Goal: Task Accomplishment & Management: Complete application form

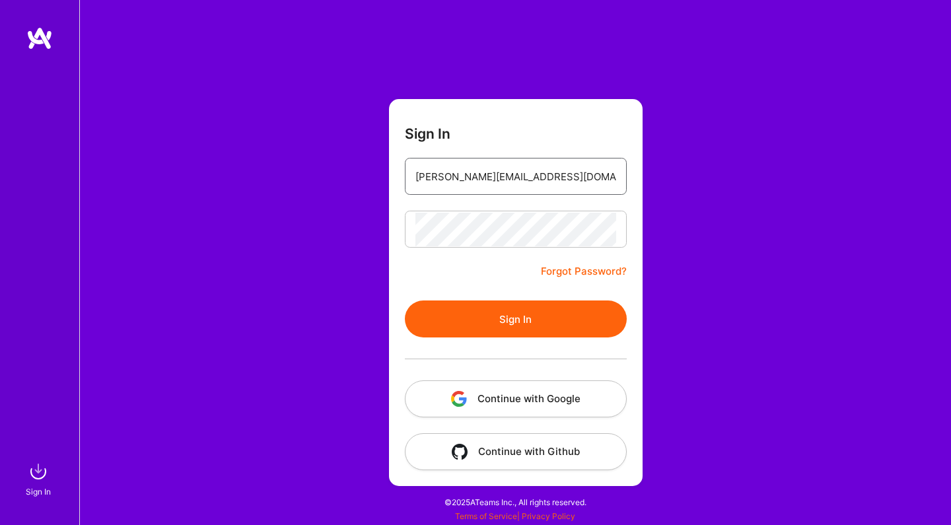
click at [447, 180] on input "[PERSON_NAME][EMAIL_ADDRESS][DOMAIN_NAME]" at bounding box center [515, 177] width 201 height 34
click at [493, 314] on button "Sign In" at bounding box center [516, 319] width 222 height 37
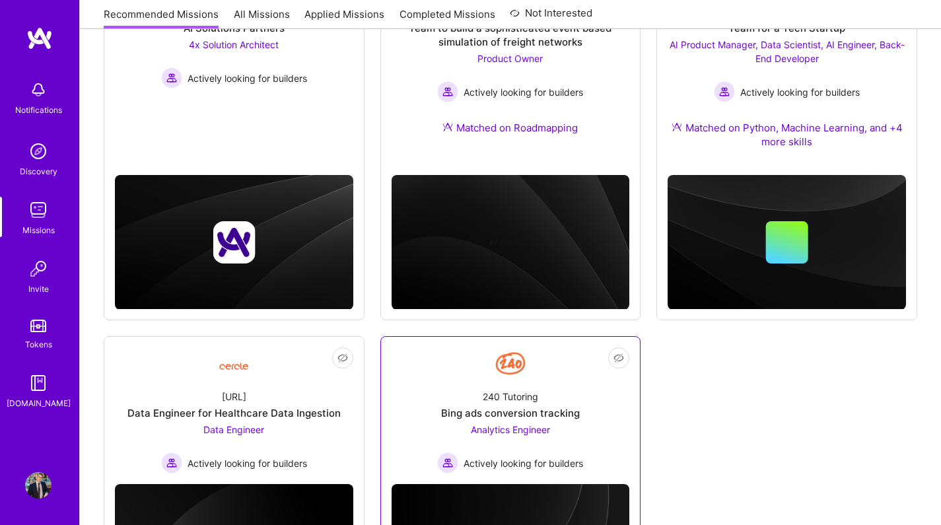
scroll to position [258, 0]
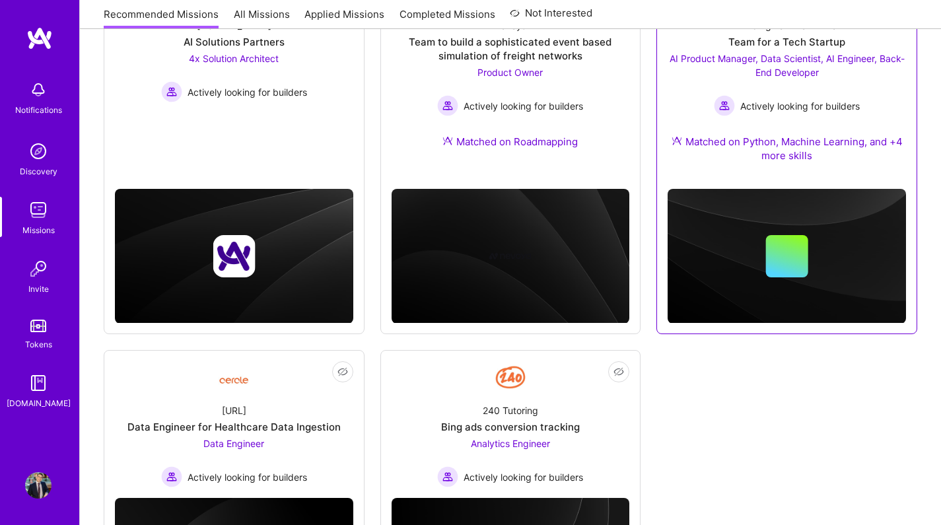
click at [737, 127] on div "Building For The Future Team for a Tech Startup AI Product Manager, Data Scient…" at bounding box center [787, 93] width 238 height 170
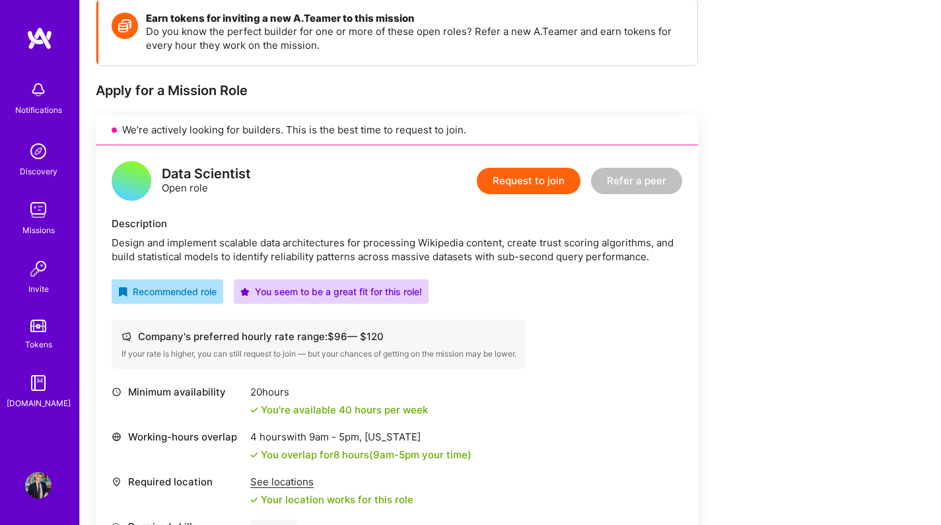
scroll to position [199, 0]
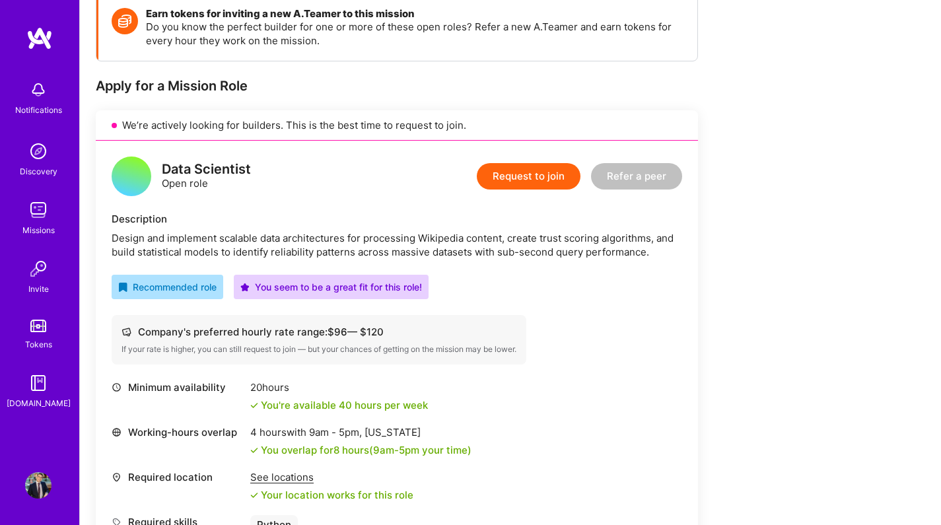
click at [275, 240] on div "Design and implement scalable data architectures for processing Wikipedia conte…" at bounding box center [397, 245] width 571 height 28
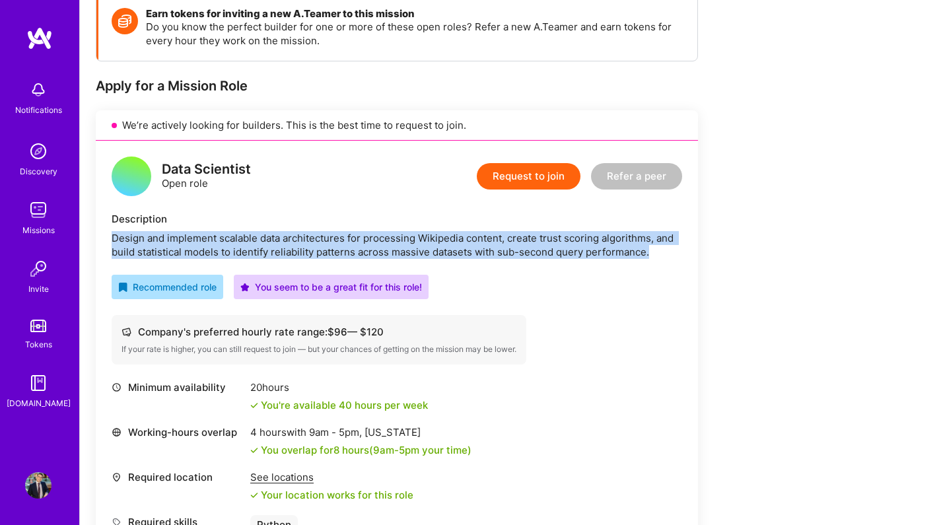
click at [316, 237] on div "Design and implement scalable data architectures for processing Wikipedia conte…" at bounding box center [397, 245] width 571 height 28
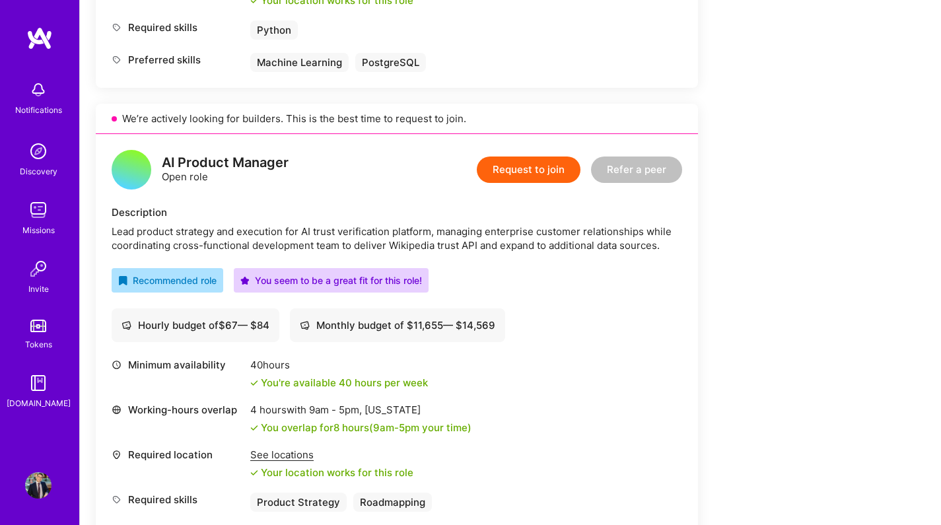
scroll to position [700, 0]
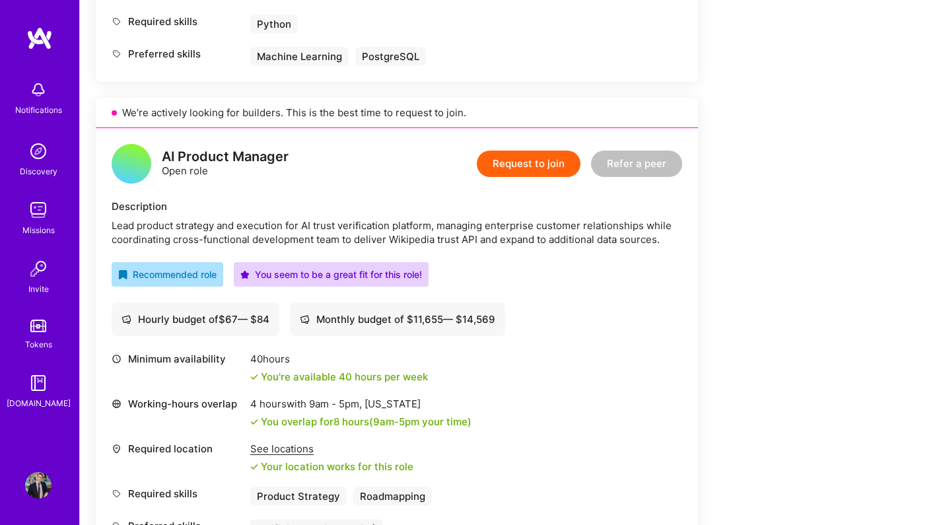
click at [326, 229] on div "Lead product strategy and execution for AI trust verification platform, managin…" at bounding box center [397, 233] width 571 height 28
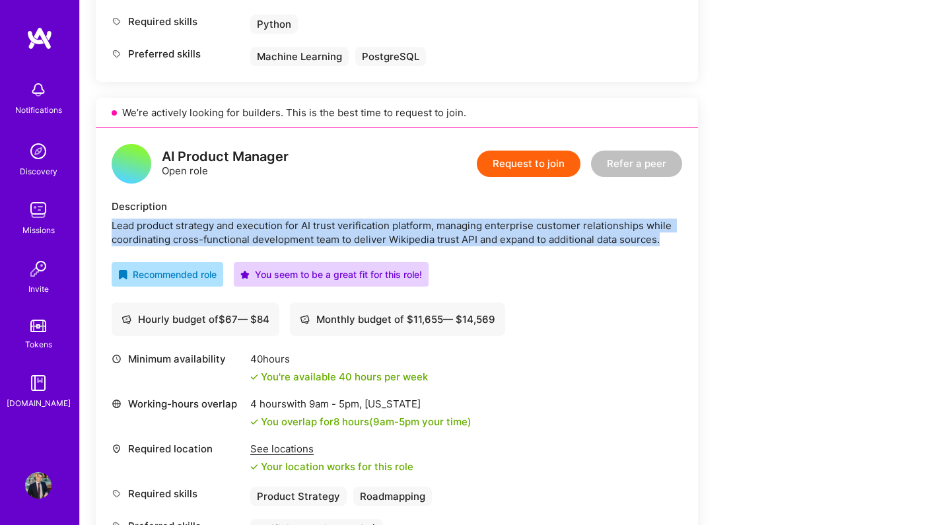
click at [326, 229] on div "Lead product strategy and execution for AI trust verification platform, managin…" at bounding box center [397, 233] width 571 height 28
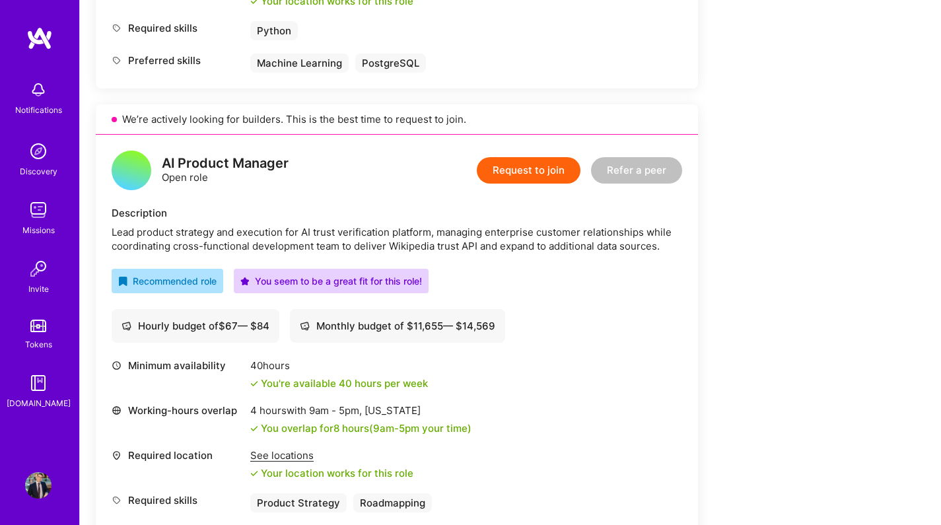
scroll to position [694, 0]
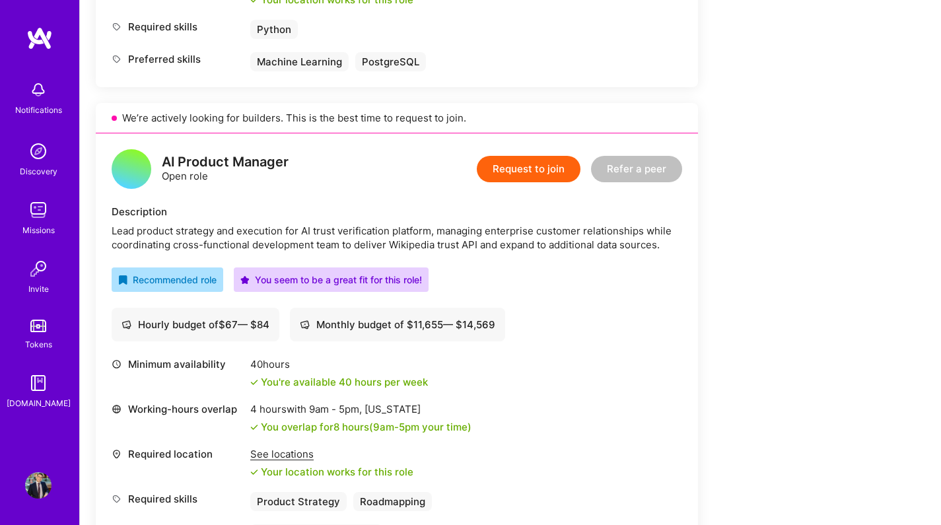
click at [326, 229] on div "Lead product strategy and execution for AI trust verification platform, managin…" at bounding box center [397, 238] width 571 height 28
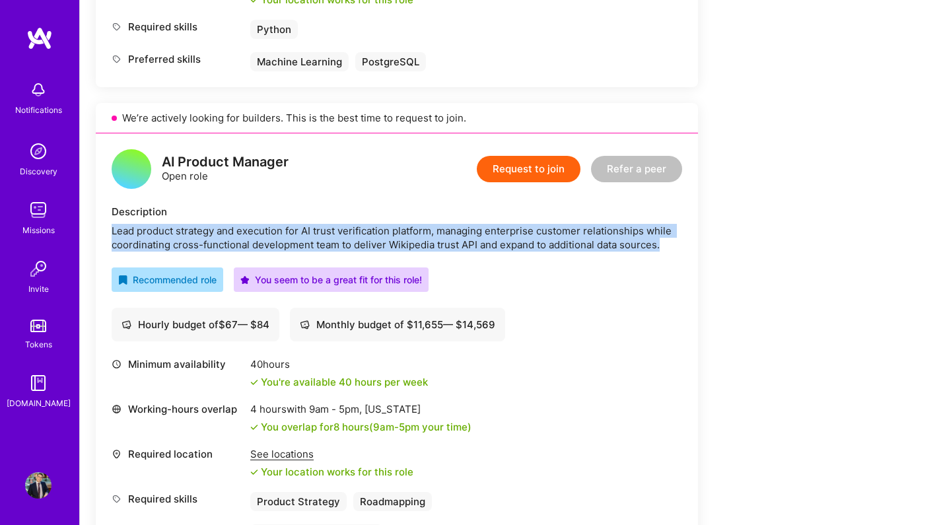
click at [323, 235] on div "Lead product strategy and execution for AI trust verification platform, managin…" at bounding box center [397, 238] width 571 height 28
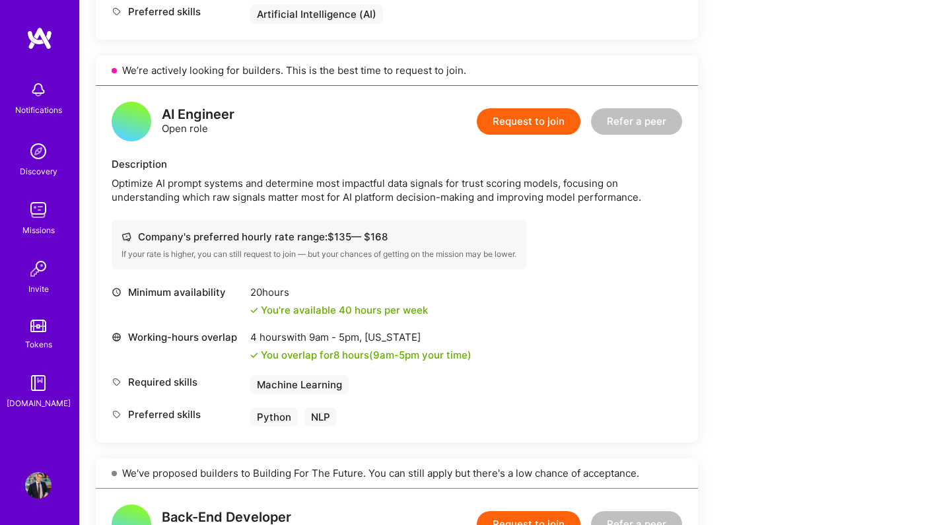
scroll to position [1217, 0]
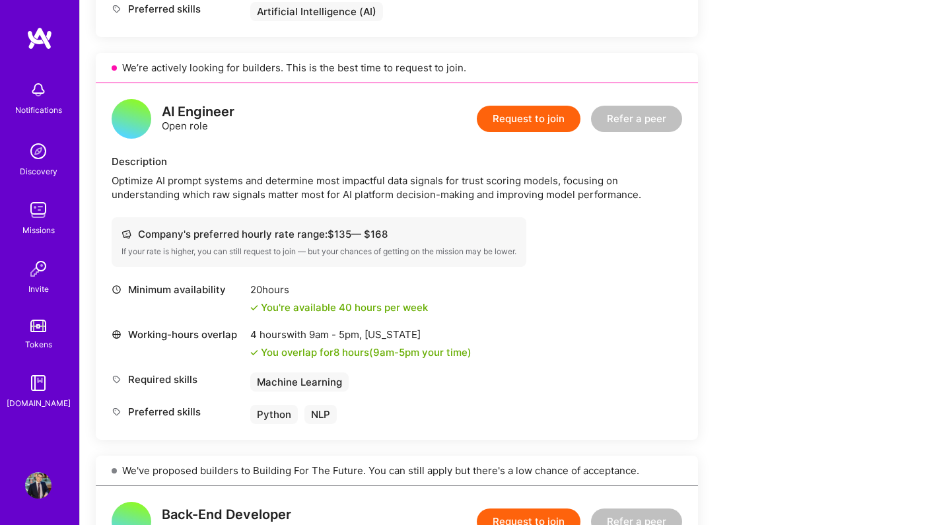
click at [314, 190] on div "Optimize AI prompt systems and determine most impactful data signals for trust …" at bounding box center [397, 188] width 571 height 28
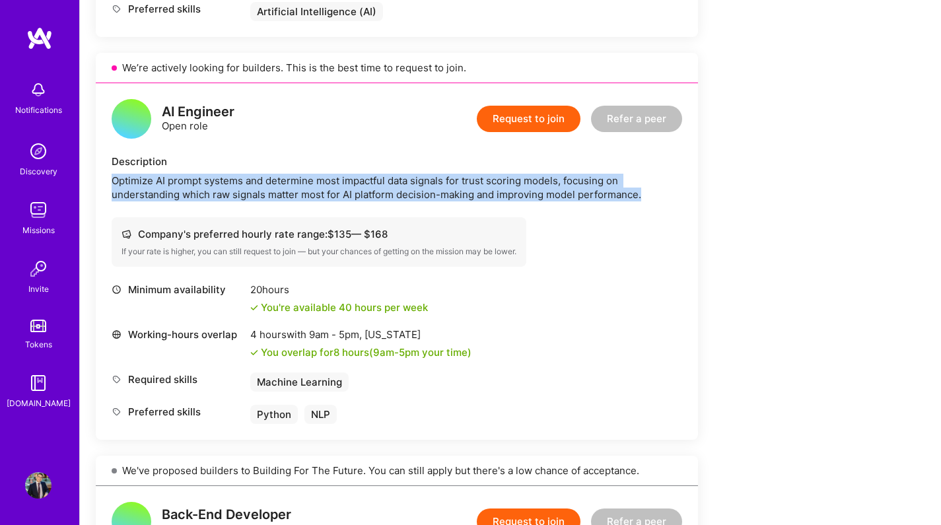
click at [321, 180] on div "Optimize AI prompt systems and determine most impactful data signals for trust …" at bounding box center [397, 188] width 571 height 28
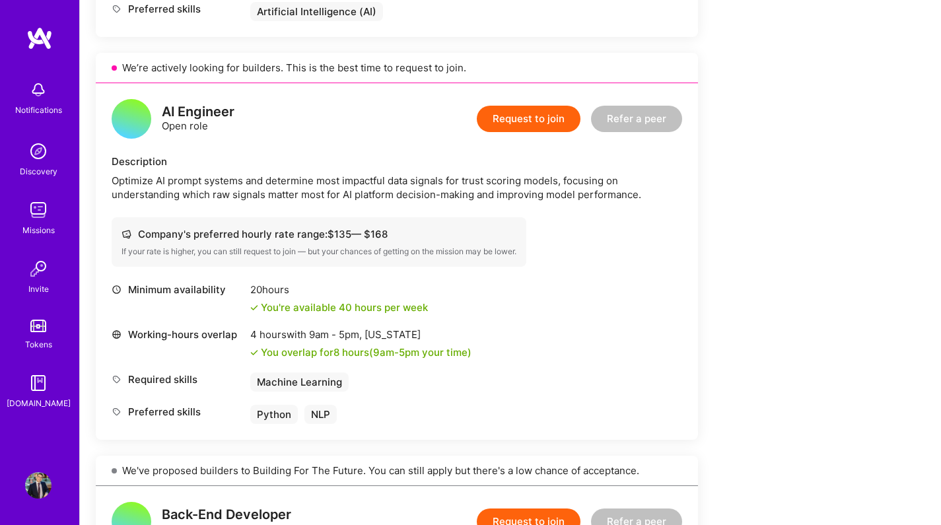
click at [321, 180] on div "Optimize AI prompt systems and determine most impactful data signals for trust …" at bounding box center [397, 188] width 571 height 28
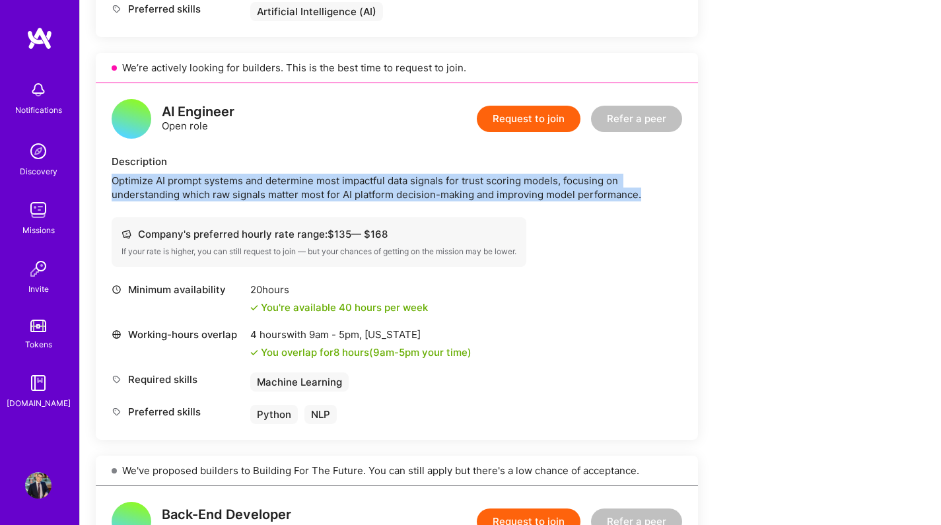
click at [321, 180] on div "Optimize AI prompt systems and determine most impactful data signals for trust …" at bounding box center [397, 188] width 571 height 28
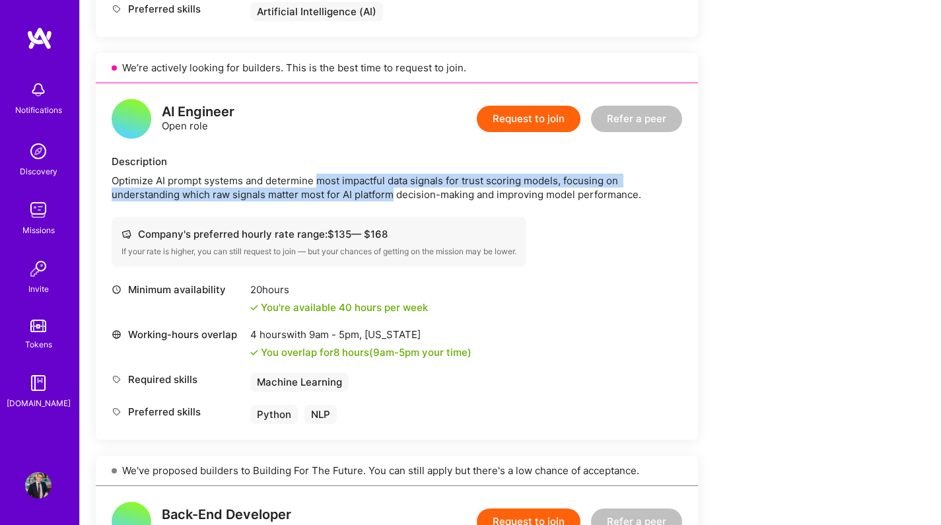
drag, startPoint x: 321, startPoint y: 180, endPoint x: 378, endPoint y: 190, distance: 58.3
click at [378, 190] on div "Optimize AI prompt systems and determine most impactful data signals for trust …" at bounding box center [397, 188] width 571 height 28
drag, startPoint x: 378, startPoint y: 190, endPoint x: 418, endPoint y: 182, distance: 40.4
click at [418, 182] on div "Optimize AI prompt systems and determine most impactful data signals for trust …" at bounding box center [397, 188] width 571 height 28
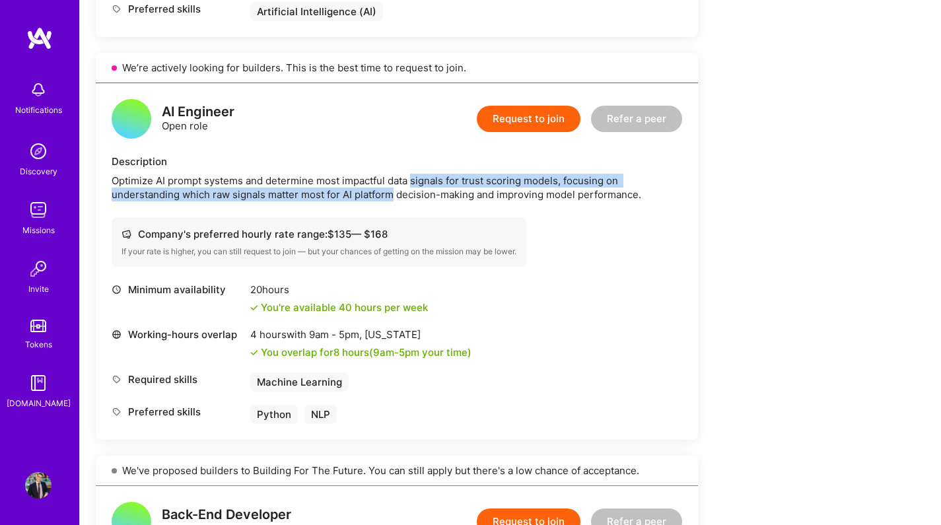
click at [418, 182] on div "Optimize AI prompt systems and determine most impactful data signals for trust …" at bounding box center [397, 188] width 571 height 28
drag, startPoint x: 418, startPoint y: 182, endPoint x: 367, endPoint y: 200, distance: 53.9
click at [367, 200] on div "Optimize AI prompt systems and determine most impactful data signals for trust …" at bounding box center [397, 188] width 571 height 28
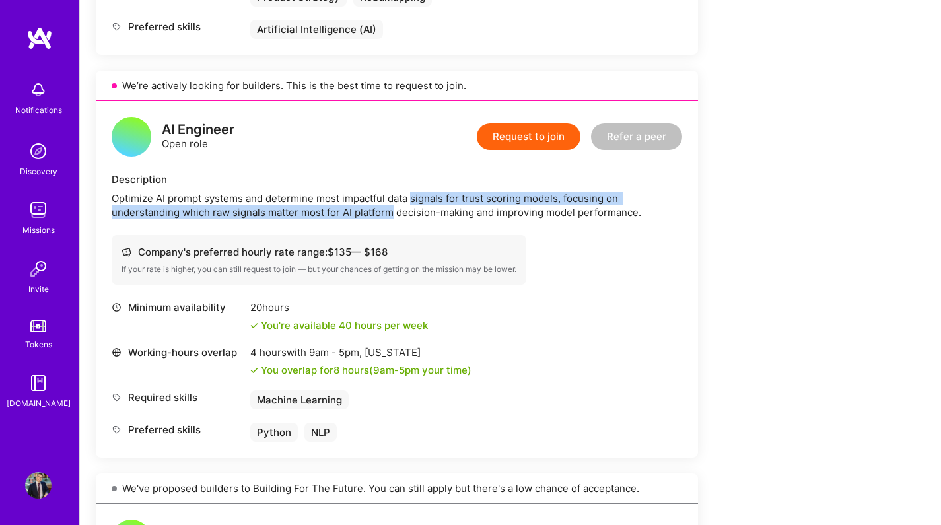
scroll to position [1193, 0]
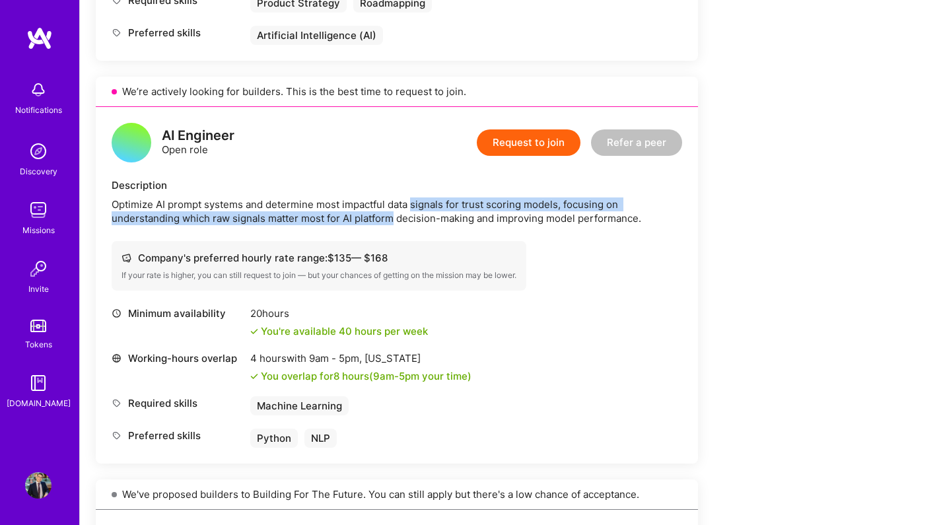
click at [367, 200] on div "Optimize AI prompt systems and determine most impactful data signals for trust …" at bounding box center [397, 212] width 571 height 28
drag, startPoint x: 367, startPoint y: 200, endPoint x: 336, endPoint y: 213, distance: 34.1
click at [336, 213] on div "Optimize AI prompt systems and determine most impactful data signals for trust …" at bounding box center [397, 212] width 571 height 28
drag, startPoint x: 336, startPoint y: 213, endPoint x: 352, endPoint y: 203, distance: 19.3
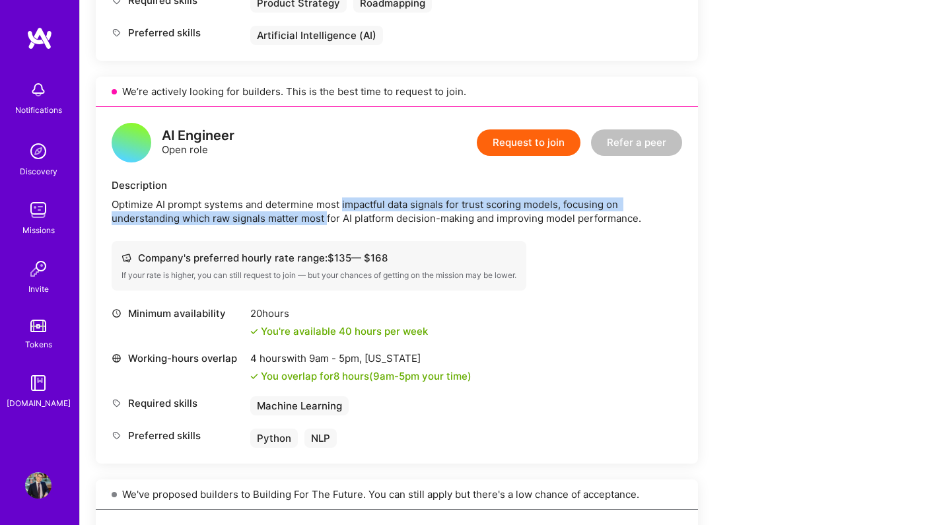
click at [352, 203] on div "Optimize AI prompt systems and determine most impactful data signals for trust …" at bounding box center [397, 212] width 571 height 28
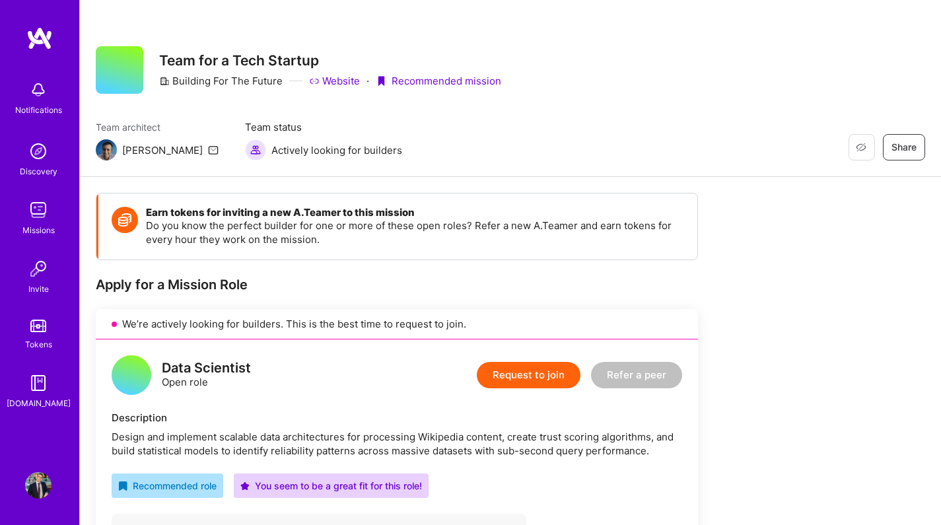
scroll to position [0, 0]
click at [334, 110] on div "Restore Not Interested Share Team for a Tech Startup Building For The Future We…" at bounding box center [510, 88] width 861 height 177
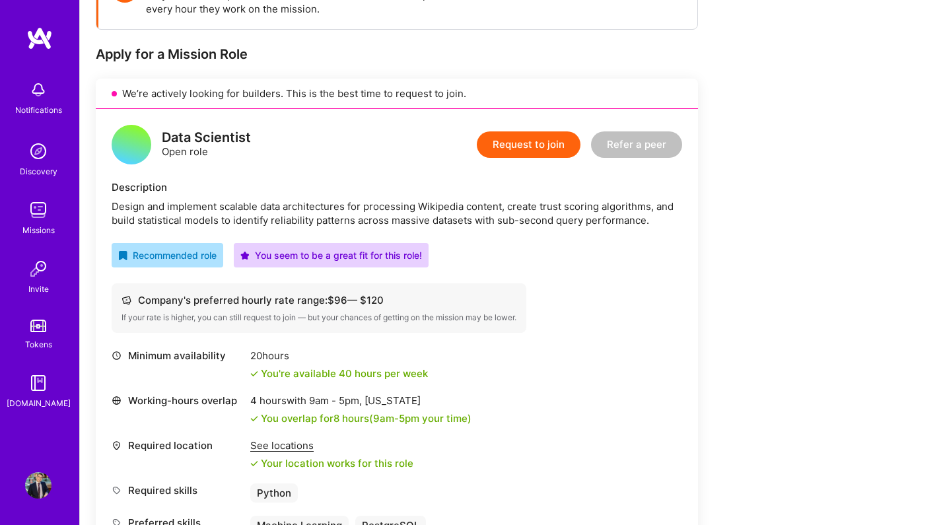
scroll to position [234, 0]
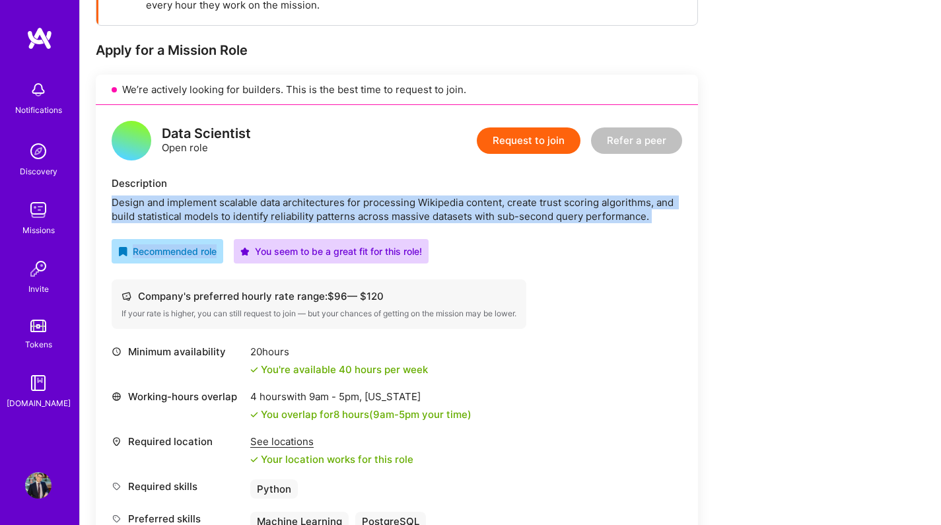
drag, startPoint x: 287, startPoint y: 192, endPoint x: 544, endPoint y: 228, distance: 259.5
click at [544, 227] on div "Data Scientist Open role Request to join Refer a peer Description Design and im…" at bounding box center [397, 326] width 602 height 442
click at [655, 223] on div "Data Scientist Open role Request to join Refer a peer Description Design and im…" at bounding box center [397, 326] width 602 height 442
drag, startPoint x: 673, startPoint y: 218, endPoint x: 618, endPoint y: 192, distance: 60.9
click at [618, 192] on div "Description Design and implement scalable data architectures for processing Wik…" at bounding box center [397, 199] width 571 height 47
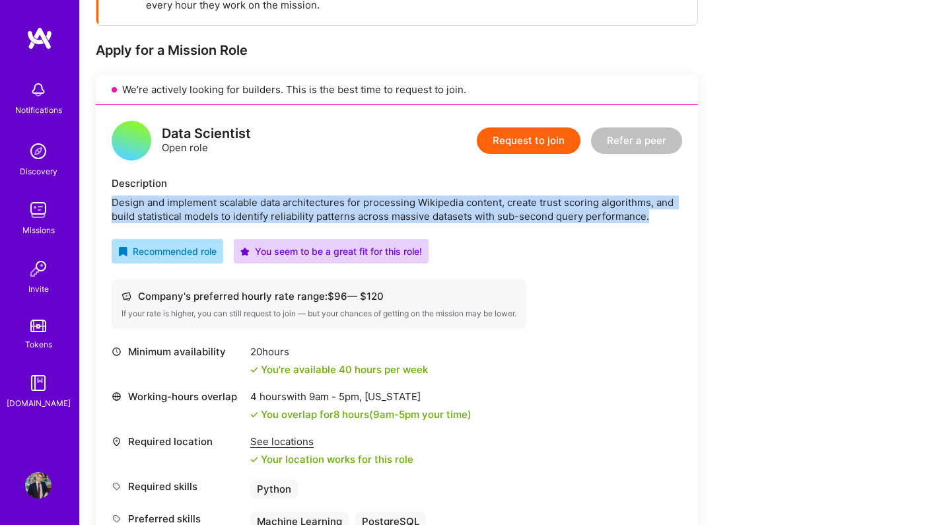
click at [618, 192] on div "Description Design and implement scalable data architectures for processing Wik…" at bounding box center [397, 199] width 571 height 47
drag, startPoint x: 591, startPoint y: 192, endPoint x: 676, endPoint y: 216, distance: 88.0
click at [676, 216] on div "Description Design and implement scalable data architectures for processing Wik…" at bounding box center [397, 199] width 571 height 47
click at [676, 216] on div "Design and implement scalable data architectures for processing Wikipedia conte…" at bounding box center [397, 210] width 571 height 28
drag, startPoint x: 683, startPoint y: 216, endPoint x: 600, endPoint y: 192, distance: 86.7
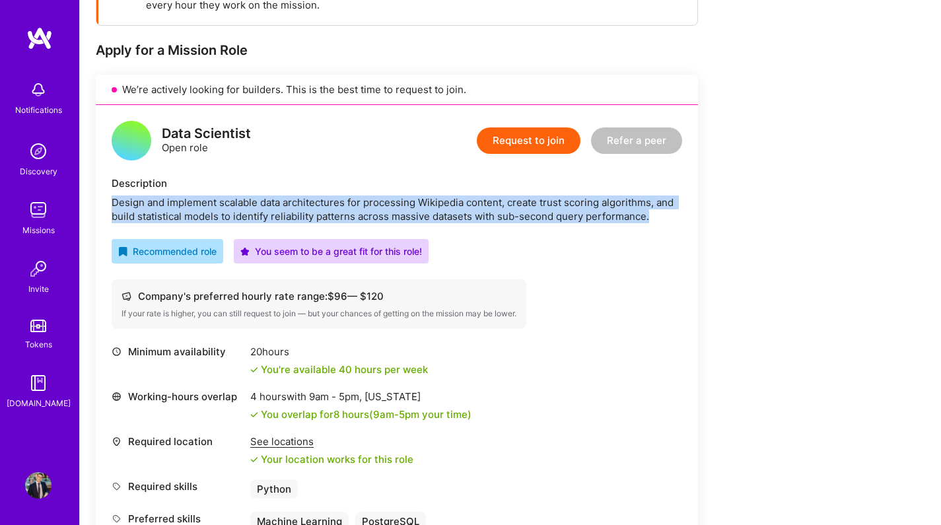
click at [600, 192] on div "Data Scientist Open role Request to join Refer a peer Description Design and im…" at bounding box center [397, 326] width 602 height 442
click at [600, 192] on div "Description Design and implement scalable data architectures for processing Wik…" at bounding box center [397, 199] width 571 height 47
drag, startPoint x: 582, startPoint y: 192, endPoint x: 664, endPoint y: 225, distance: 88.6
click at [664, 225] on div "Data Scientist Open role Request to join Refer a peer Description Design and im…" at bounding box center [397, 326] width 602 height 442
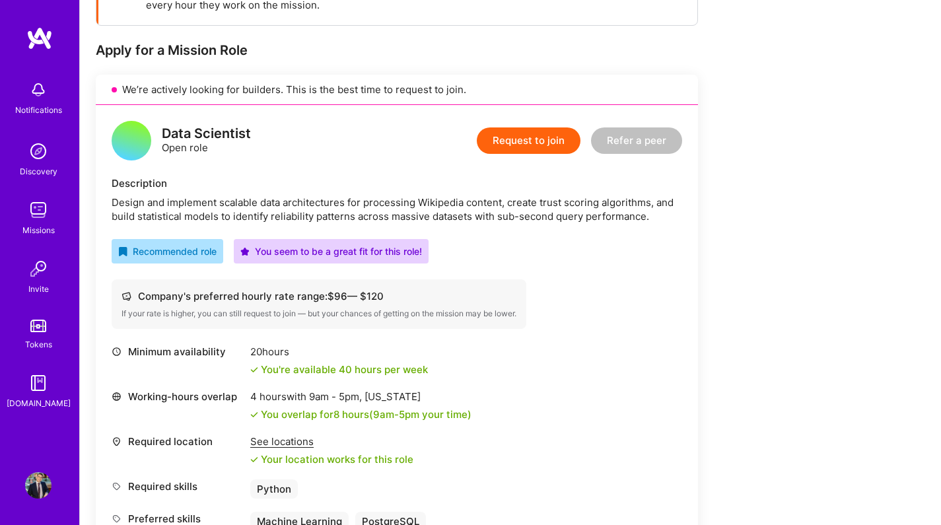
click at [679, 225] on div "Data Scientist Open role Request to join Refer a peer Description Design and im…" at bounding box center [397, 326] width 602 height 442
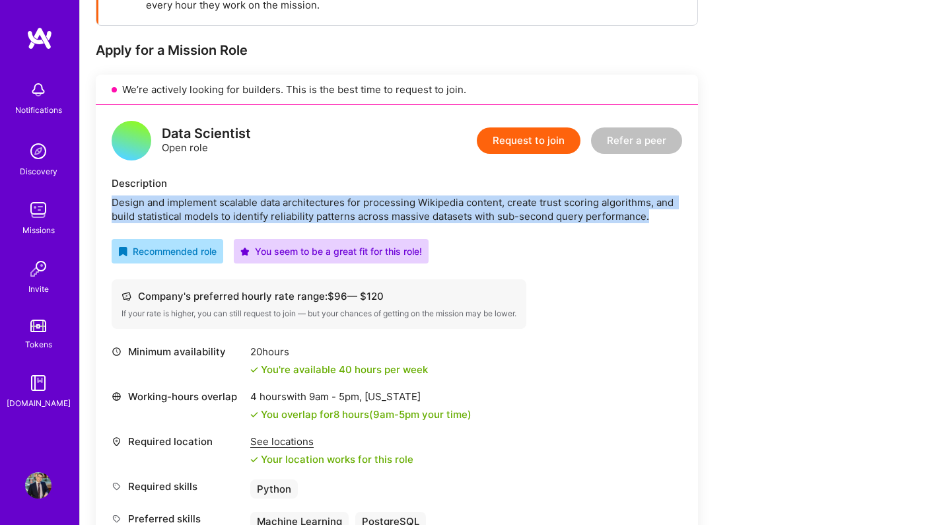
drag, startPoint x: 663, startPoint y: 221, endPoint x: 602, endPoint y: 192, distance: 67.7
click at [603, 192] on div "Description Design and implement scalable data architectures for processing Wik…" at bounding box center [397, 199] width 571 height 47
drag, startPoint x: 602, startPoint y: 192, endPoint x: 681, endPoint y: 236, distance: 90.2
click at [681, 236] on div "Data Scientist Open role Request to join Refer a peer Description Design and im…" at bounding box center [397, 326] width 602 height 442
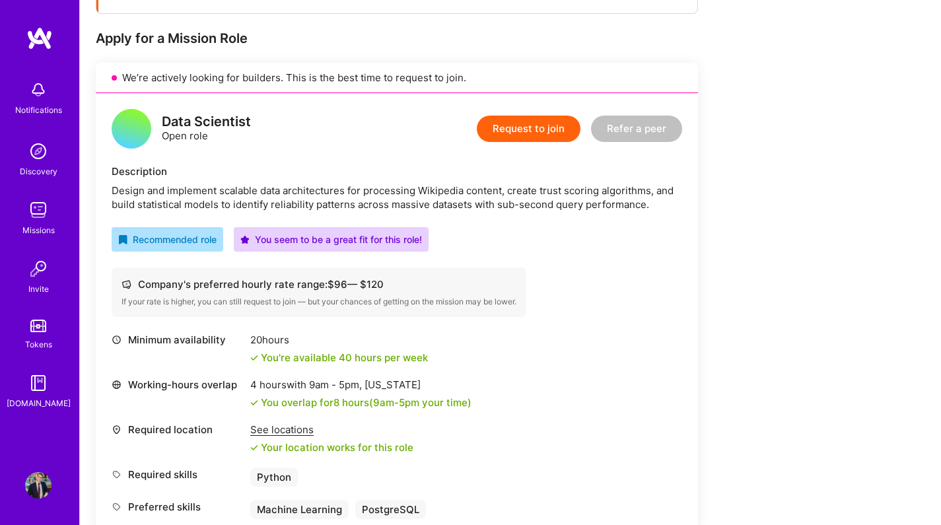
scroll to position [184, 0]
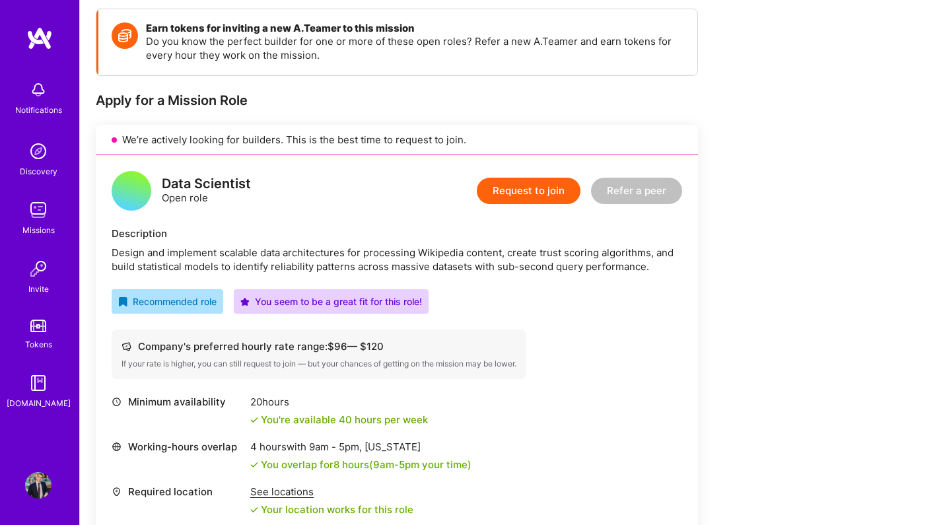
click at [28, 203] on img at bounding box center [38, 210] width 26 height 26
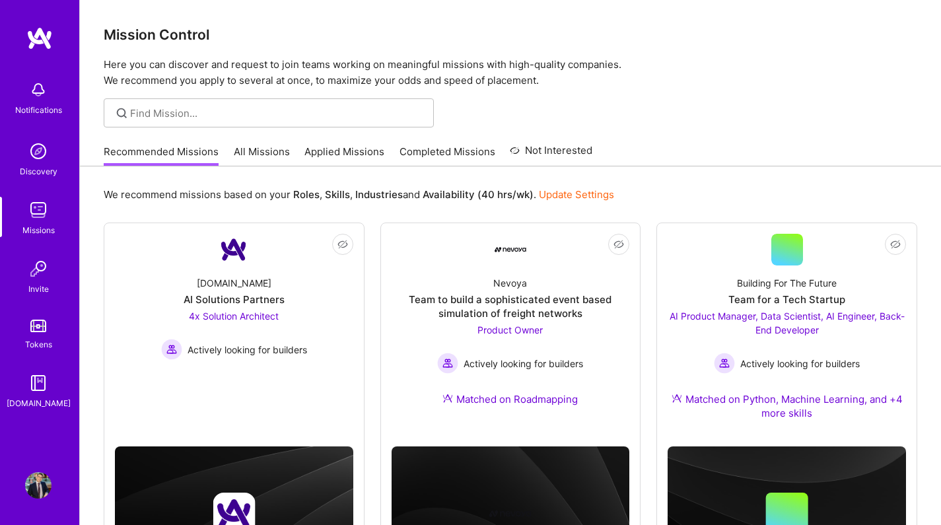
click at [41, 159] on img at bounding box center [38, 151] width 26 height 26
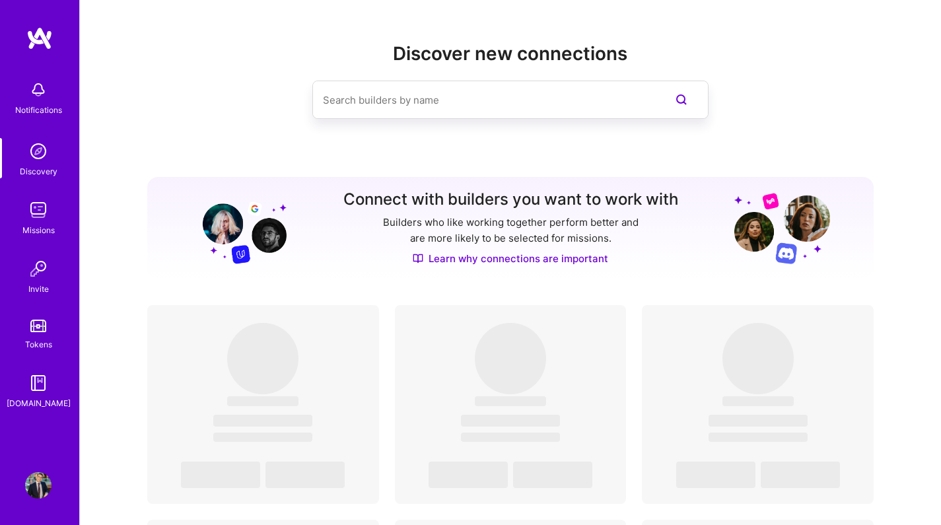
click at [31, 198] on img at bounding box center [38, 210] width 26 height 26
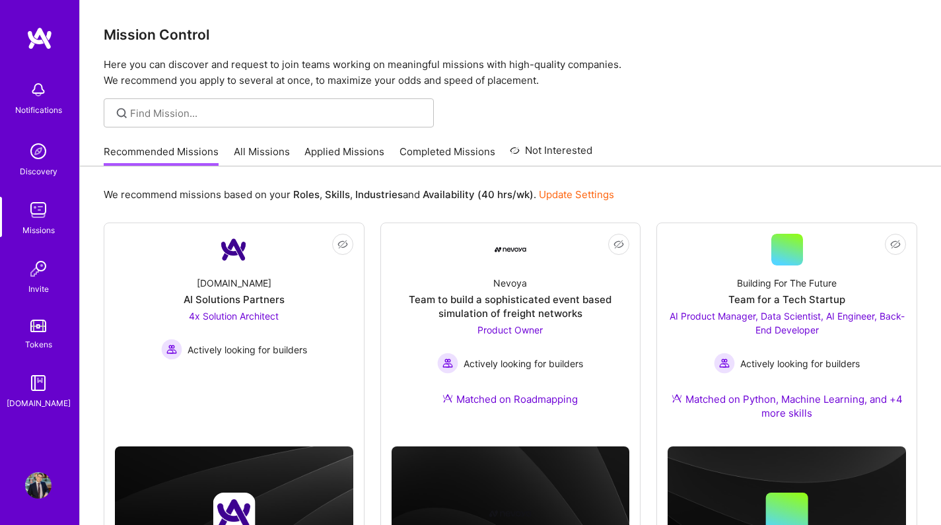
click at [41, 478] on img at bounding box center [38, 485] width 26 height 26
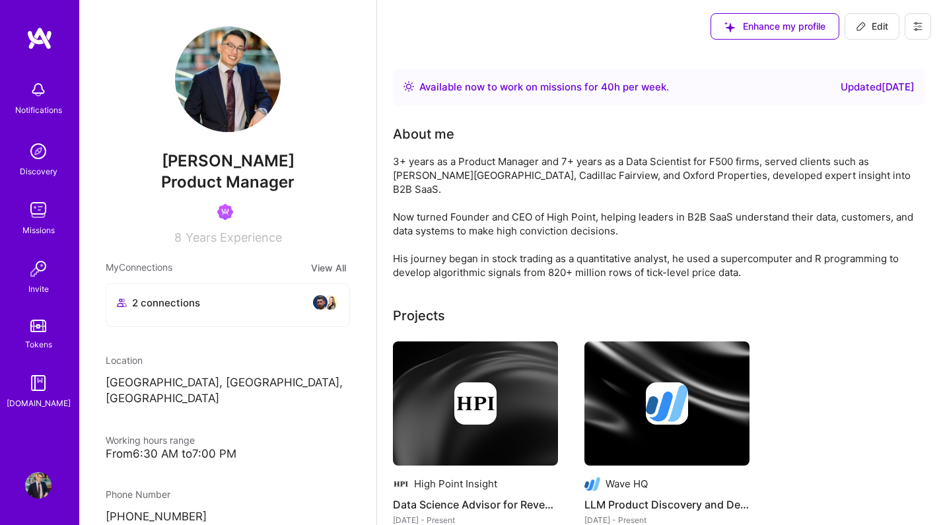
click at [509, 173] on div "3+ years as a Product Manager and 7+ years as a Data Scientist for F500 firms, …" at bounding box center [657, 217] width 528 height 125
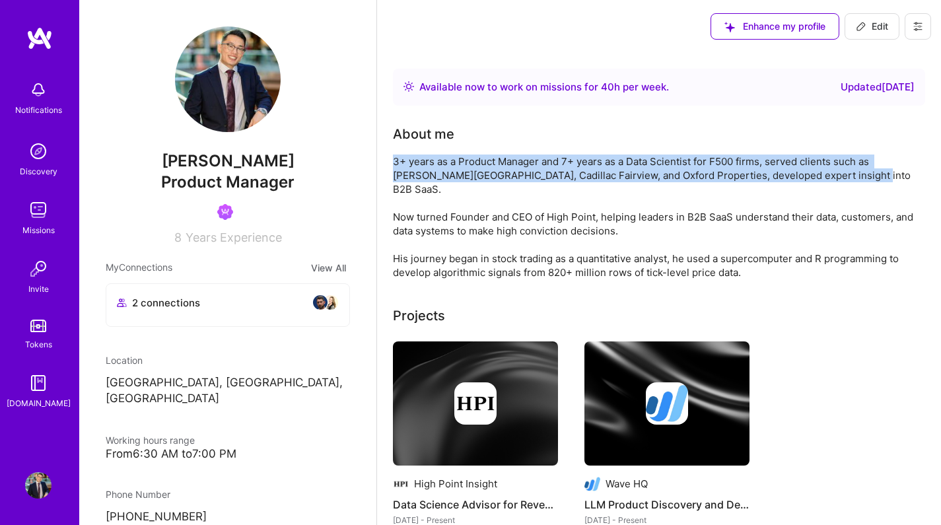
click at [493, 215] on div "3+ years as a Product Manager and 7+ years as a Data Scientist for F500 firms, …" at bounding box center [657, 217] width 528 height 125
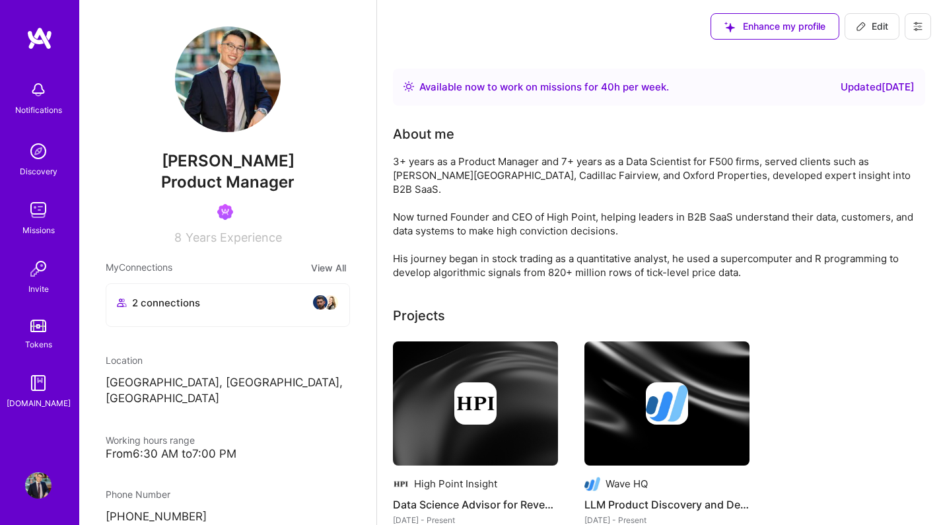
click at [38, 266] on img at bounding box center [38, 269] width 26 height 26
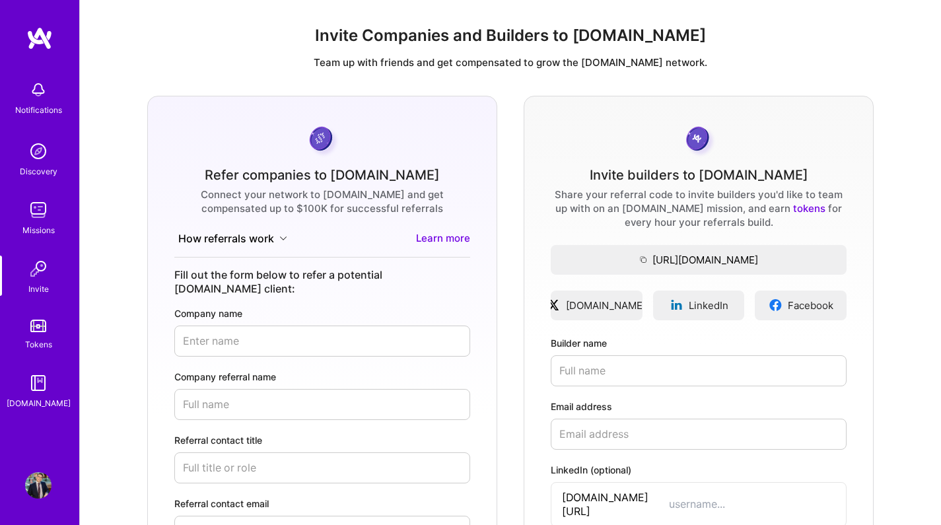
click at [38, 206] on img at bounding box center [38, 210] width 26 height 26
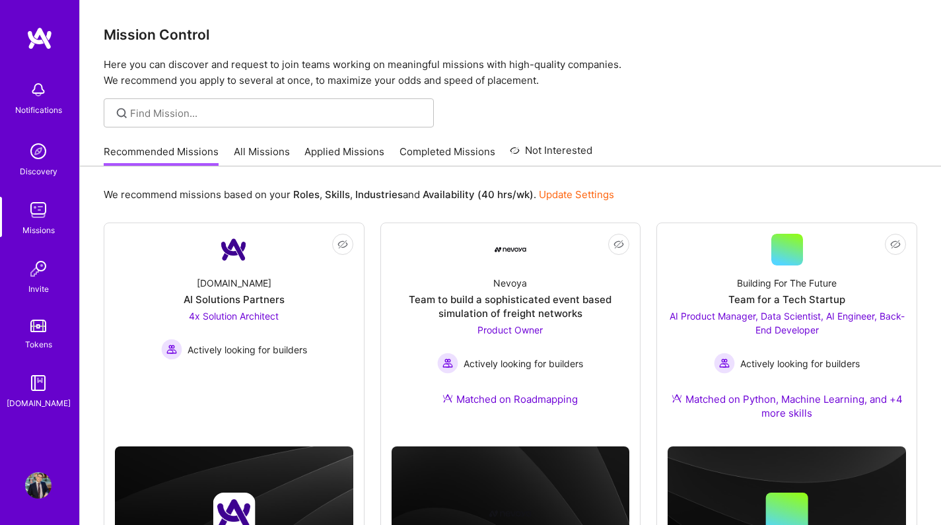
click at [314, 162] on link "Applied Missions" at bounding box center [345, 156] width 80 height 22
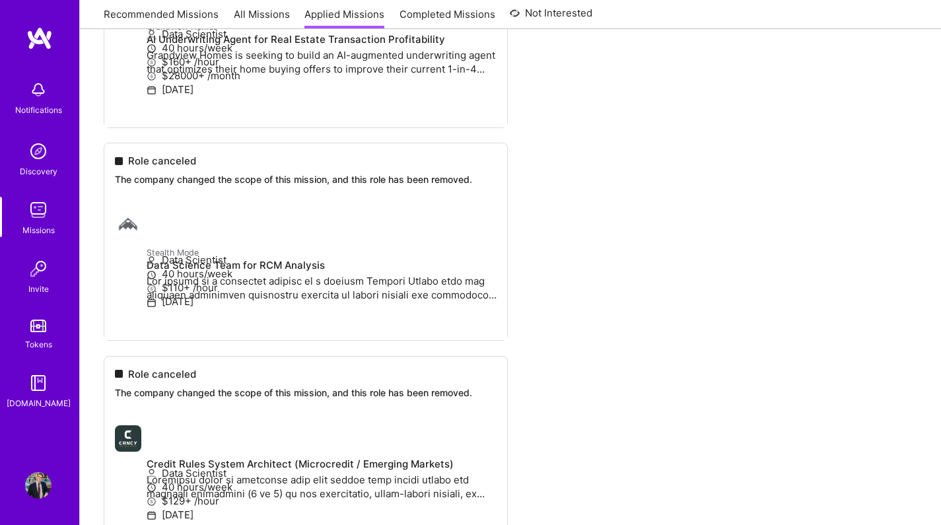
scroll to position [186, 0]
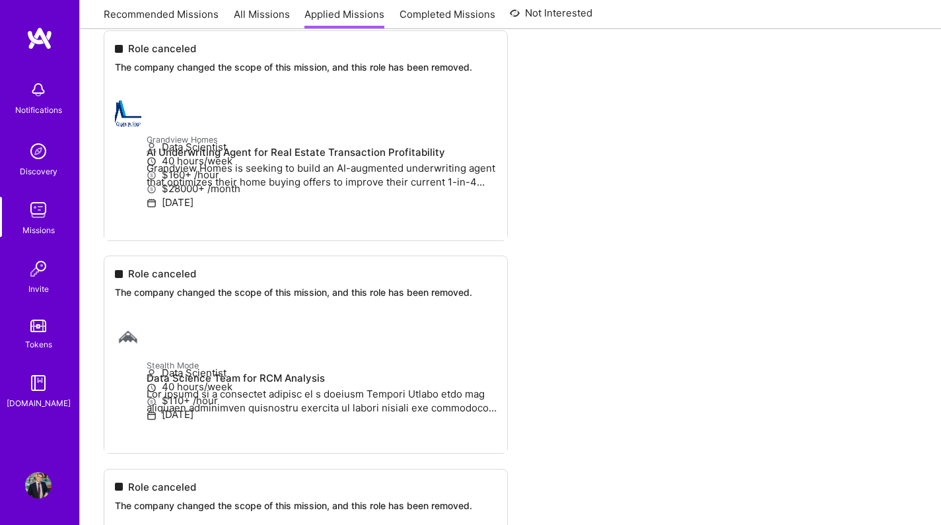
click at [188, 18] on link "Recommended Missions" at bounding box center [161, 18] width 115 height 22
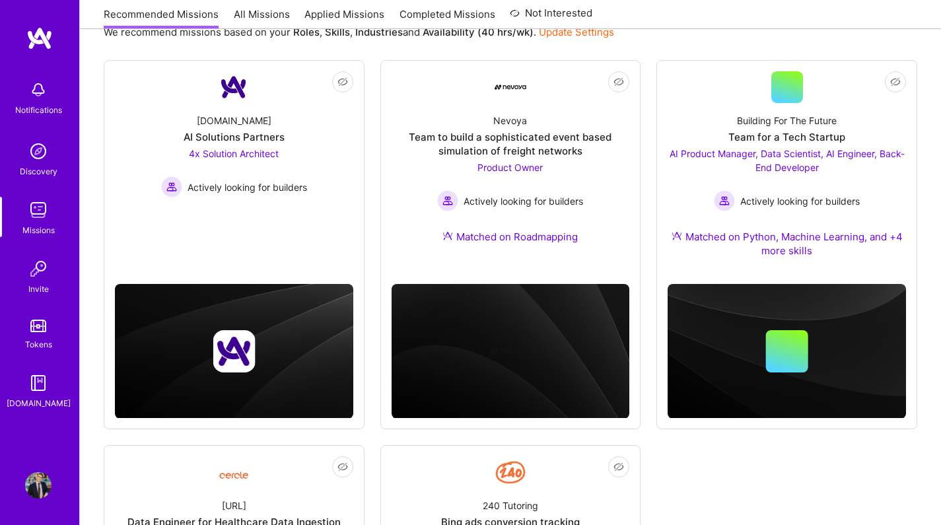
scroll to position [156, 0]
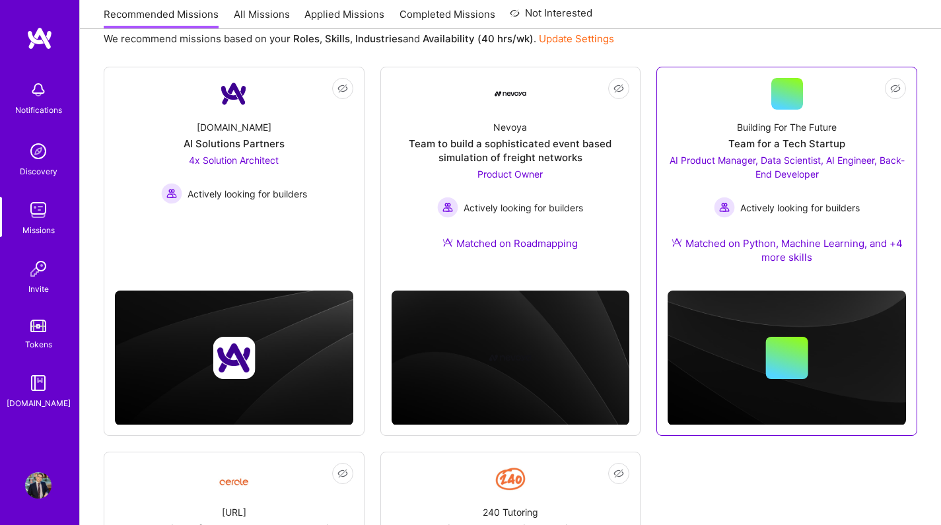
click at [682, 170] on div "AI Product Manager, Data Scientist, AI Engineer, Back-End Developer Actively lo…" at bounding box center [787, 185] width 238 height 65
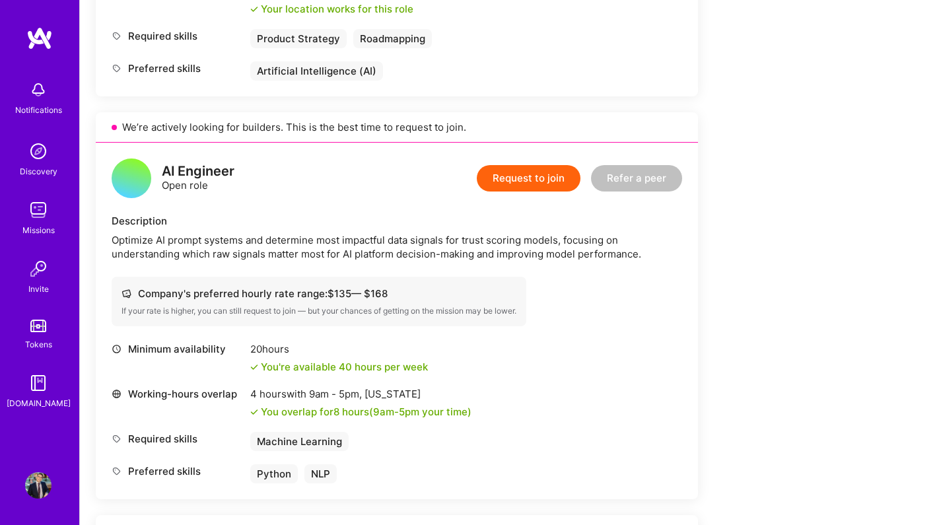
scroll to position [1168, 0]
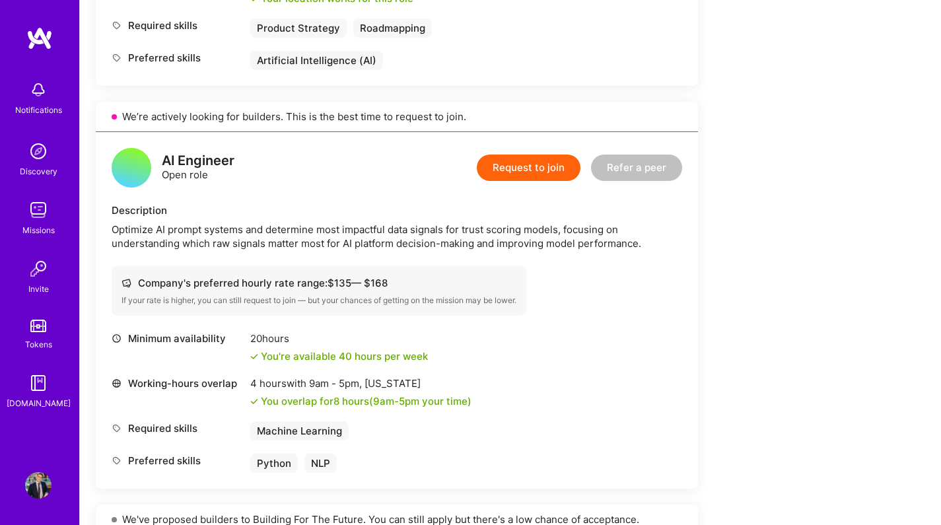
click at [536, 172] on button "Request to join" at bounding box center [529, 168] width 104 height 26
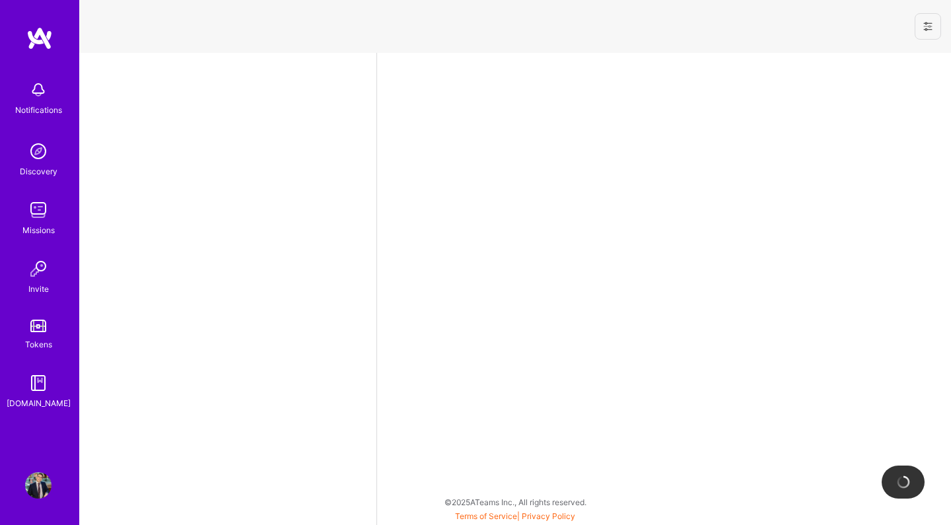
select select "CA"
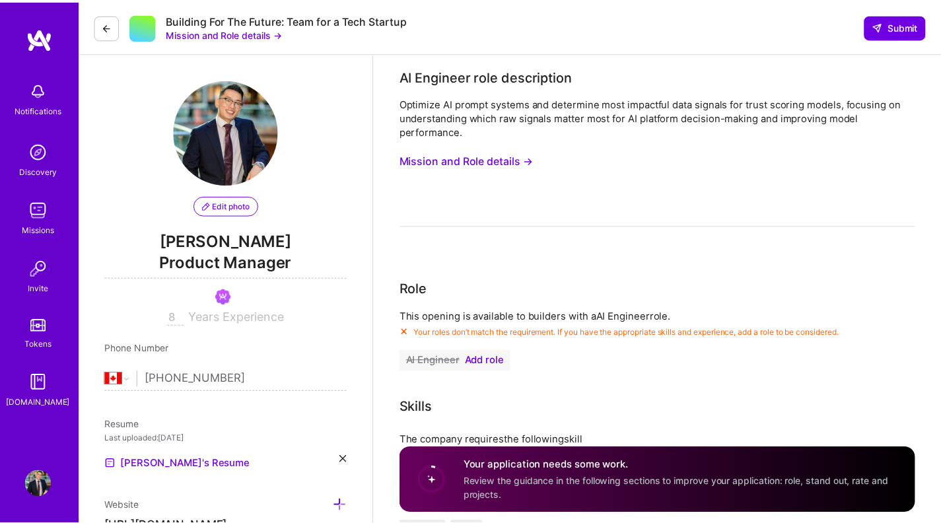
scroll to position [310, 0]
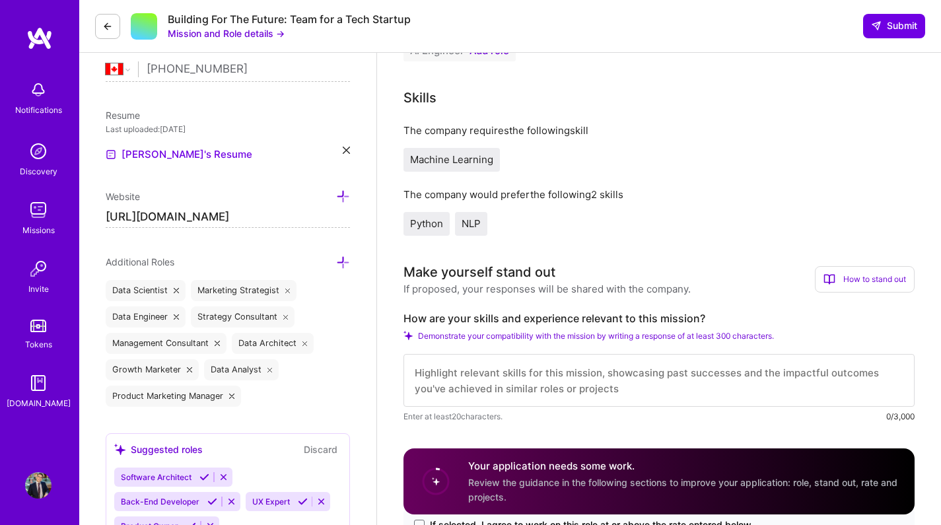
click at [264, 36] on button "Mission and Role details →" at bounding box center [226, 33] width 117 height 14
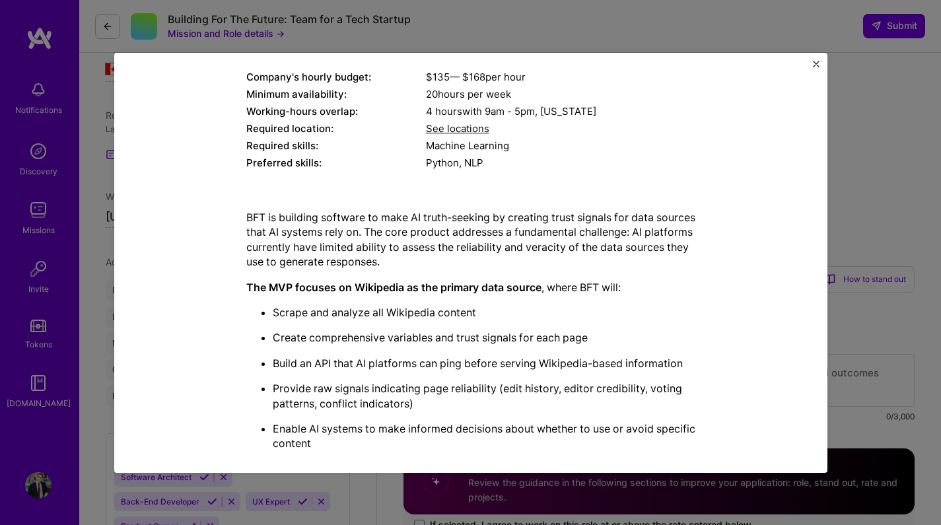
scroll to position [155, 0]
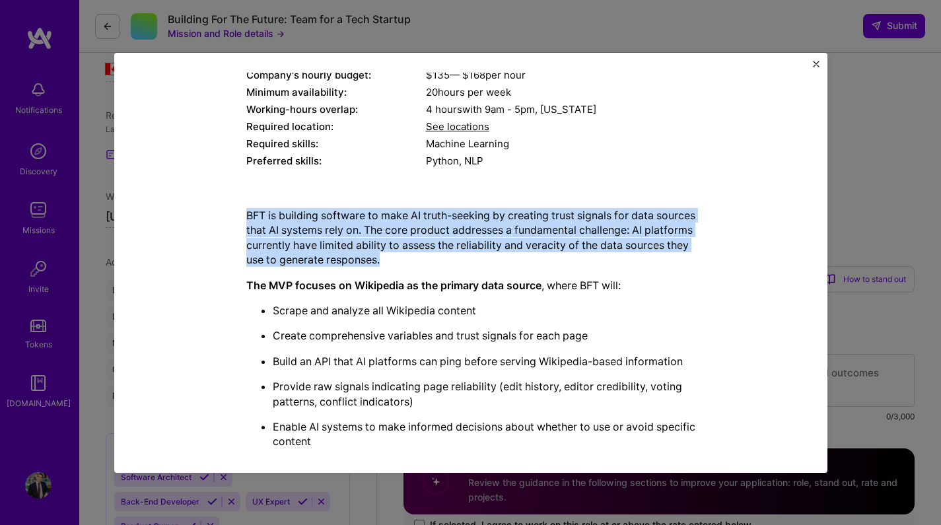
drag, startPoint x: 219, startPoint y: 209, endPoint x: 538, endPoint y: 256, distance: 322.6
click at [538, 256] on div "Mission Description and Role Details AI Engineer role description Optimize AI p…" at bounding box center [471, 284] width 653 height 711
click at [538, 256] on p "BFT is building software to make AI truth-seeking by creating trust signals for…" at bounding box center [470, 237] width 449 height 59
drag, startPoint x: 519, startPoint y: 256, endPoint x: 388, endPoint y: 200, distance: 142.9
click at [388, 200] on div "BFT is building software to make AI truth-seeking by creating trust signals for…" at bounding box center [470, 419] width 449 height 442
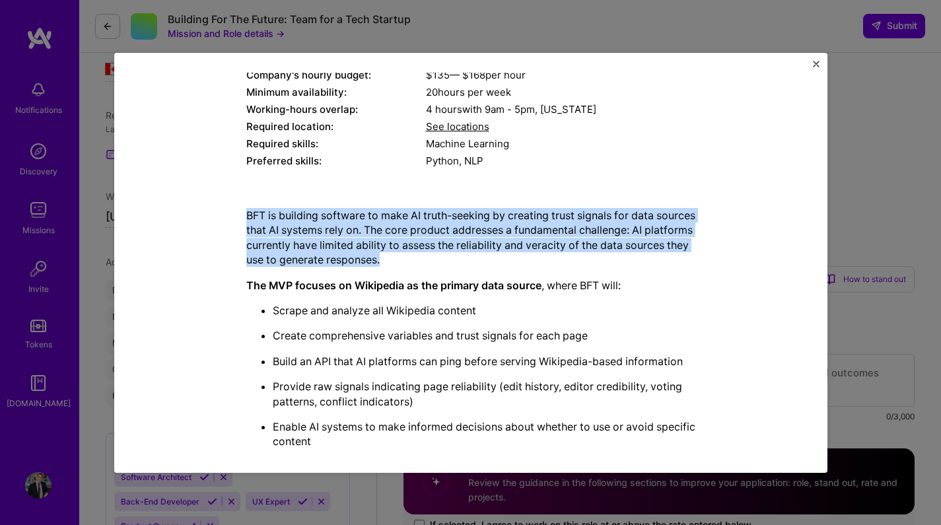
click at [388, 200] on div "BFT is building software to make AI truth-seeking by creating trust signals for…" at bounding box center [470, 419] width 449 height 442
drag, startPoint x: 371, startPoint y: 200, endPoint x: 479, endPoint y: 266, distance: 126.0
click at [479, 266] on div "BFT is building software to make AI truth-seeking by creating trust signals for…" at bounding box center [470, 419] width 449 height 442
click at [479, 266] on p "BFT is building software to make AI truth-seeking by creating trust signals for…" at bounding box center [470, 237] width 449 height 59
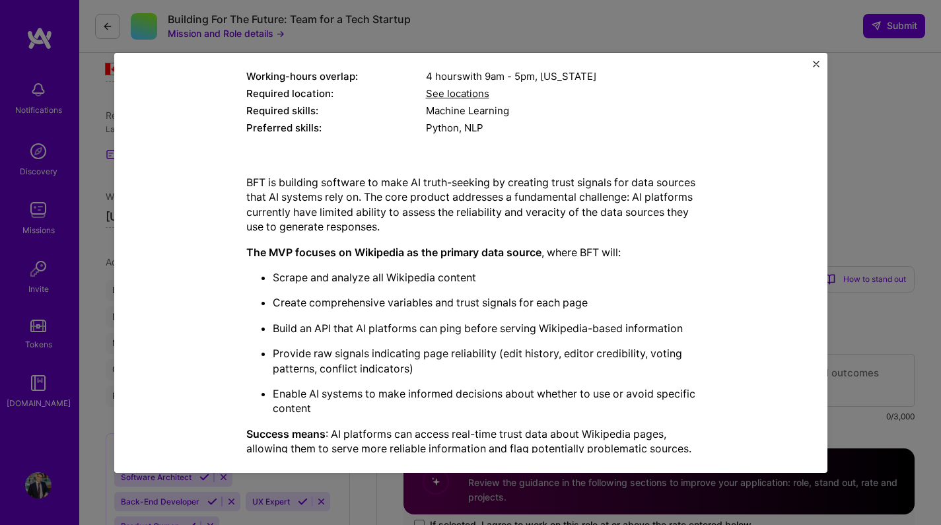
scroll to position [191, 0]
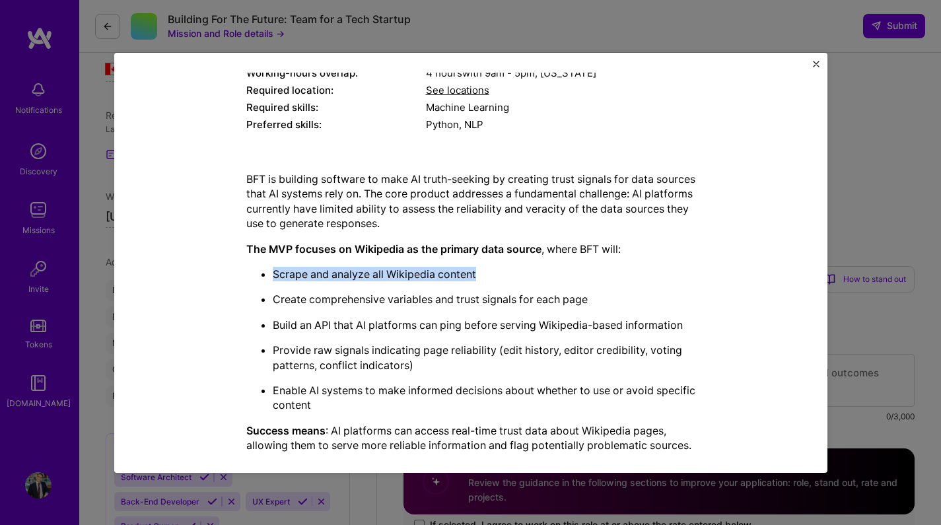
drag, startPoint x: 465, startPoint y: 257, endPoint x: 498, endPoint y: 278, distance: 39.2
click at [498, 278] on div "BFT is building software to make AI truth-seeking by creating trust signals for…" at bounding box center [470, 382] width 449 height 421
click at [498, 278] on p "Scrape and analyze all Wikipedia content" at bounding box center [484, 274] width 423 height 15
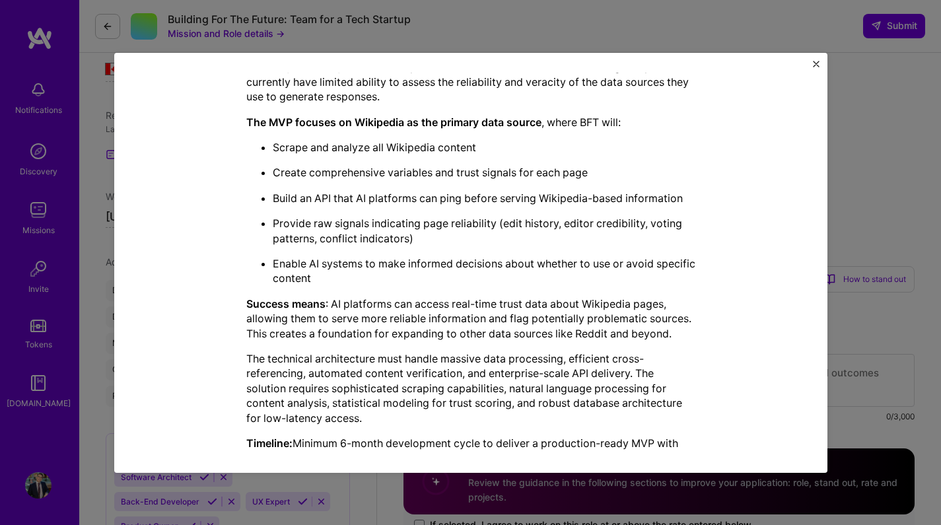
scroll to position [325, 0]
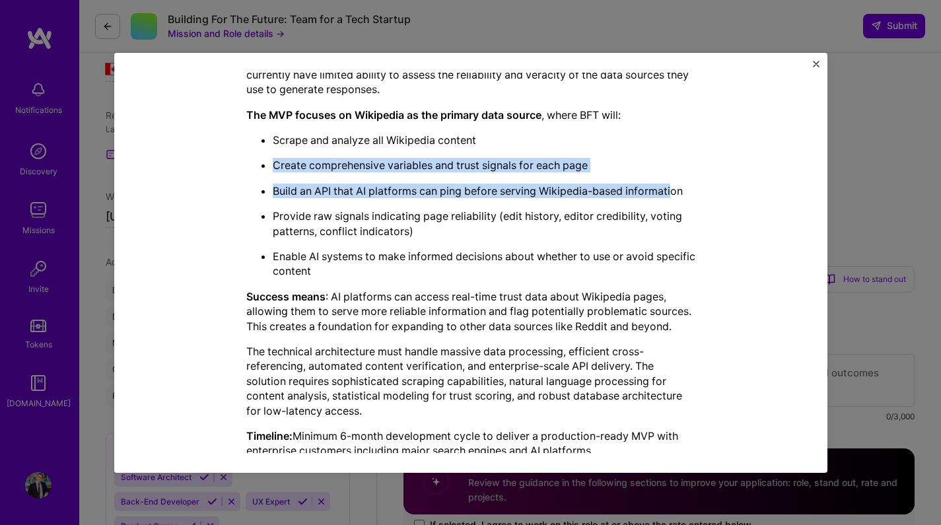
drag, startPoint x: 487, startPoint y: 147, endPoint x: 672, endPoint y: 191, distance: 190.2
click at [672, 191] on ul "Scrape and analyze all Wikipedia content Create comprehensive variables and tru…" at bounding box center [470, 206] width 449 height 146
drag, startPoint x: 710, startPoint y: 197, endPoint x: 651, endPoint y: 173, distance: 63.4
click at [651, 173] on div "Mission Description and Role Details AI Engineer role description Optimize AI p…" at bounding box center [471, 113] width 653 height 711
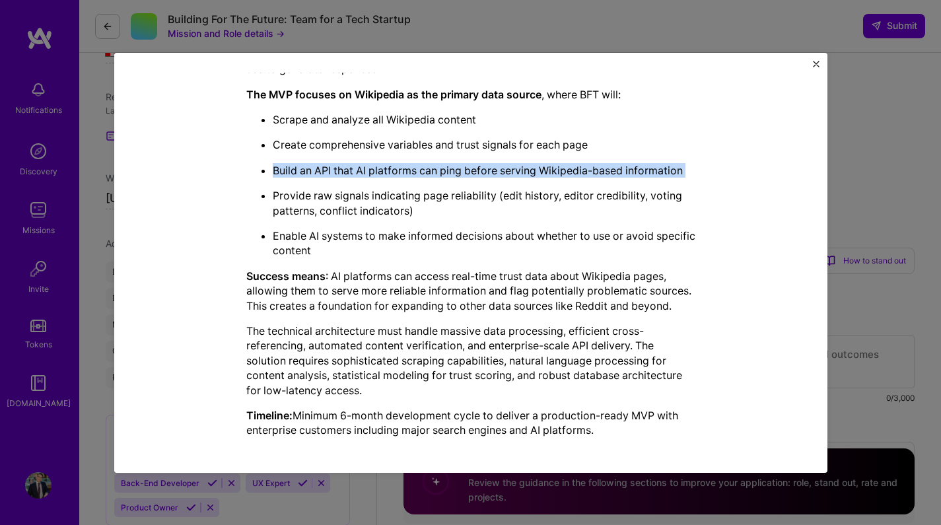
scroll to position [332, 0]
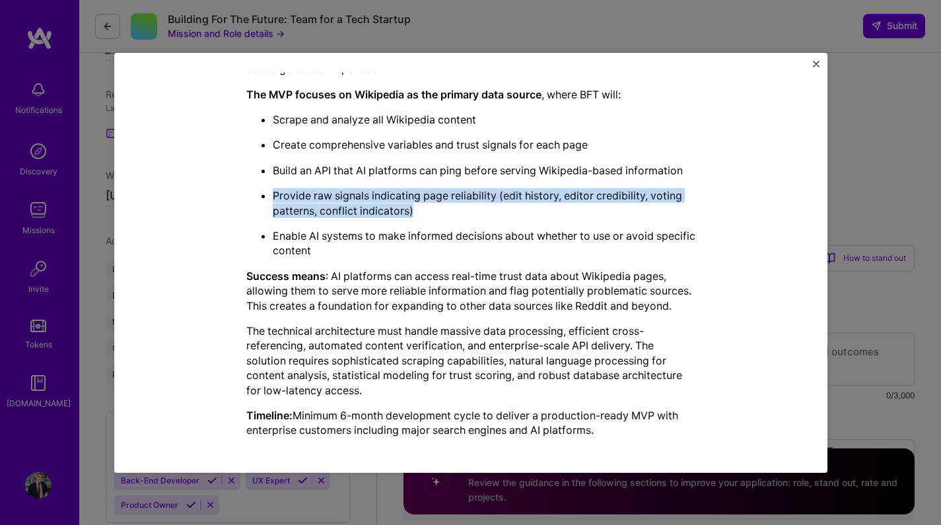
drag, startPoint x: 427, startPoint y: 210, endPoint x: 253, endPoint y: 195, distance: 174.4
click at [253, 195] on ul "Scrape and analyze all Wikipedia content Create comprehensive variables and tru…" at bounding box center [470, 185] width 449 height 146
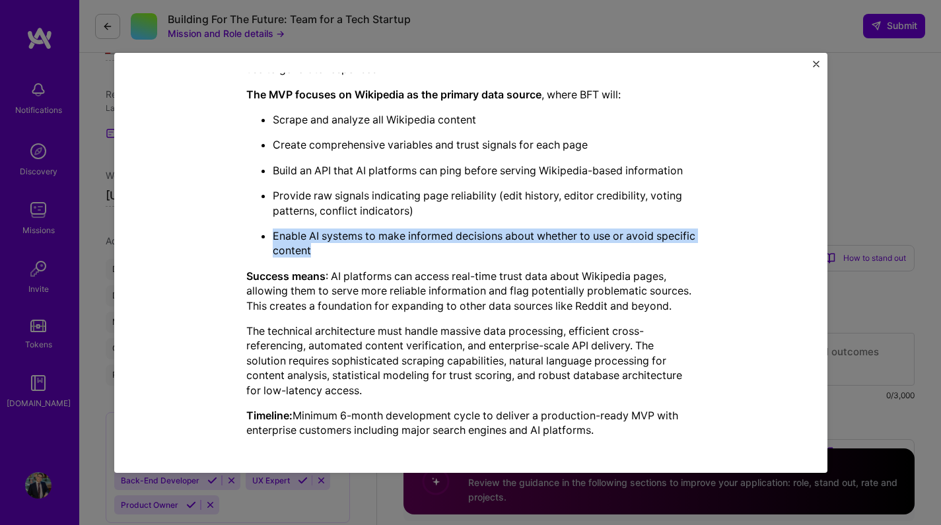
drag, startPoint x: 248, startPoint y: 229, endPoint x: 393, endPoint y: 244, distance: 145.5
click at [392, 244] on ul "Scrape and analyze all Wikipedia content Create comprehensive variables and tru…" at bounding box center [470, 185] width 449 height 146
click at [393, 244] on p "Enable AI systems to make informed decisions about whether to use or avoid spec…" at bounding box center [484, 244] width 423 height 30
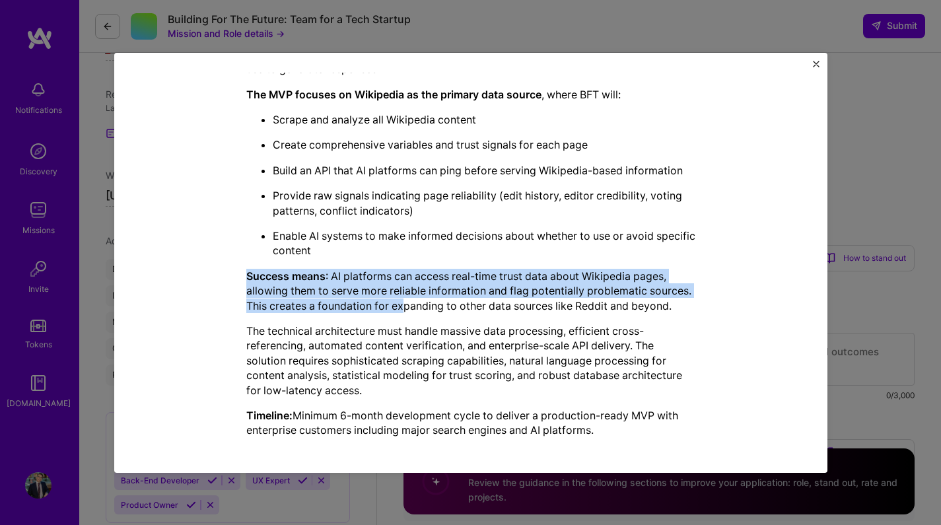
drag, startPoint x: 382, startPoint y: 262, endPoint x: 402, endPoint y: 306, distance: 48.5
click at [402, 306] on div "BFT is building software to make AI truth-seeking by creating trust signals for…" at bounding box center [470, 227] width 449 height 421
click at [402, 306] on p "Success means : AI platforms can access real-time trust data about Wikipedia pa…" at bounding box center [470, 291] width 449 height 44
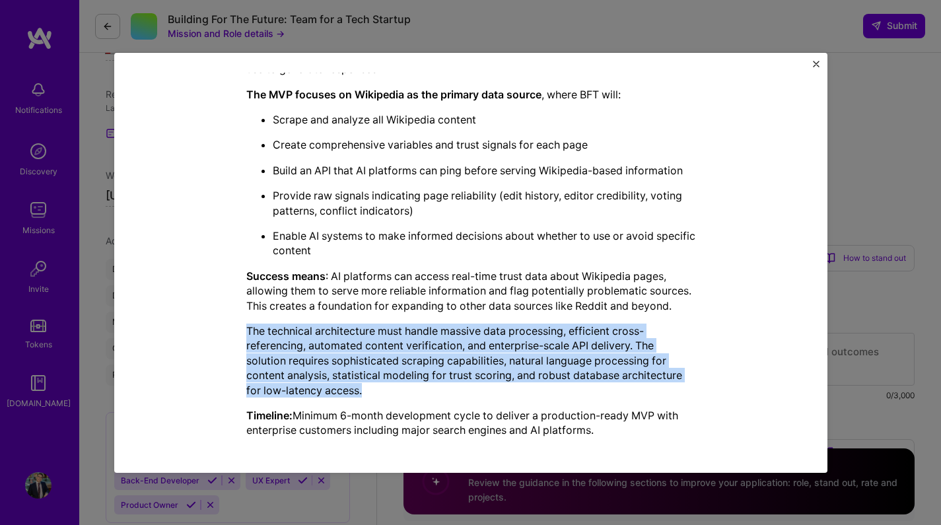
drag, startPoint x: 392, startPoint y: 314, endPoint x: 426, endPoint y: 384, distance: 78.0
click at [426, 384] on div "BFT is building software to make AI truth-seeking by creating trust signals for…" at bounding box center [470, 227] width 449 height 421
click at [426, 384] on p "The technical architecture must handle massive data processing, efficient cross…" at bounding box center [470, 361] width 449 height 74
drag, startPoint x: 449, startPoint y: 384, endPoint x: 236, endPoint y: 320, distance: 222.6
click at [236, 320] on div "Mission Description and Role Details AI Engineer role description Optimize AI p…" at bounding box center [471, 93] width 653 height 711
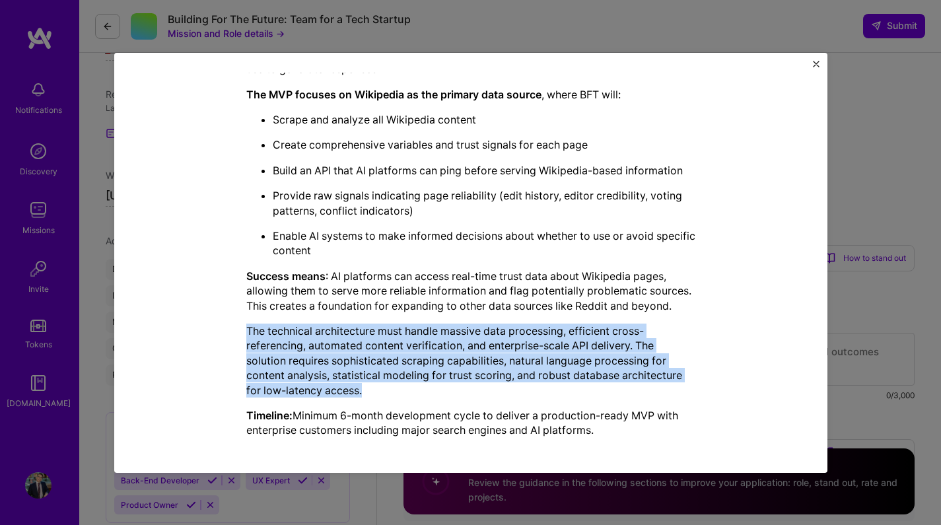
click at [236, 320] on div "Mission Description and Role Details AI Engineer role description Optimize AI p…" at bounding box center [471, 93] width 653 height 711
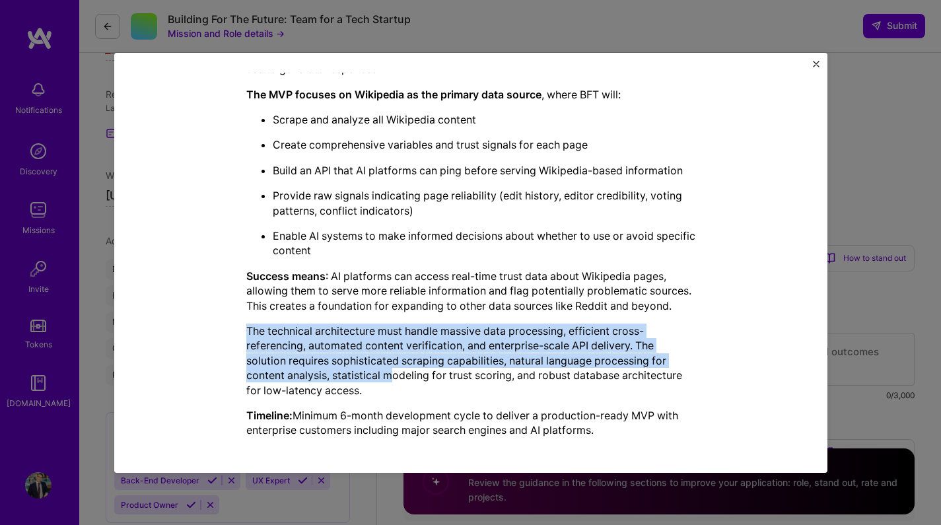
drag, startPoint x: 236, startPoint y: 320, endPoint x: 395, endPoint y: 378, distance: 169.5
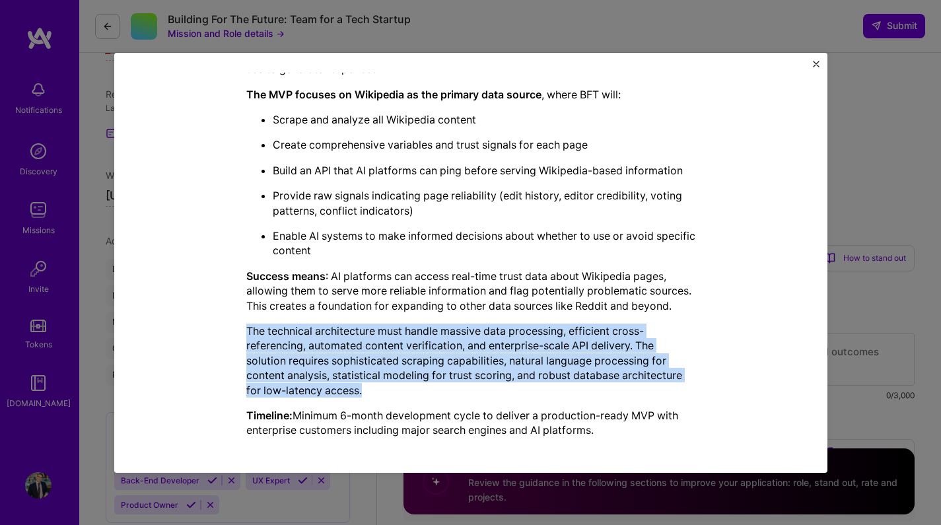
click at [394, 377] on div "Mission Description and Role Details AI Engineer role description Optimize AI p…" at bounding box center [471, 93] width 653 height 711
click at [395, 378] on p "The technical architecture must handle massive data processing, efficient cross…" at bounding box center [470, 361] width 449 height 74
drag, startPoint x: 406, startPoint y: 378, endPoint x: 246, endPoint y: 327, distance: 167.7
click at [246, 328] on p "The technical architecture must handle massive data processing, efficient cross…" at bounding box center [470, 361] width 449 height 74
click at [246, 327] on p "The technical architecture must handle massive data processing, efficient cross…" at bounding box center [470, 361] width 449 height 74
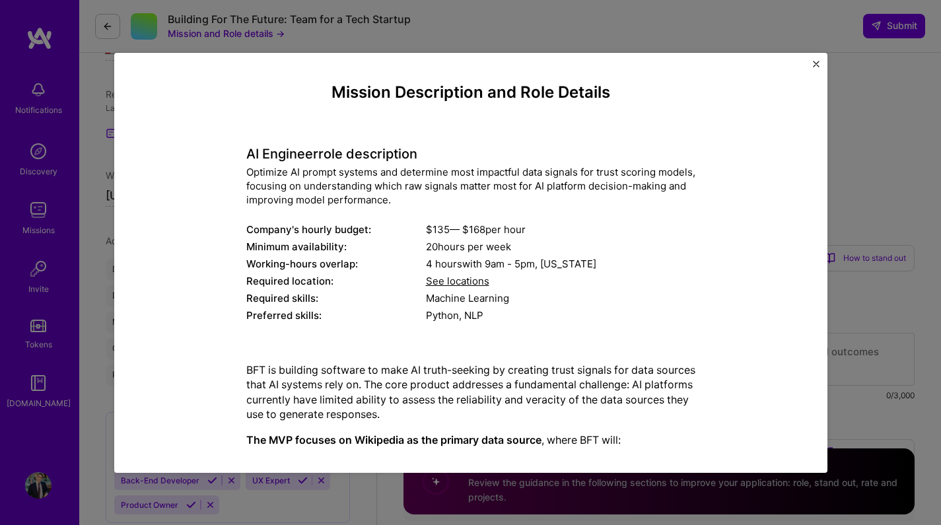
scroll to position [0, 0]
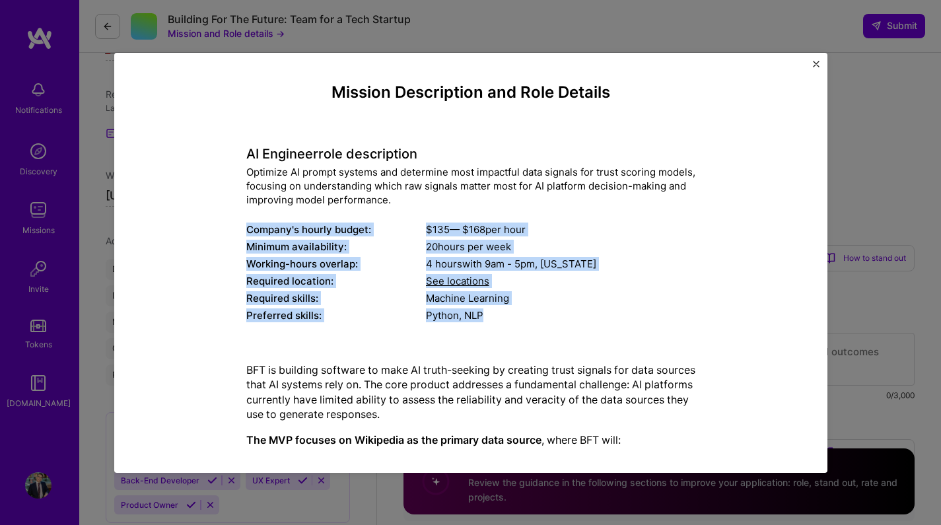
drag, startPoint x: 238, startPoint y: 227, endPoint x: 491, endPoint y: 320, distance: 269.6
click at [491, 320] on div "Mission Description and Role Details AI Engineer role description Optimize AI p…" at bounding box center [471, 438] width 653 height 711
click at [491, 320] on div "Python, NLP" at bounding box center [561, 315] width 270 height 14
drag, startPoint x: 530, startPoint y: 320, endPoint x: 221, endPoint y: 227, distance: 322.2
click at [221, 227] on div "Mission Description and Role Details AI Engineer role description Optimize AI p…" at bounding box center [471, 438] width 653 height 711
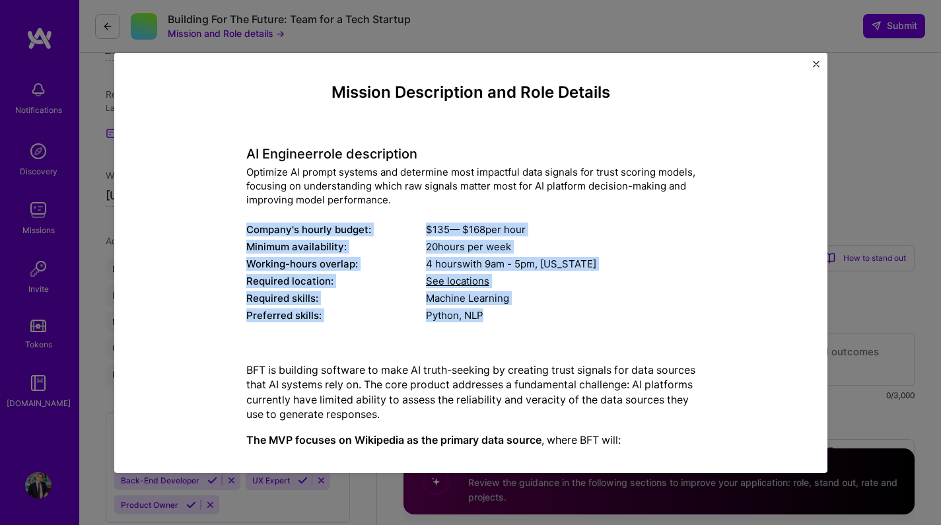
click at [221, 227] on div "Mission Description and Role Details AI Engineer role description Optimize AI p…" at bounding box center [471, 438] width 653 height 711
drag, startPoint x: 213, startPoint y: 227, endPoint x: 534, endPoint y: 316, distance: 333.2
click at [534, 316] on div "Mission Description and Role Details AI Engineer role description Optimize AI p…" at bounding box center [471, 438] width 653 height 711
click at [534, 316] on div "Python, NLP" at bounding box center [561, 315] width 270 height 14
drag, startPoint x: 559, startPoint y: 316, endPoint x: 211, endPoint y: 216, distance: 362.1
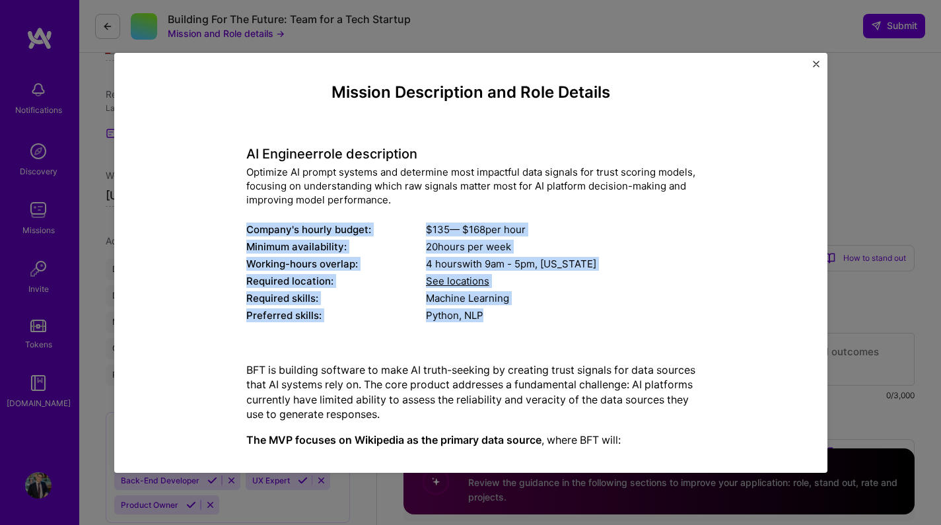
click at [211, 216] on div "Mission Description and Role Details AI Engineer role description Optimize AI p…" at bounding box center [471, 438] width 653 height 711
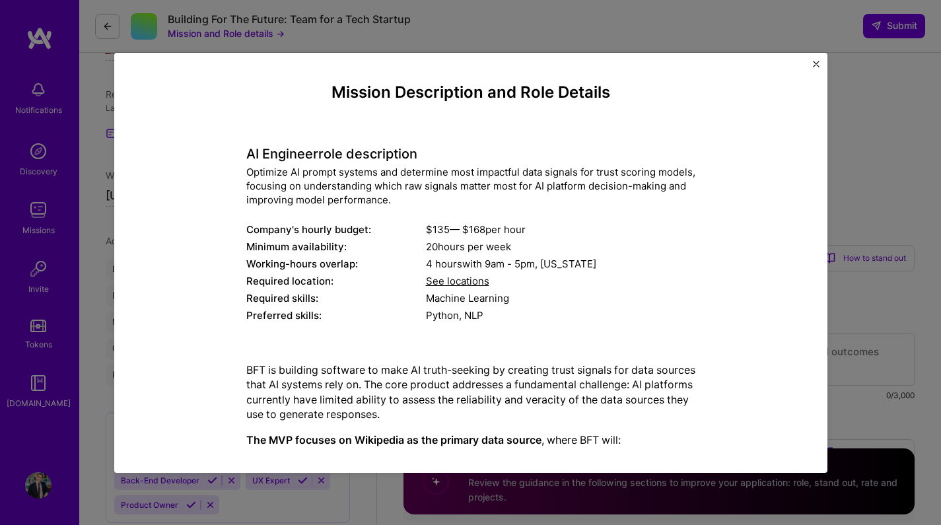
click at [465, 279] on span "See locations" at bounding box center [457, 281] width 63 height 13
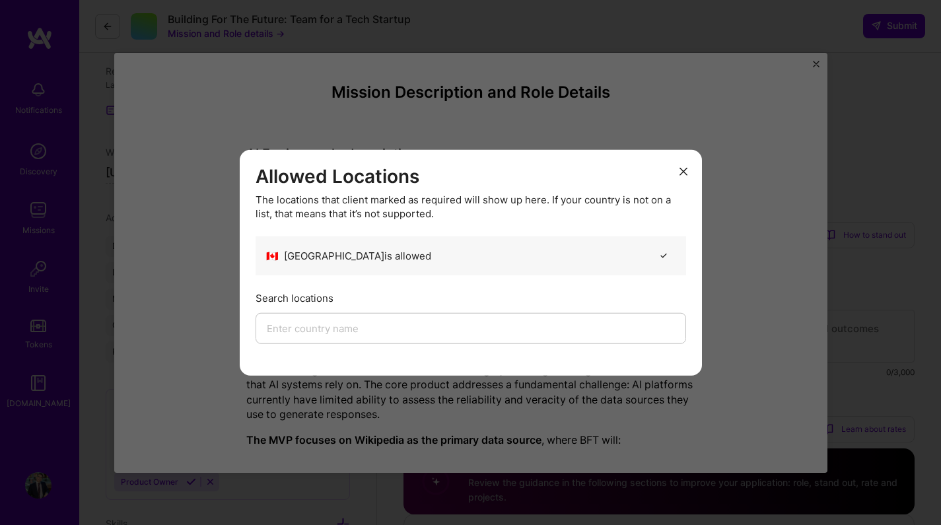
scroll to position [378, 0]
click at [686, 170] on icon "modal" at bounding box center [684, 172] width 8 height 8
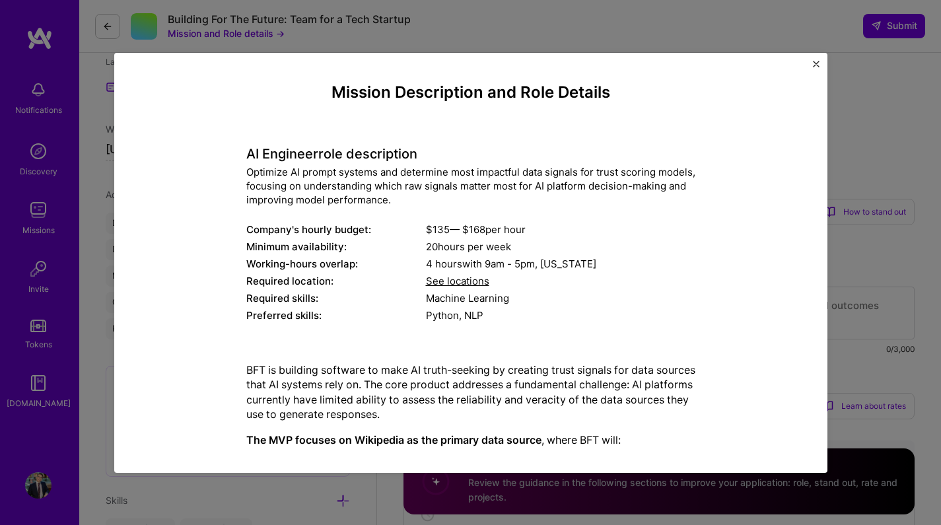
click at [814, 62] on img "Close" at bounding box center [816, 64] width 7 height 7
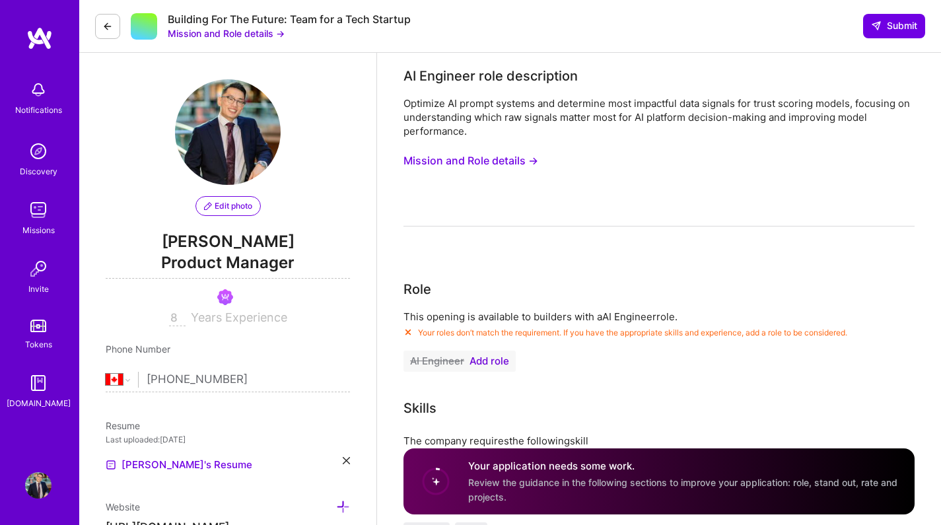
scroll to position [0, 0]
click at [488, 356] on span "Add role" at bounding box center [490, 361] width 40 height 11
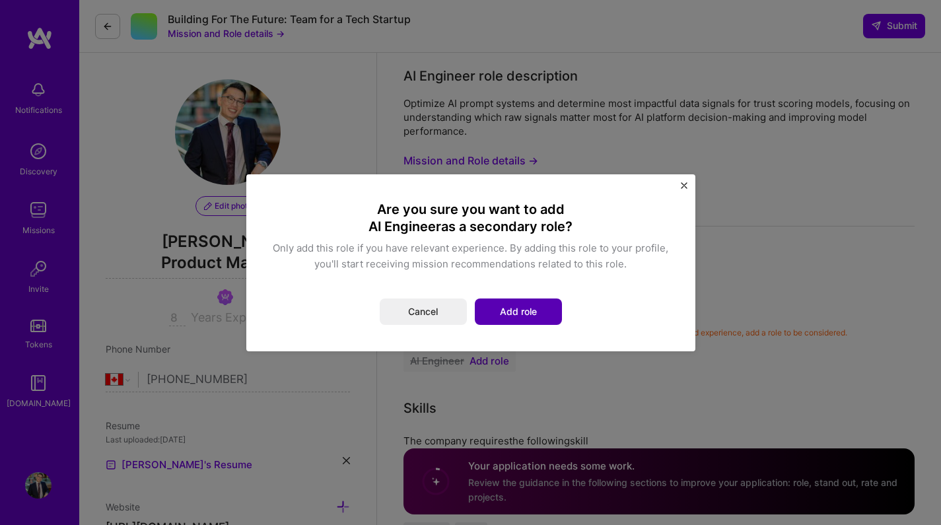
click at [513, 307] on button "Add role" at bounding box center [518, 312] width 87 height 26
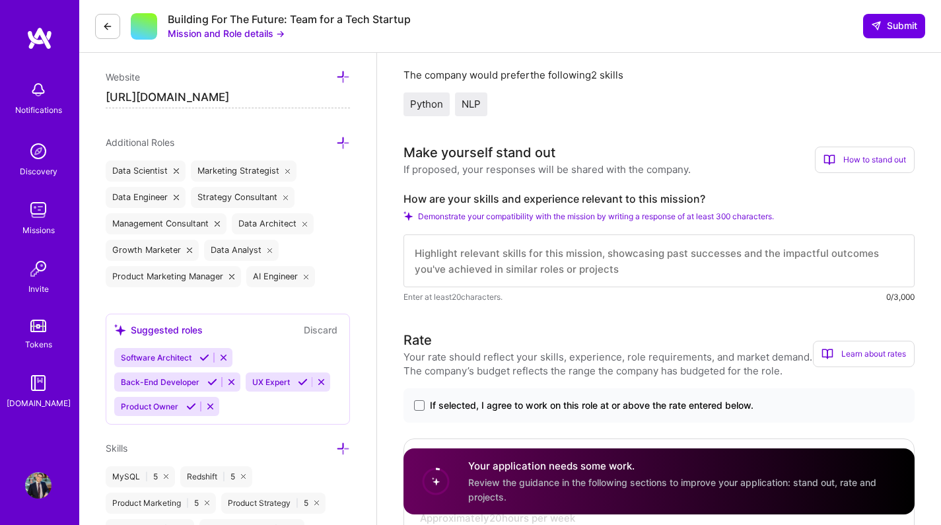
scroll to position [438, 0]
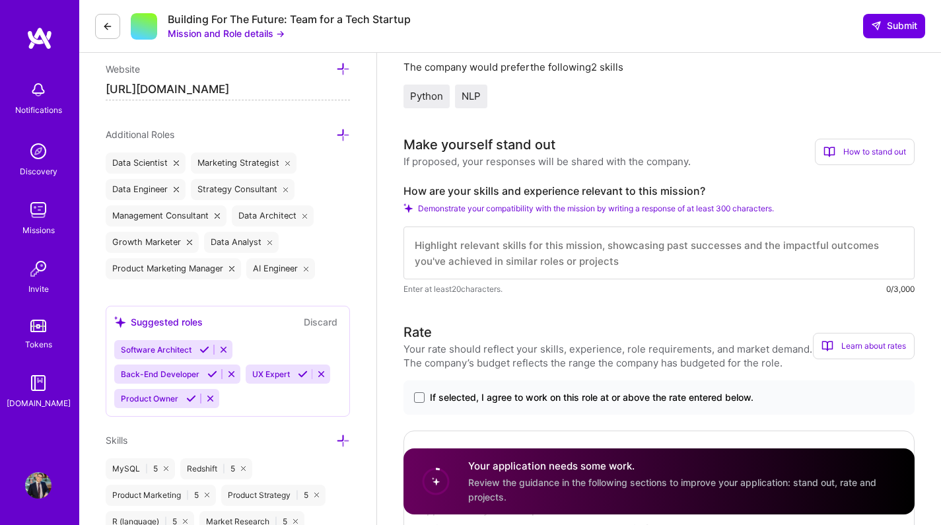
click at [506, 242] on textarea at bounding box center [659, 253] width 511 height 53
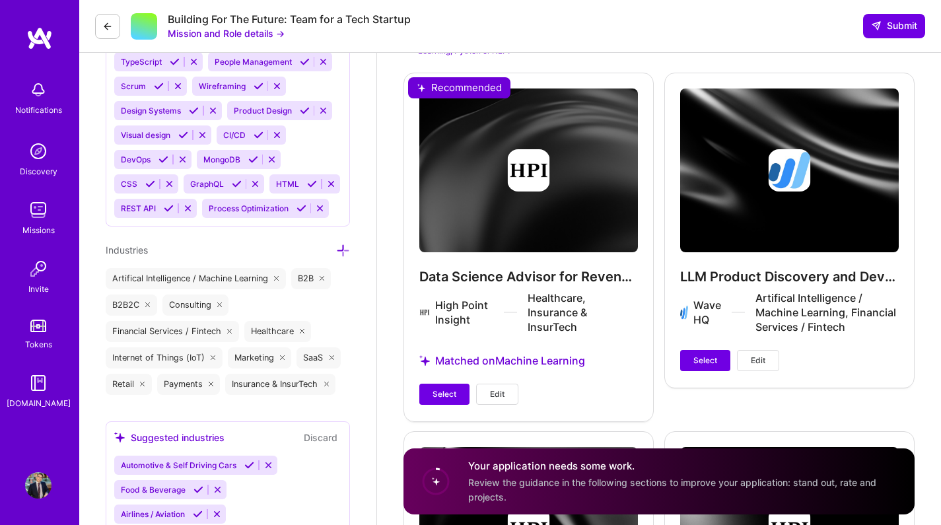
scroll to position [1532, 0]
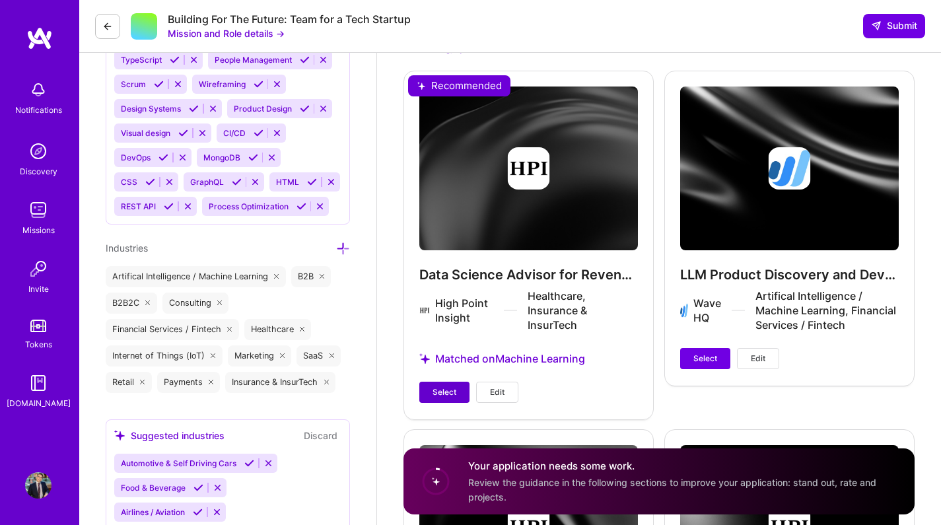
click at [440, 386] on span "Select" at bounding box center [445, 392] width 24 height 12
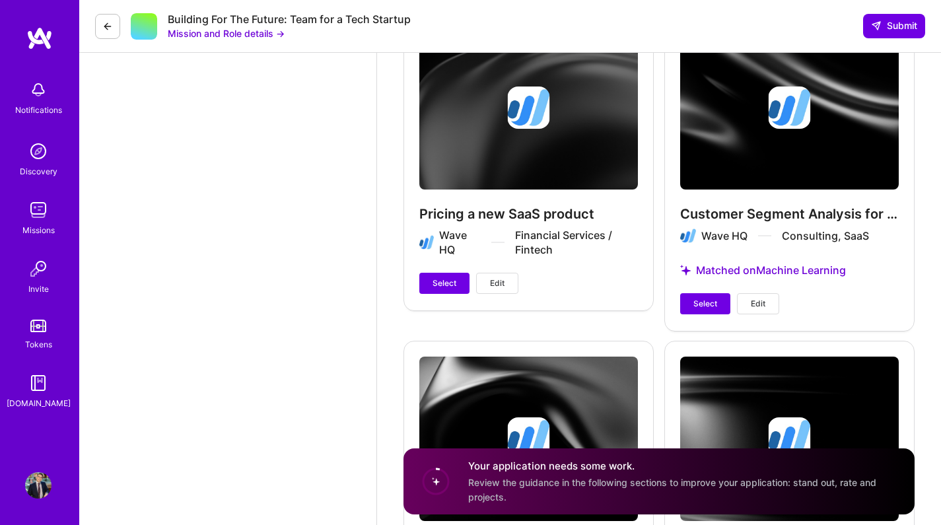
scroll to position [3521, 0]
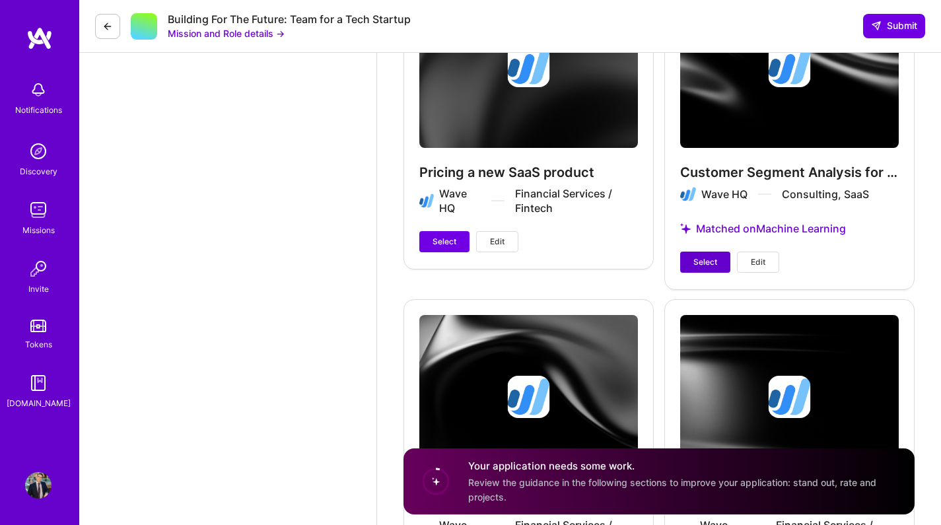
click at [704, 257] on span "Select" at bounding box center [706, 262] width 24 height 12
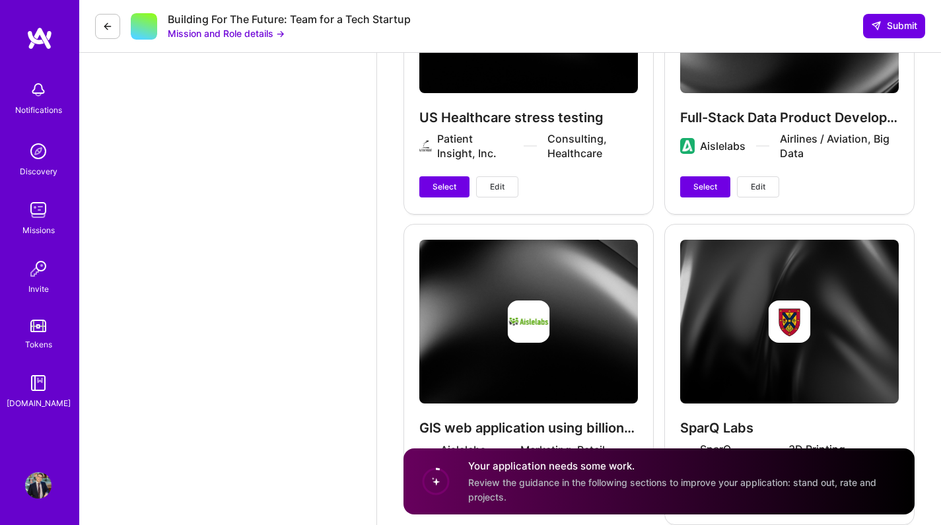
scroll to position [4221, 0]
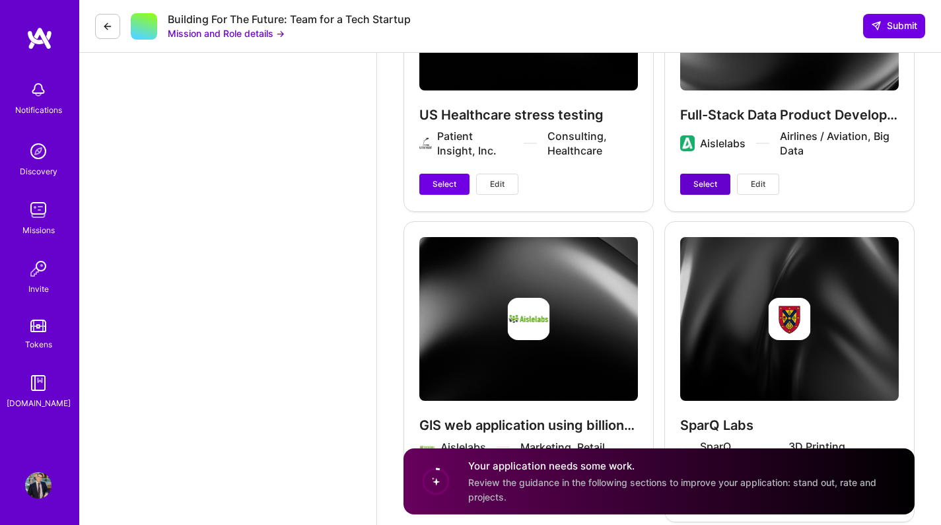
click at [688, 194] on button "Select" at bounding box center [705, 184] width 50 height 21
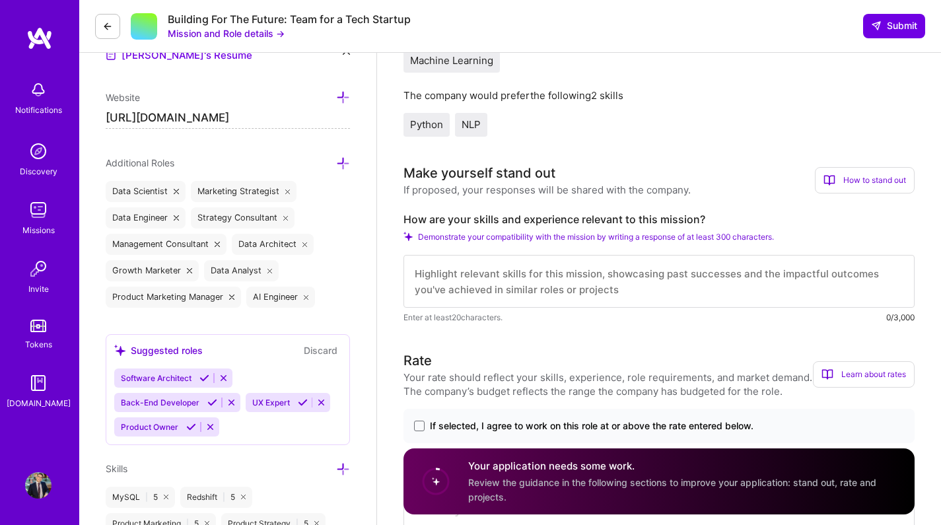
scroll to position [429, 0]
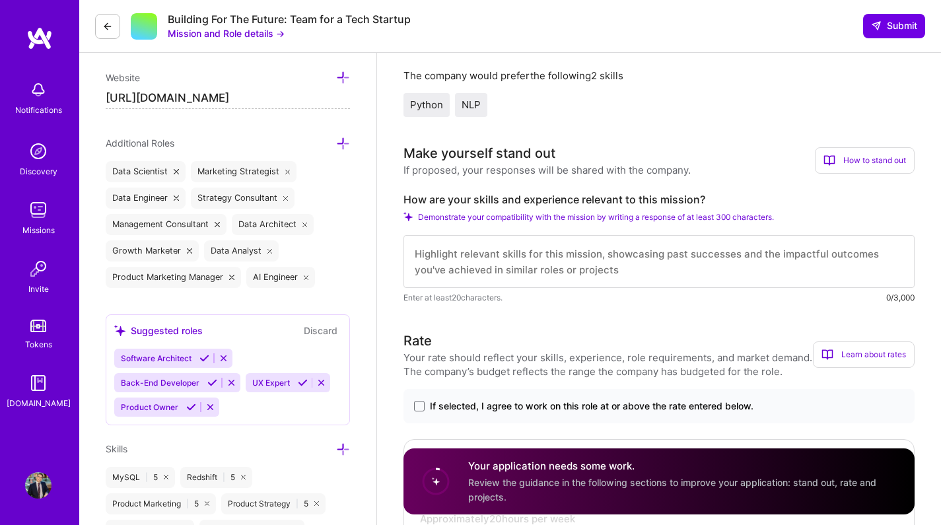
click at [467, 270] on textarea at bounding box center [659, 261] width 511 height 53
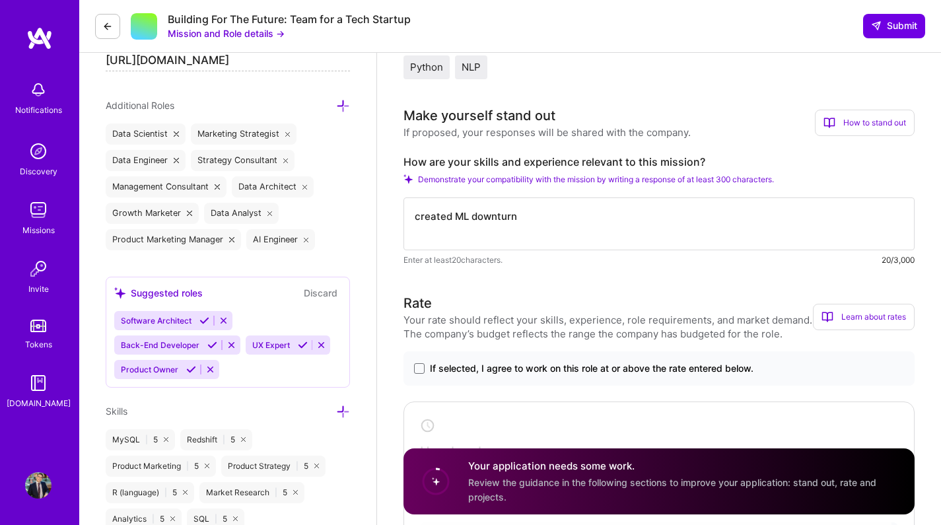
scroll to position [466, 0]
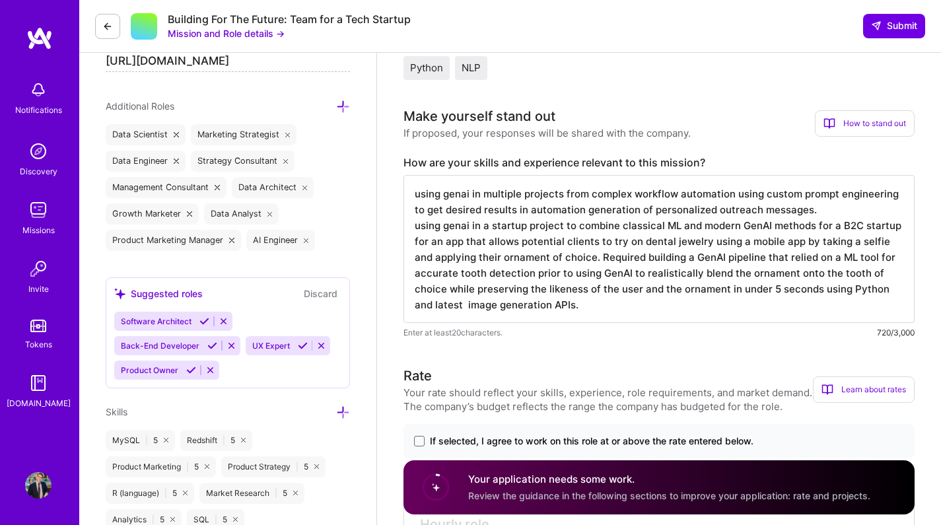
type textarea "using genai in multiple projects from complex workflow automation using custom …"
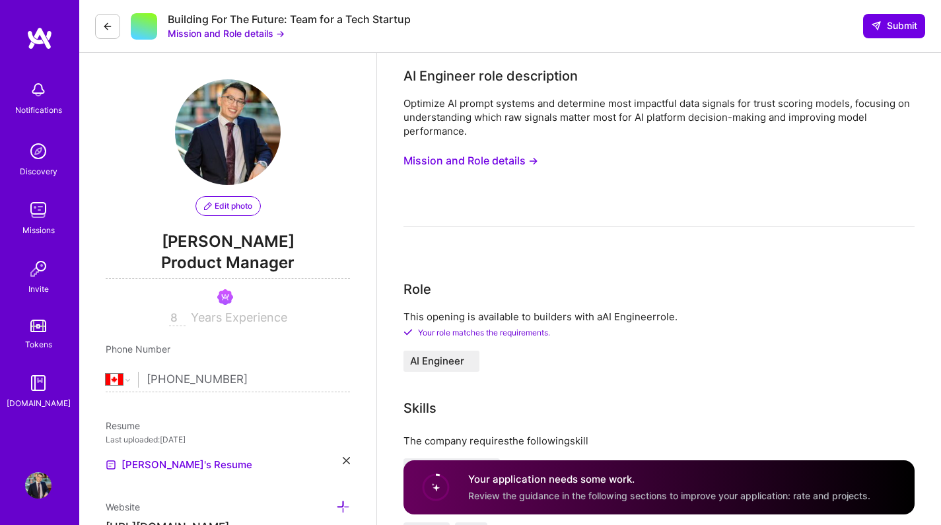
select select "CA"
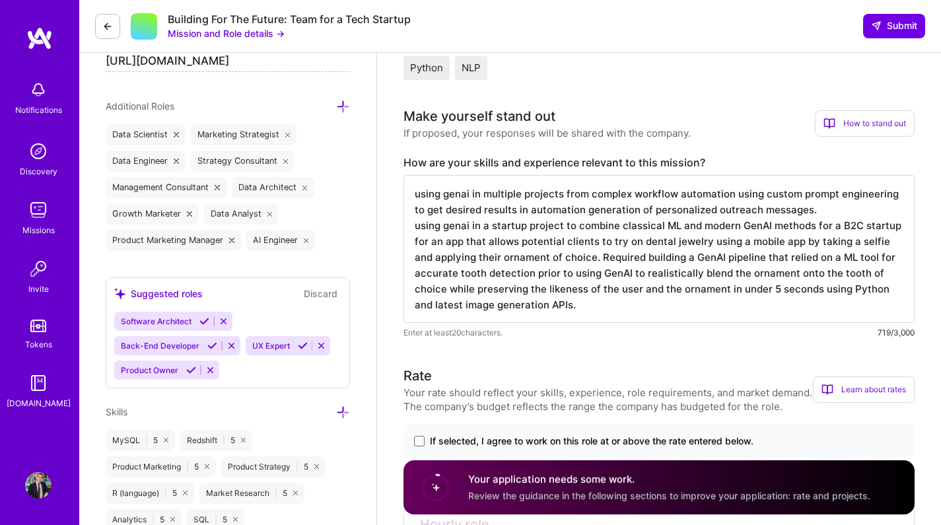
paste textarea "Applied GenAI across multiple projects, ranging from complex workflow automatio…"
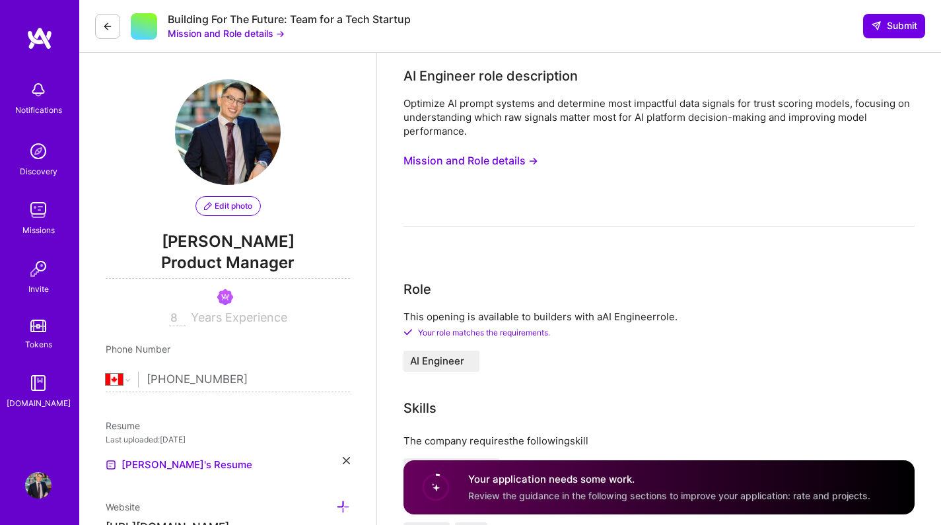
scroll to position [0, 0]
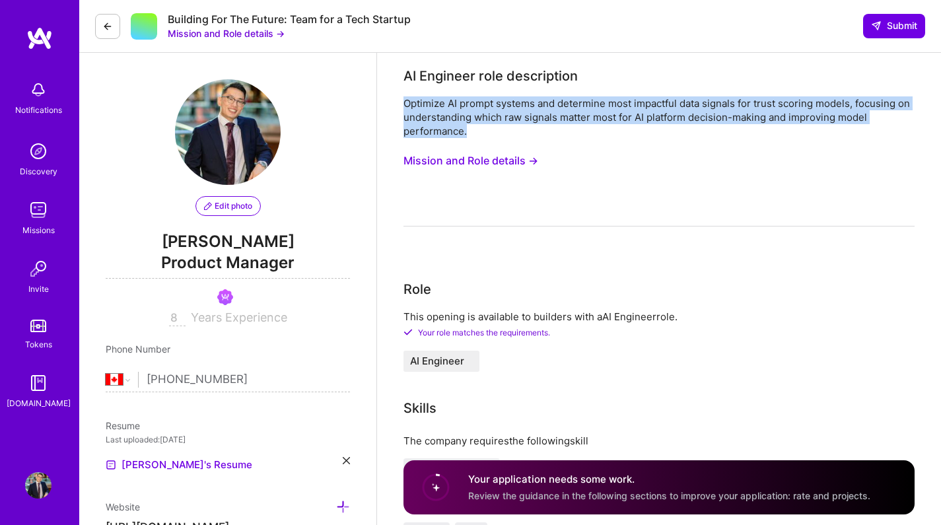
copy div "Optimize AI prompt systems and determine most impactful data signals for trust …"
drag, startPoint x: 404, startPoint y: 104, endPoint x: 491, endPoint y: 130, distance: 90.9
click at [491, 130] on div "Optimize AI prompt systems and determine most impactful data signals for trust …" at bounding box center [659, 117] width 511 height 42
click at [474, 159] on button "Mission and Role details →" at bounding box center [471, 161] width 135 height 24
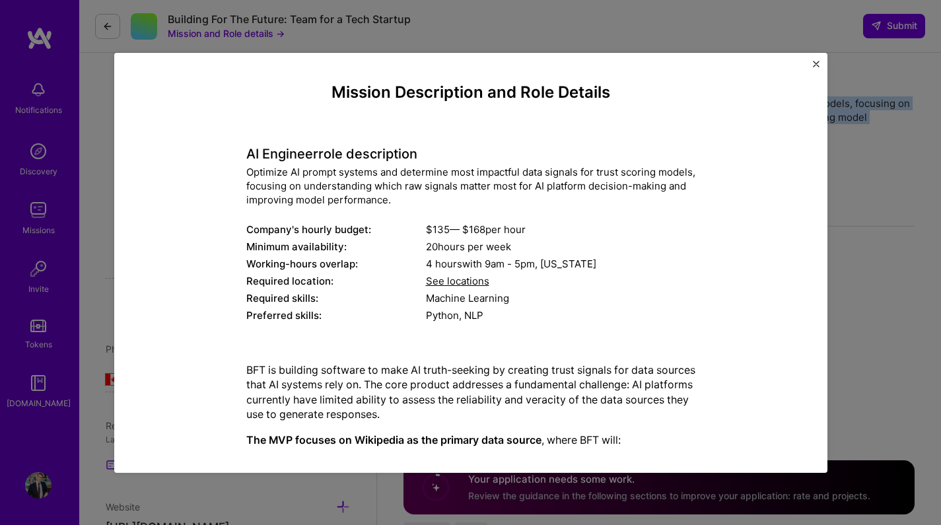
drag, startPoint x: 240, startPoint y: 151, endPoint x: 473, endPoint y: 161, distance: 233.4
click at [472, 160] on div "Mission Description and Role Details AI Engineer role description Optimize AI p…" at bounding box center [471, 438] width 653 height 711
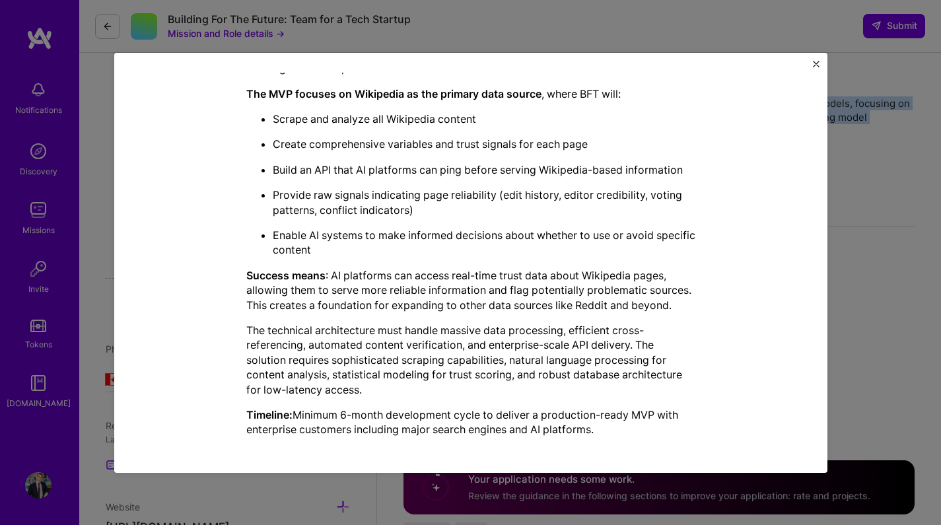
scroll to position [345, 0]
click at [599, 424] on p "Timeline: Minimum 6-month development cycle to deliver a production-ready MVP w…" at bounding box center [470, 423] width 449 height 30
copy div "AI Engineer role description Optimize AI prompt systems and determine most impa…"
click at [635, 362] on p "The technical architecture must handle massive data processing, efficient cross…" at bounding box center [470, 361] width 449 height 74
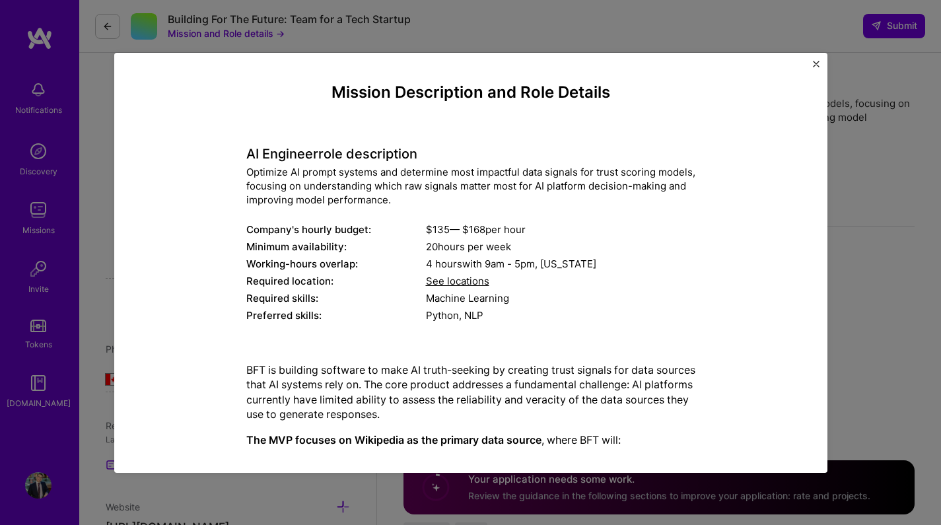
scroll to position [0, 0]
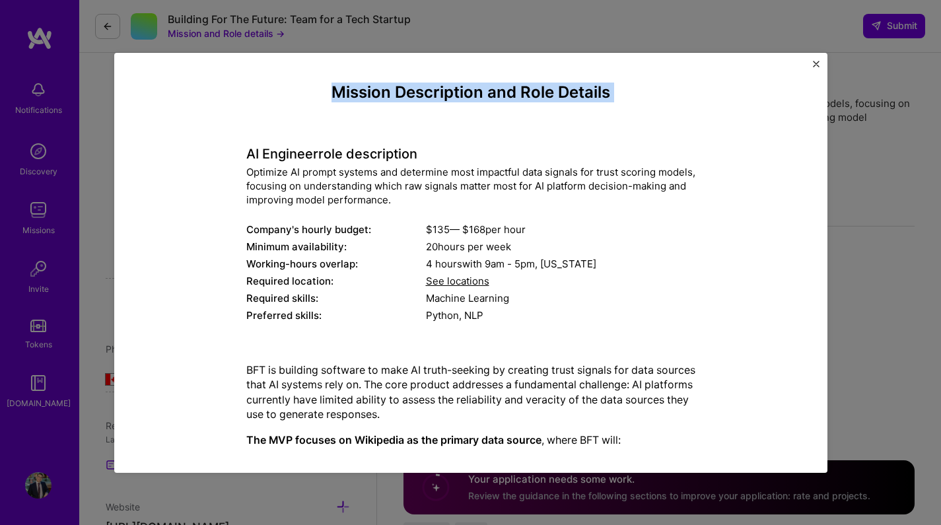
drag, startPoint x: 311, startPoint y: 84, endPoint x: 505, endPoint y: 122, distance: 197.3
click at [505, 122] on div "Mission Description and Role Details AI Engineer role description Optimize AI p…" at bounding box center [470, 438] width 449 height 711
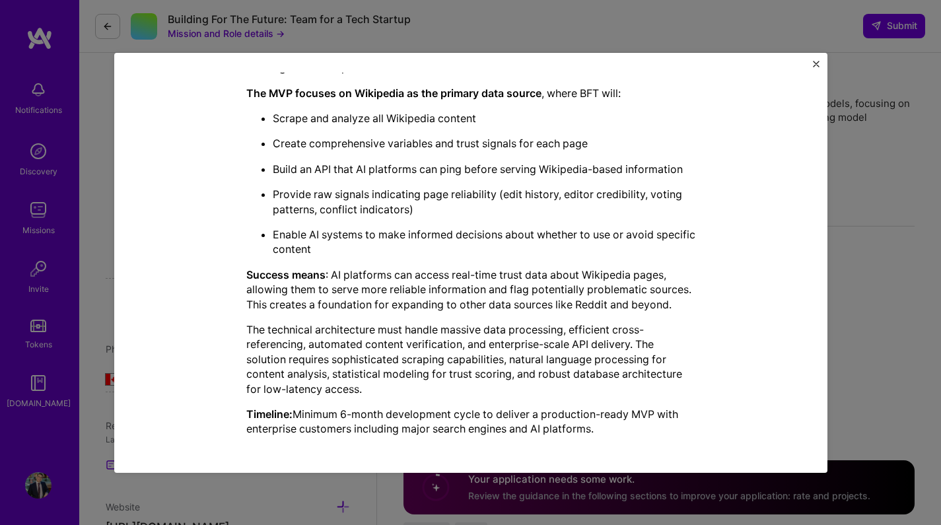
scroll to position [345, 0]
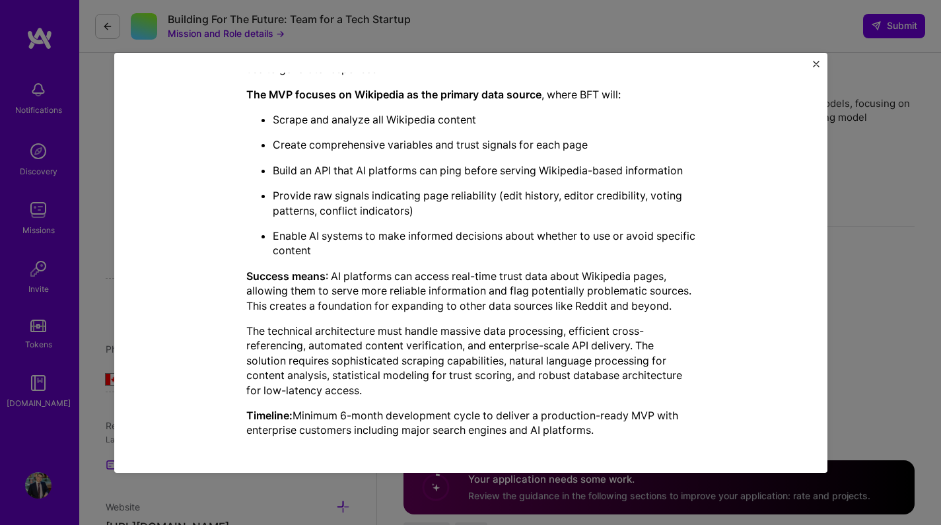
click at [615, 421] on p "Timeline: Minimum 6-month development cycle to deliver a production-ready MVP w…" at bounding box center [470, 423] width 449 height 30
copy div "Mission Description and Role Details AI Engineer role description Optimize AI p…"
click at [898, 229] on div "Mission Description and Role Details AI Engineer role description Optimize AI p…" at bounding box center [470, 262] width 941 height 525
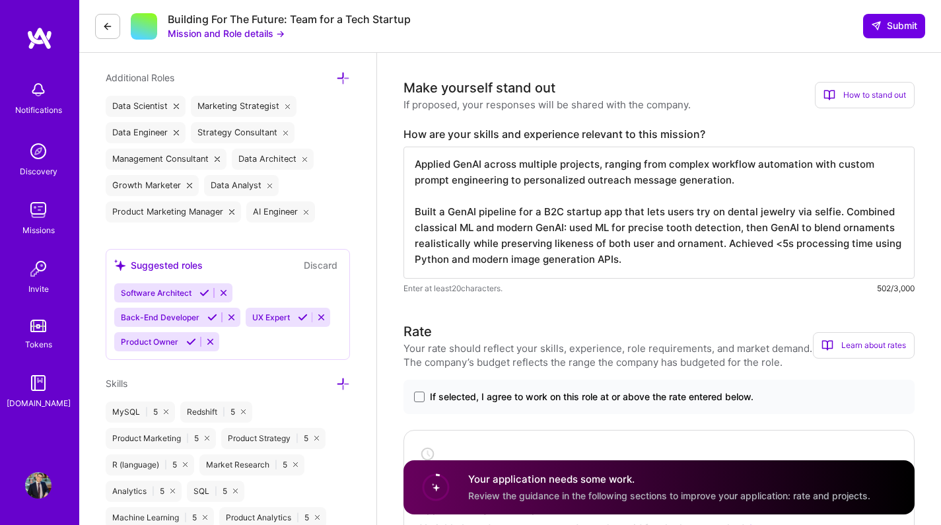
scroll to position [1, 0]
click at [653, 236] on textarea "Applied GenAI across multiple projects, ranging from complex workflow automatio…" at bounding box center [659, 213] width 511 height 132
paste textarea "Situation Discover Claims, a U.S. health insurer, needed to extract third-party…"
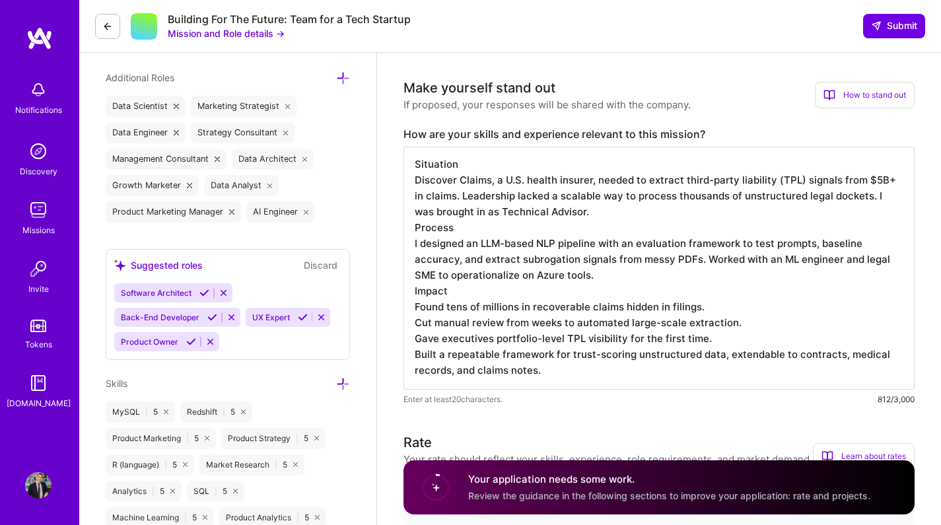
scroll to position [0, 0]
click at [523, 187] on textarea "Situation Discover Claims, a U.S. health insurer, needed to extract third-party…" at bounding box center [659, 268] width 511 height 243
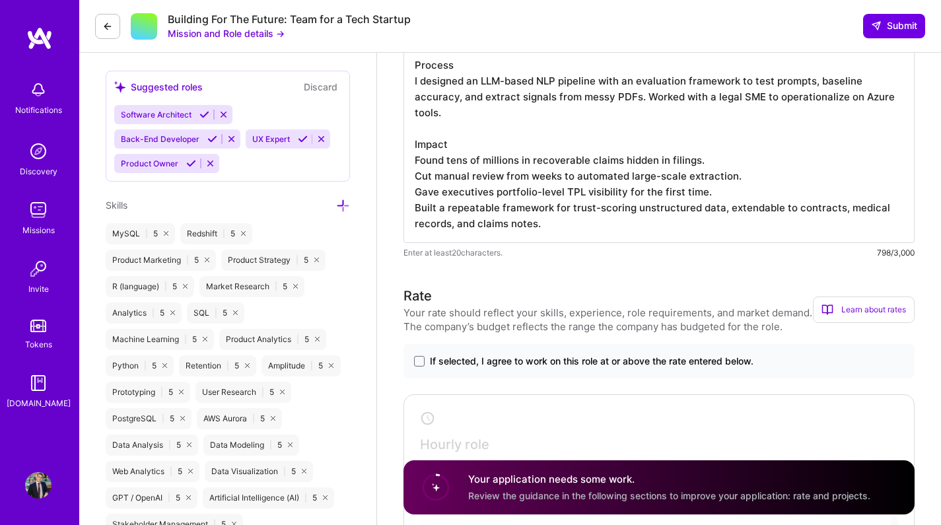
scroll to position [663, 0]
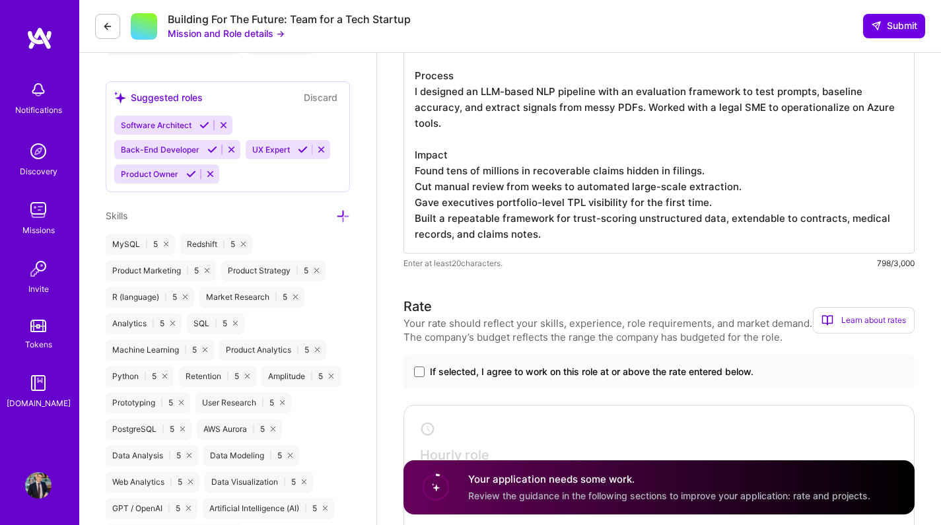
type textarea "Situation A U.S. health insurer, needed to extract third-party liability (TPL) …"
click at [557, 375] on span "If selected, I agree to work on this role at or above the rate entered below." at bounding box center [592, 371] width 324 height 13
click at [0, 0] on input "If selected, I agree to work on this role at or above the rate entered below." at bounding box center [0, 0] width 0 height 0
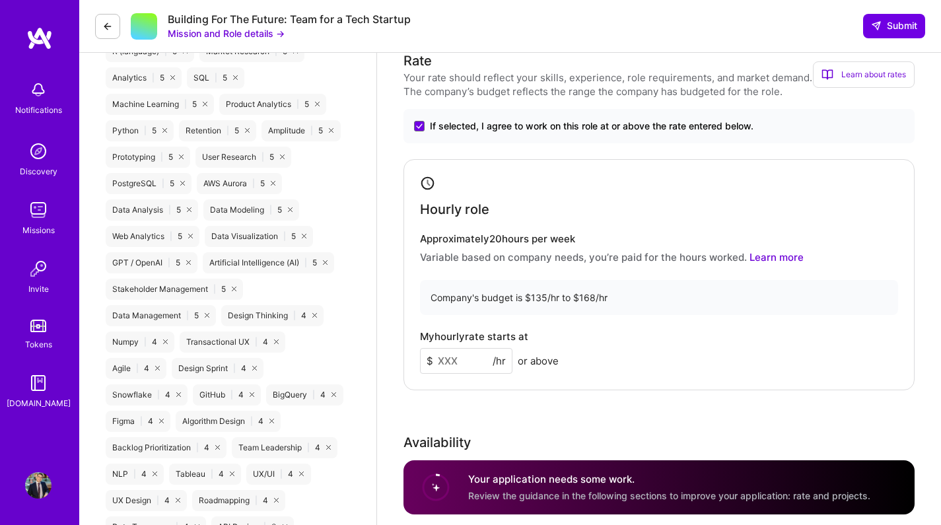
scroll to position [979, 0]
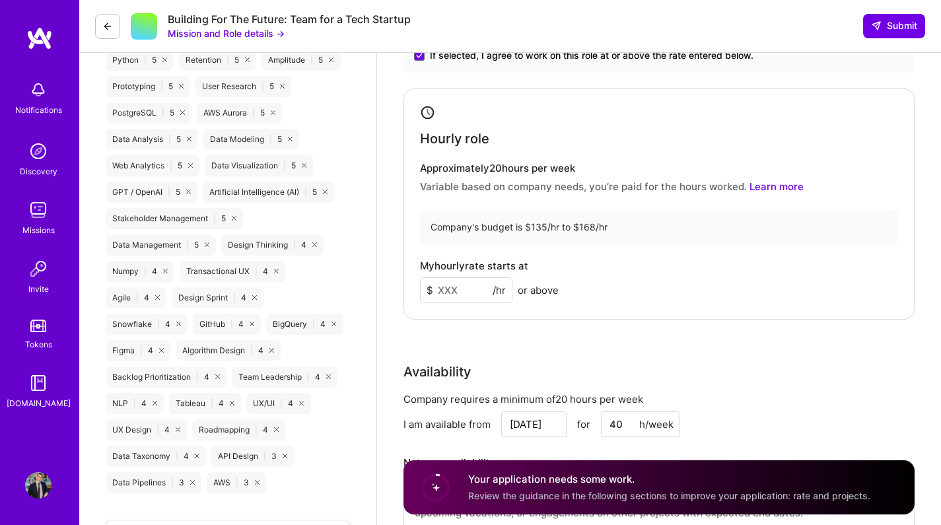
click at [490, 287] on input at bounding box center [466, 290] width 92 height 26
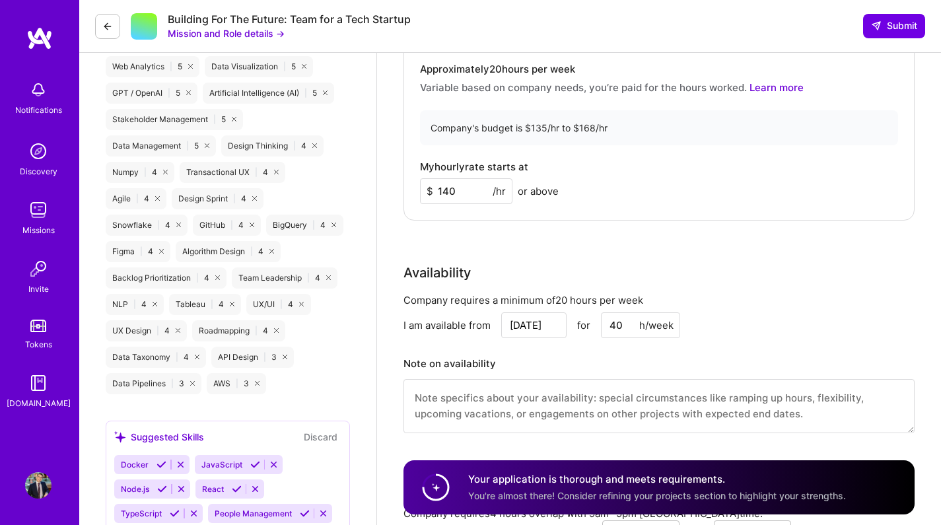
scroll to position [1083, 0]
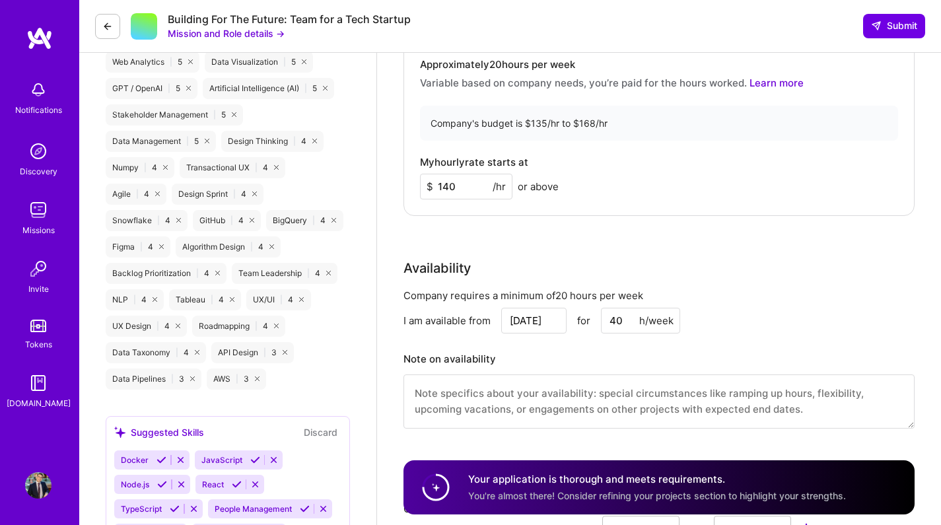
type input "140"
click at [510, 402] on textarea at bounding box center [659, 402] width 511 height 54
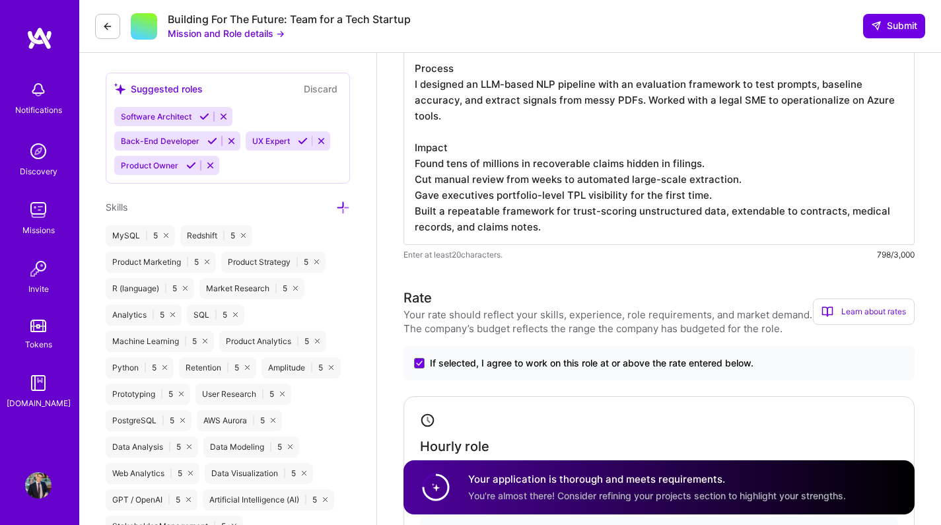
scroll to position [0, 0]
click at [581, 220] on textarea "Situation A U.S. health insurer, needed to extract third-party liability (TPL) …" at bounding box center [659, 107] width 511 height 275
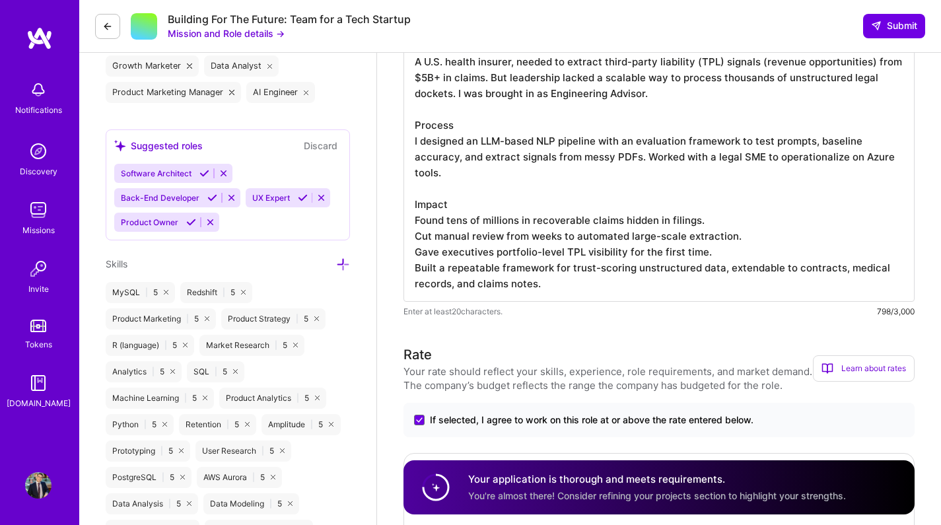
scroll to position [608, 0]
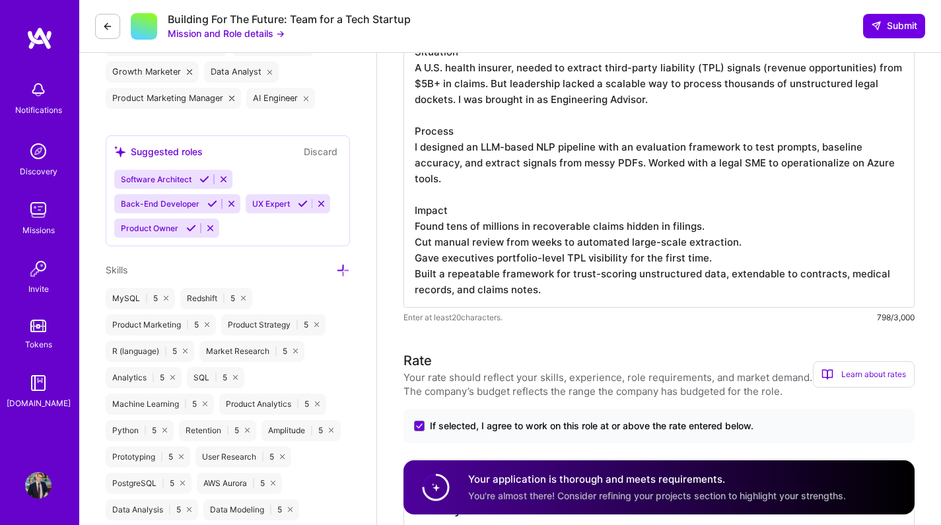
click at [581, 169] on textarea "Situation A U.S. health insurer, needed to extract third-party liability (TPL) …" at bounding box center [659, 170] width 511 height 275
click at [552, 199] on textarea "Situation A U.S. health insurer, needed to extract third-party liability (TPL) …" at bounding box center [659, 170] width 511 height 275
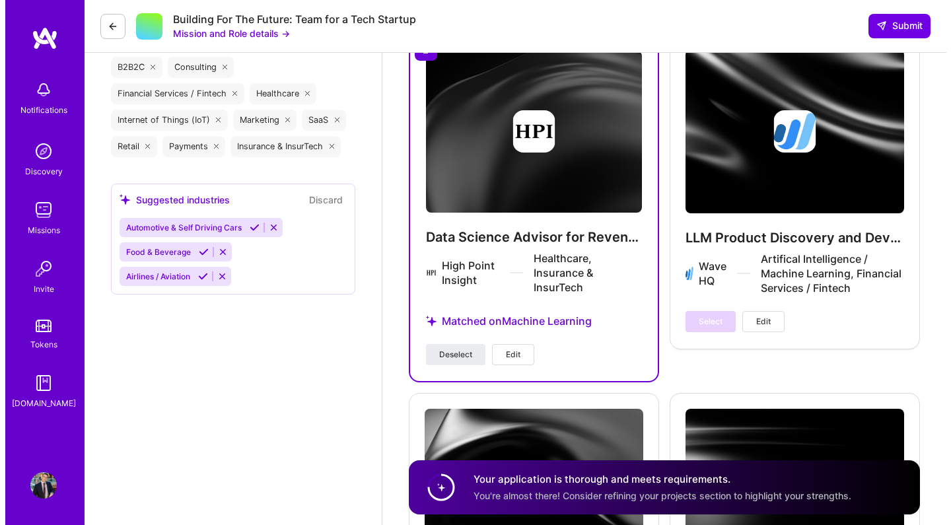
scroll to position [1779, 0]
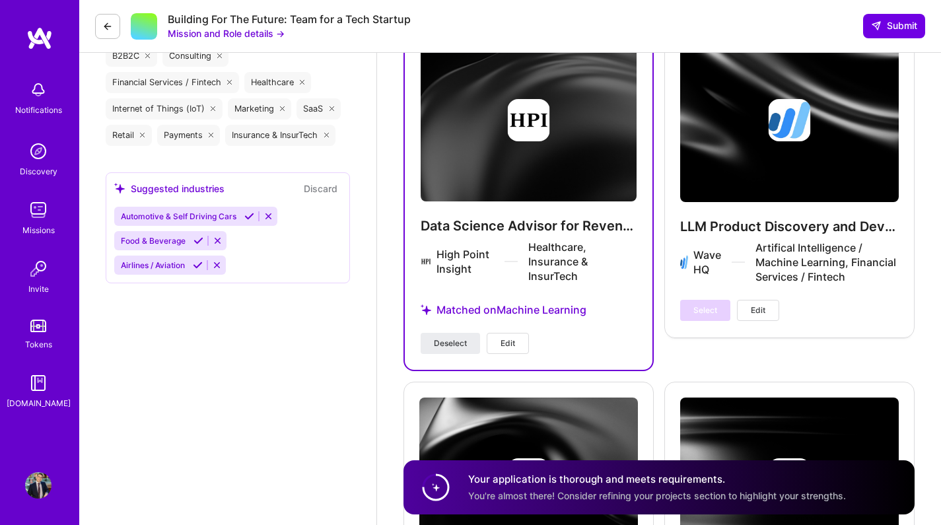
type textarea "Situation A U.S. health insurer, needed to extract third-party liability (TPL) …"
click at [502, 339] on span "Edit" at bounding box center [508, 344] width 15 height 12
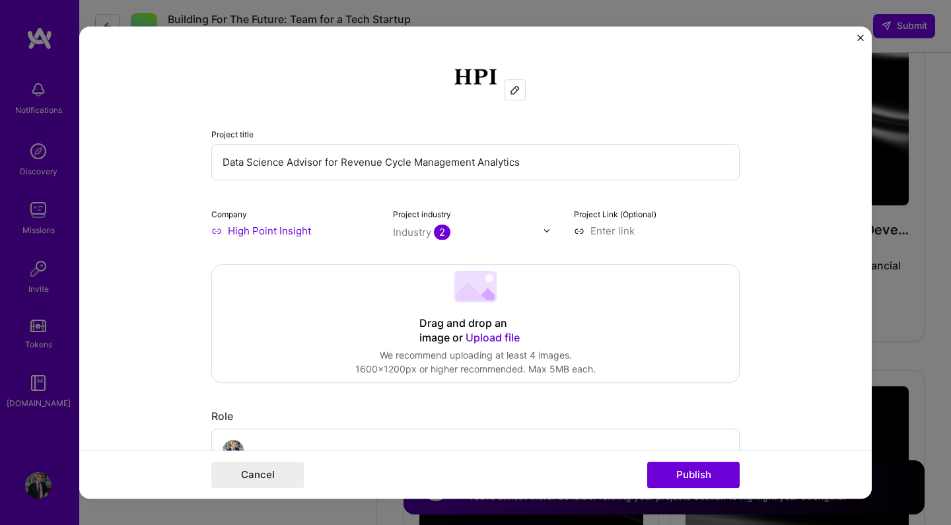
click at [291, 160] on input "Data Science Advisor for Revenue Cycle Management Analytics" at bounding box center [475, 162] width 528 height 36
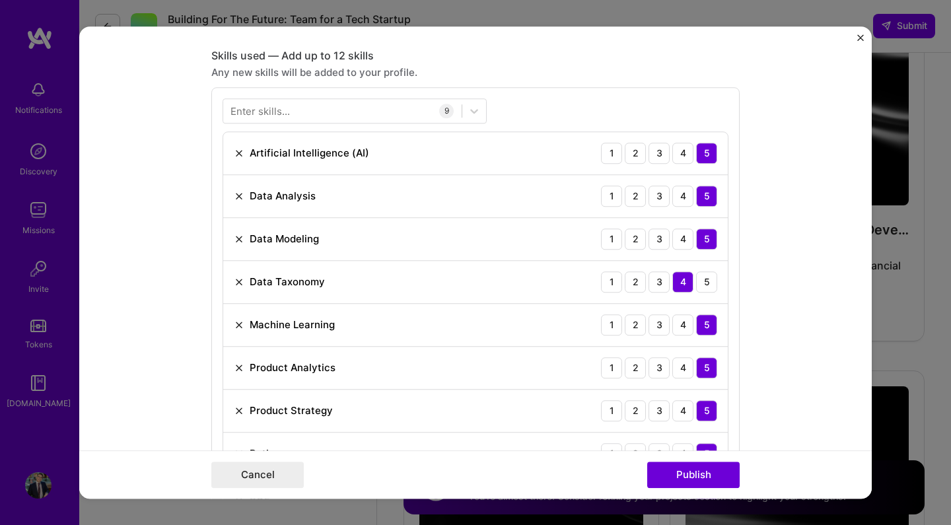
scroll to position [593, 0]
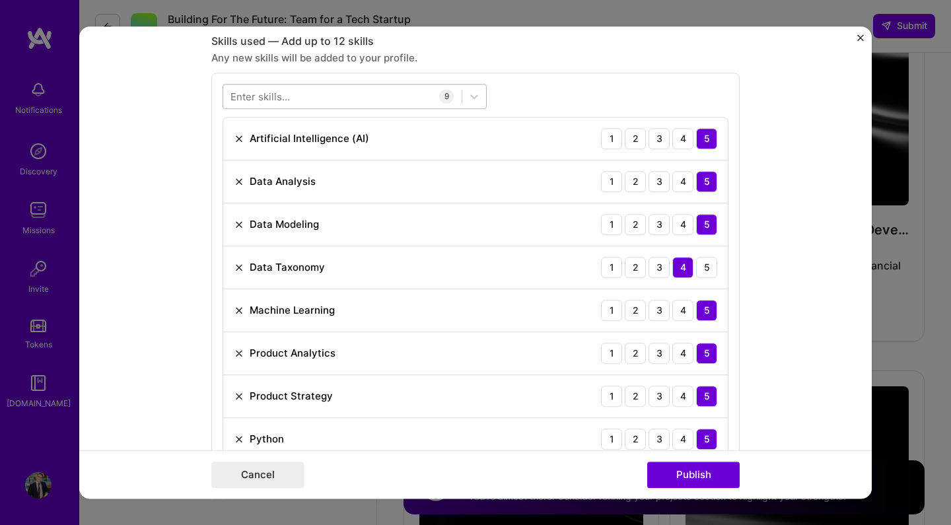
type input "Data Science Engineer/Advisor for Revenue Cycle Management Analytics"
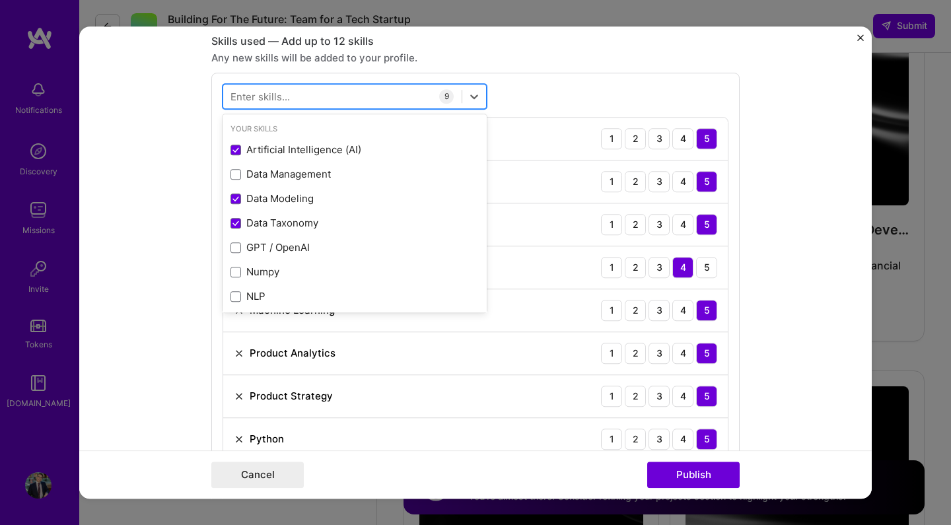
click at [328, 96] on div at bounding box center [342, 96] width 238 height 22
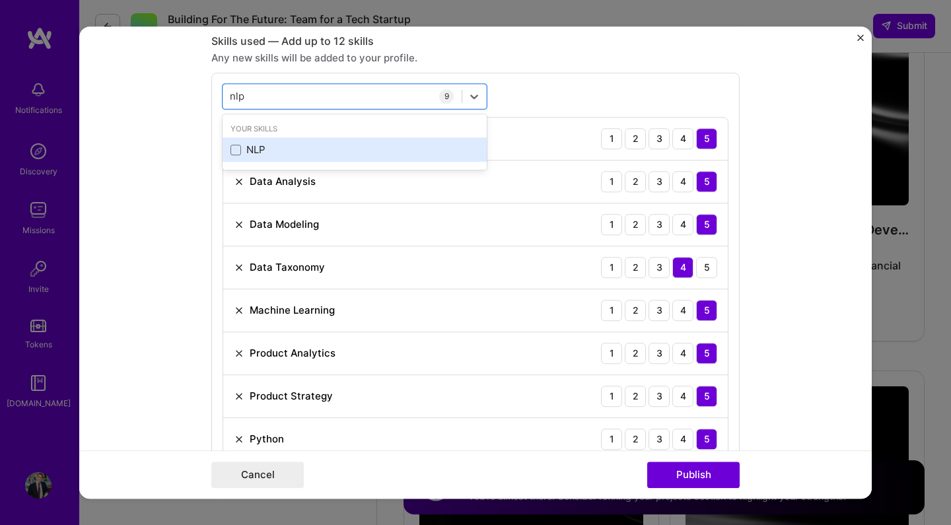
click at [279, 143] on div "NLP" at bounding box center [355, 150] width 248 height 14
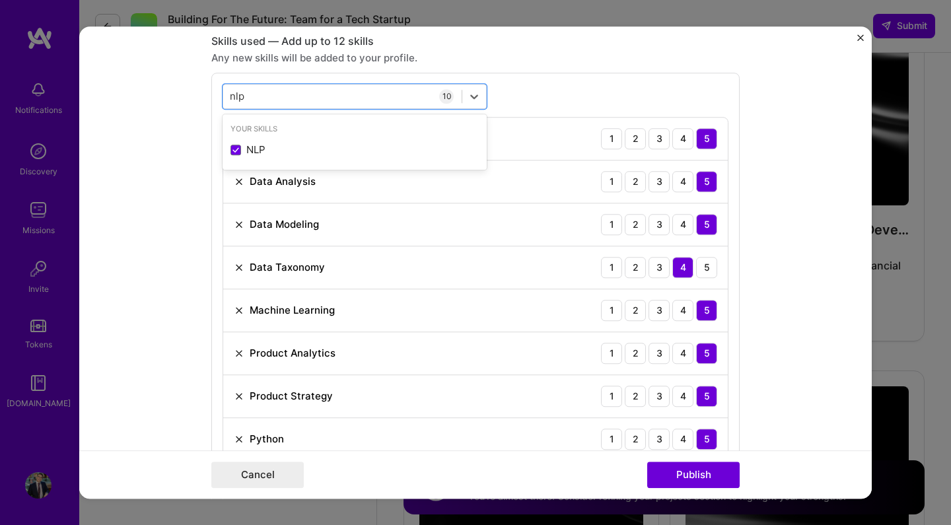
type input "nlp"
click at [120, 162] on form "Project title Data Science Engineer/Advisor for Revenue Cycle Management Analyt…" at bounding box center [475, 262] width 793 height 473
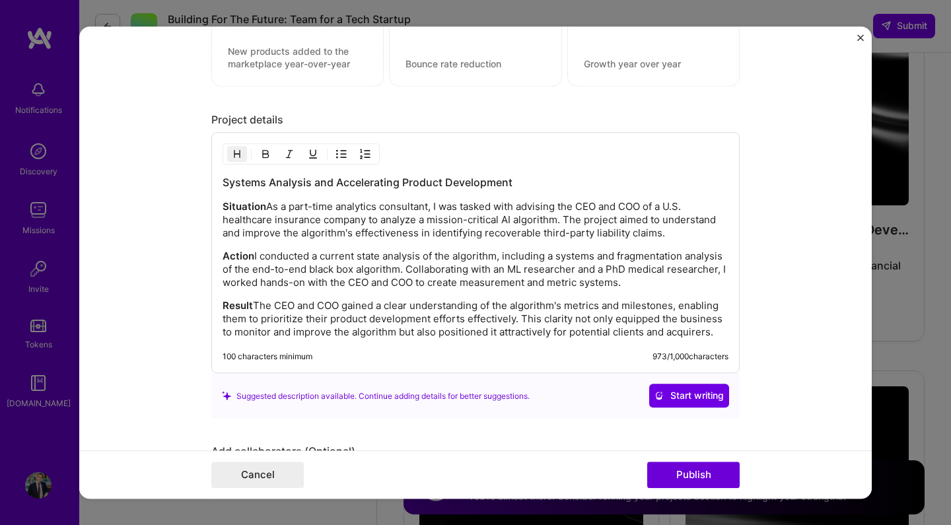
scroll to position [1361, 0]
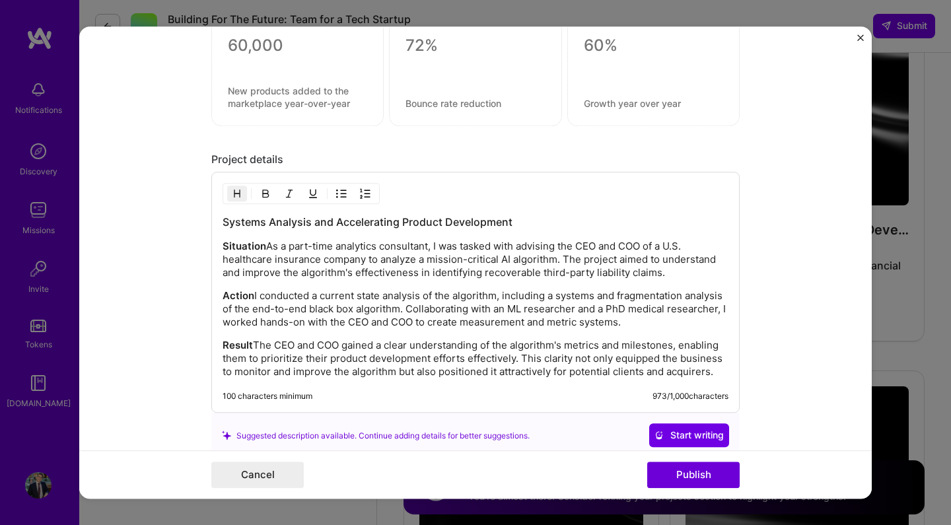
click at [400, 242] on p "Situation As a part-time analytics consultant, I was tasked with advising the C…" at bounding box center [476, 260] width 506 height 40
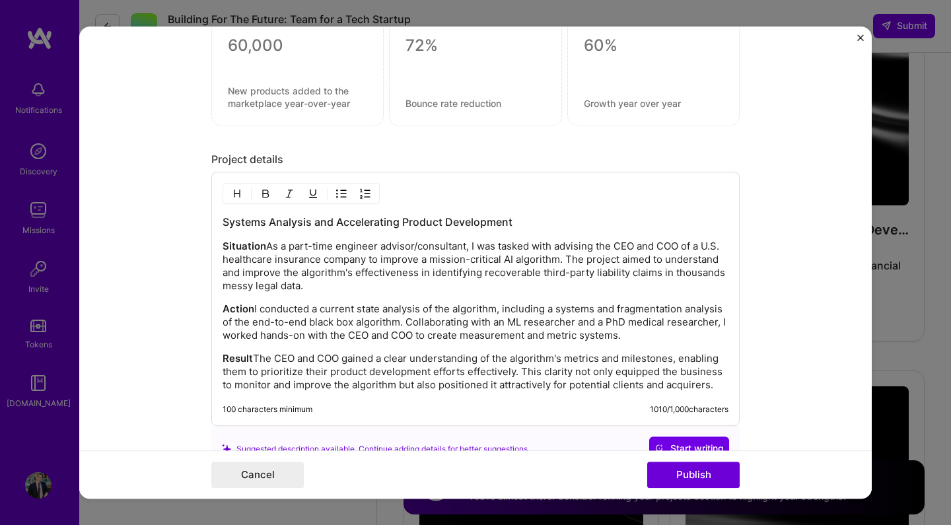
click at [373, 283] on p "Situation As a part-time engineer advisor/consultant, I was tasked with advisin…" at bounding box center [476, 266] width 506 height 53
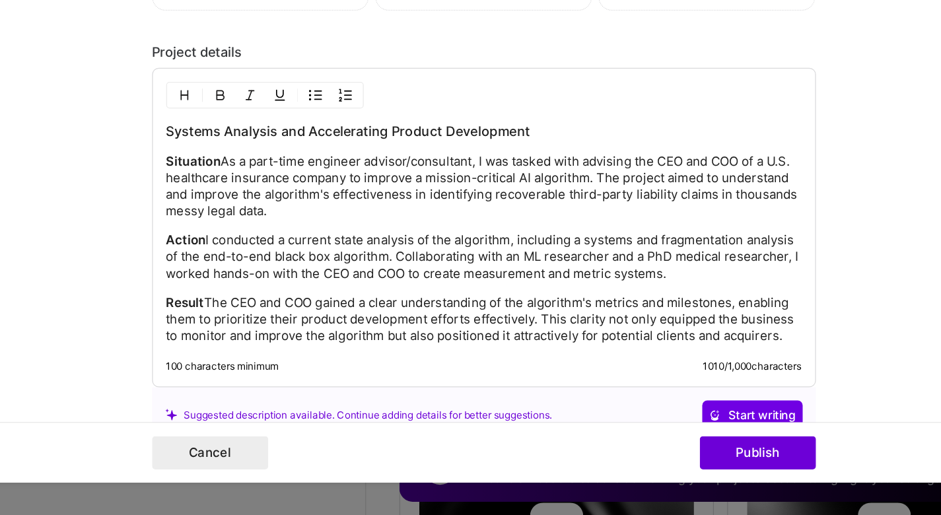
scroll to position [1373, 0]
click at [291, 291] on p "Action I conducted a current state analysis of the algorithm, including a syste…" at bounding box center [471, 311] width 506 height 40
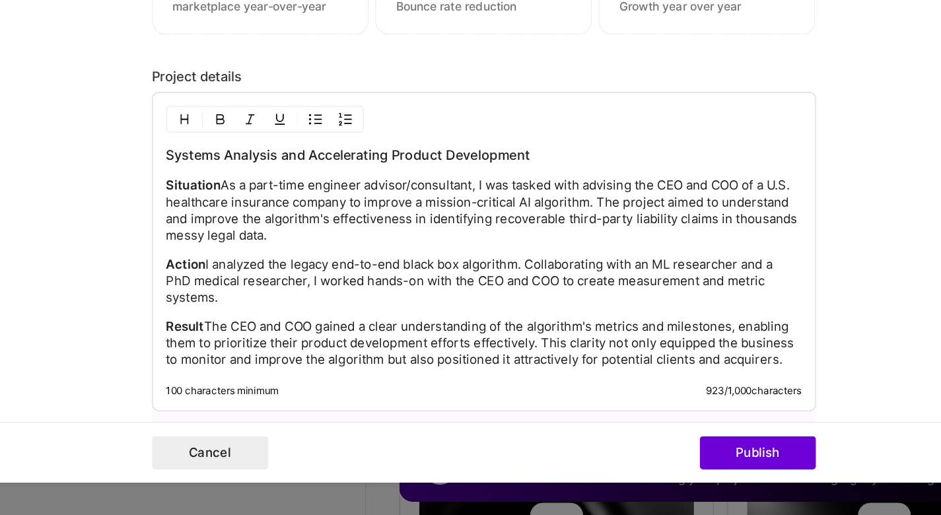
scroll to position [1351, 0]
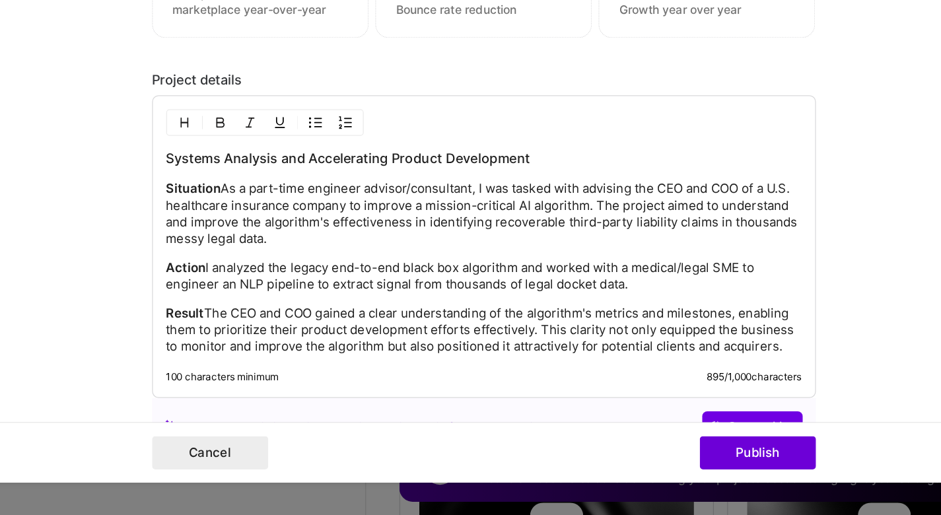
click at [400, 348] on p "Result The CEO and COO gained a clear understanding of the algorithm's metrics …" at bounding box center [471, 368] width 506 height 40
drag, startPoint x: 159, startPoint y: 242, endPoint x: 645, endPoint y: 268, distance: 486.2
click at [645, 268] on form "Project title Data Science Engineer/Advisor for Revenue Cycle Management Analyt…" at bounding box center [471, 258] width 793 height 464
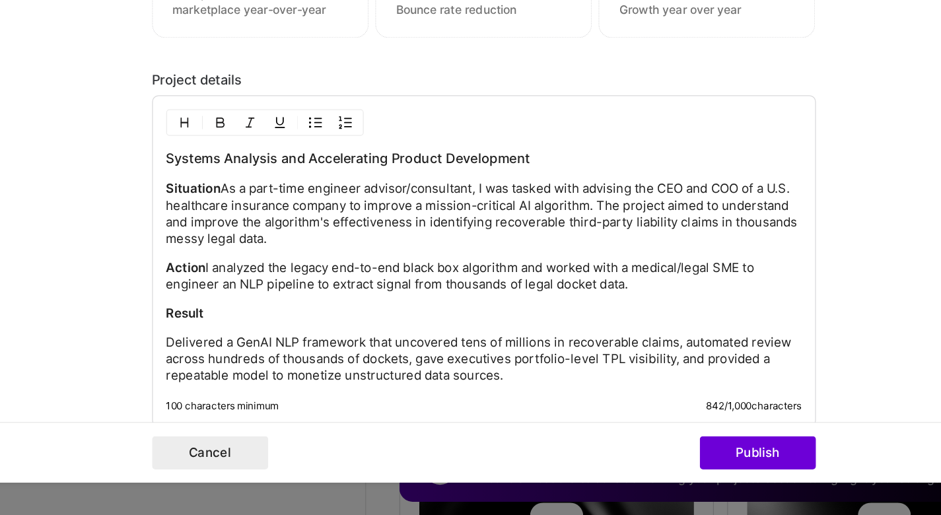
click at [367, 254] on div "Systems Analysis and Accelerating Product Development Situation As a part-time …" at bounding box center [471, 317] width 506 height 187
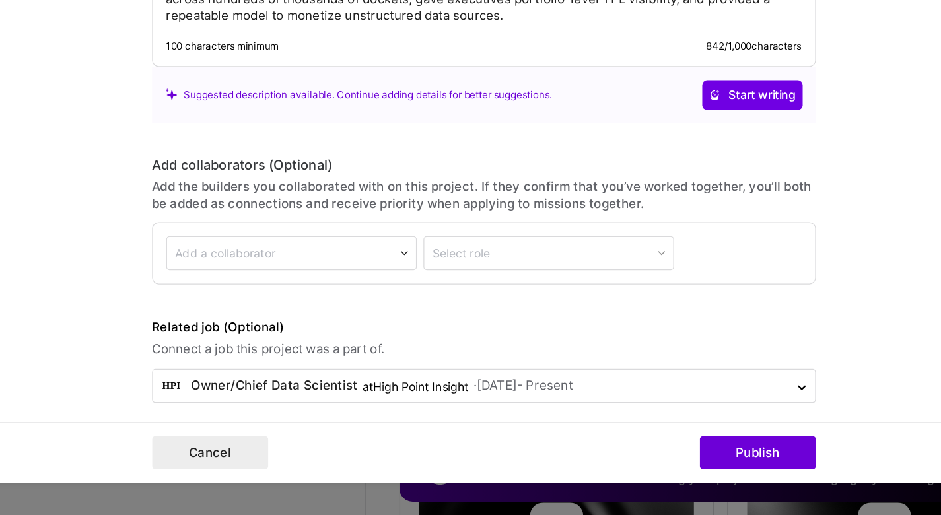
scroll to position [1684, 0]
click at [643, 452] on button "Publish" at bounding box center [689, 465] width 92 height 26
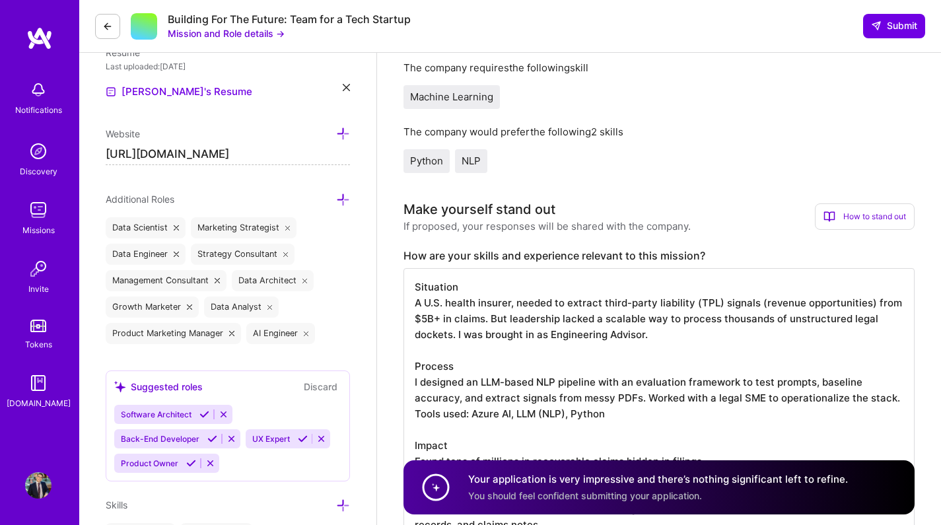
scroll to position [353, 0]
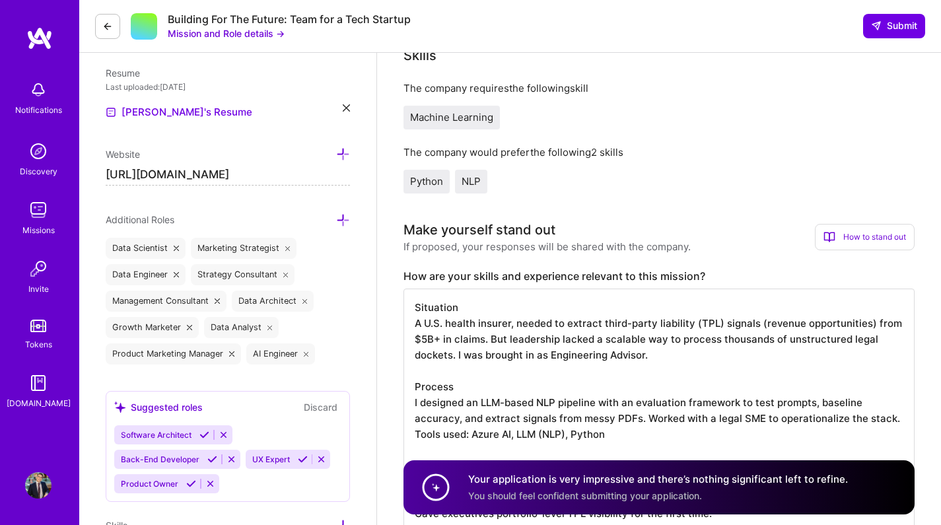
click at [511, 311] on textarea "Situation A U.S. health insurer, needed to extract third-party liability (TPL) …" at bounding box center [659, 426] width 511 height 275
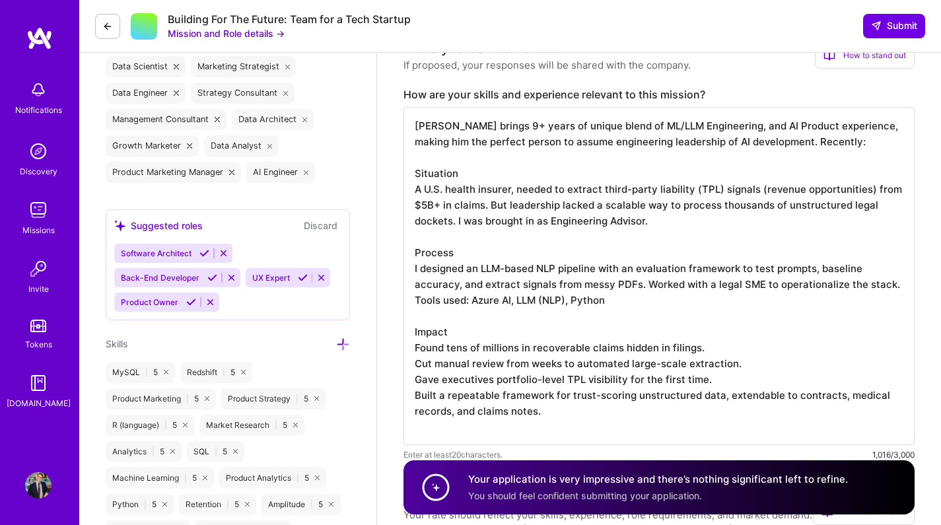
scroll to position [535, 0]
click at [451, 264] on textarea "Robert brings 9+ years of unique blend of ML/LLM Engineering, and AI Product ex…" at bounding box center [659, 275] width 511 height 338
click at [531, 201] on textarea "Robert brings 9+ years of unique blend of ML/LLM Engineering, and AI Product ex…" at bounding box center [659, 275] width 511 height 338
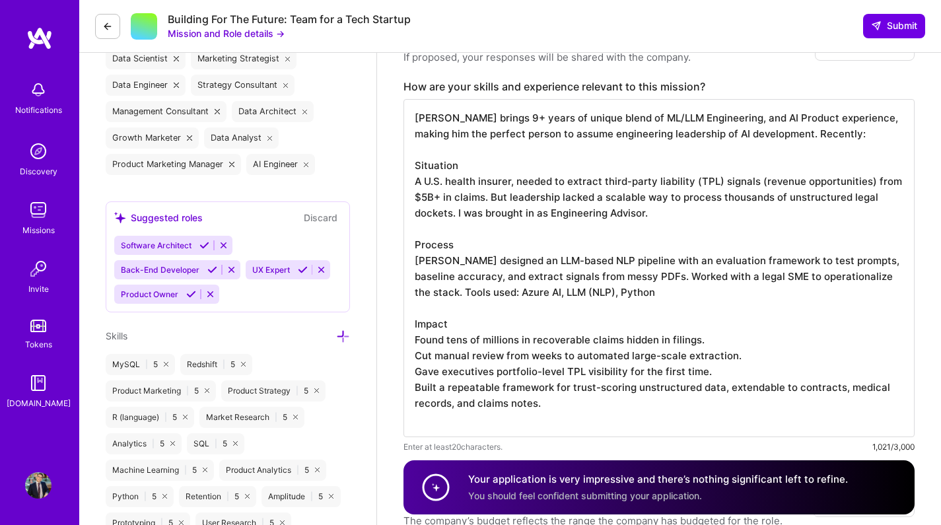
click at [486, 207] on textarea "Robert brings 9+ years of unique blend of ML/LLM Engineering, and AI Product ex…" at bounding box center [659, 268] width 511 height 338
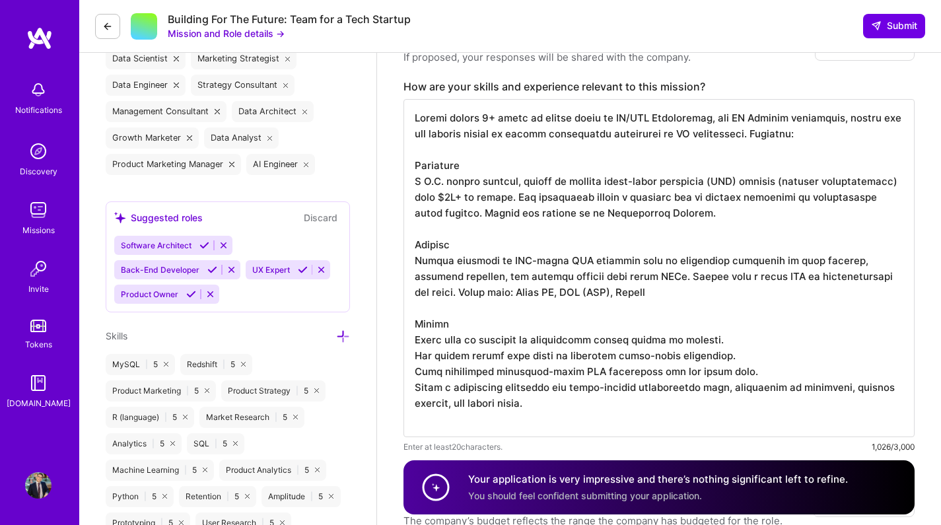
click at [622, 294] on textarea at bounding box center [659, 268] width 511 height 338
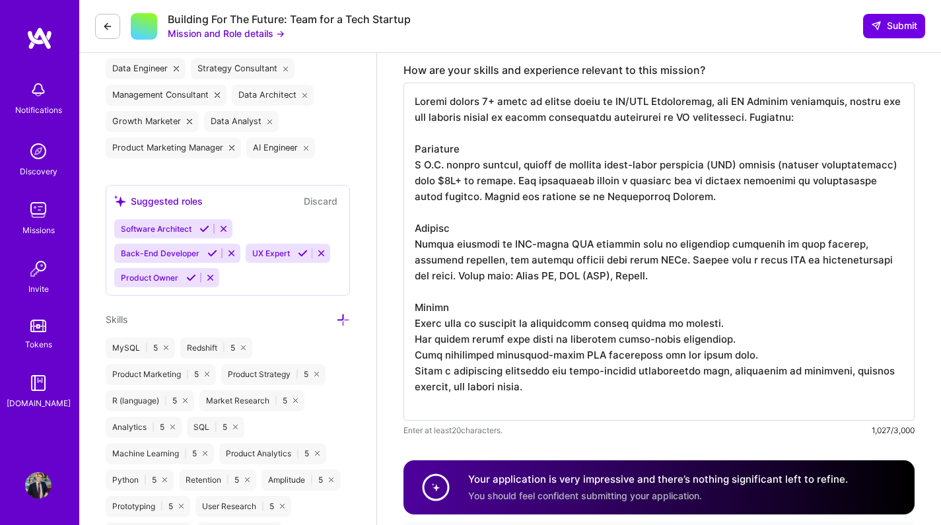
scroll to position [560, 0]
click at [569, 352] on textarea at bounding box center [659, 250] width 511 height 338
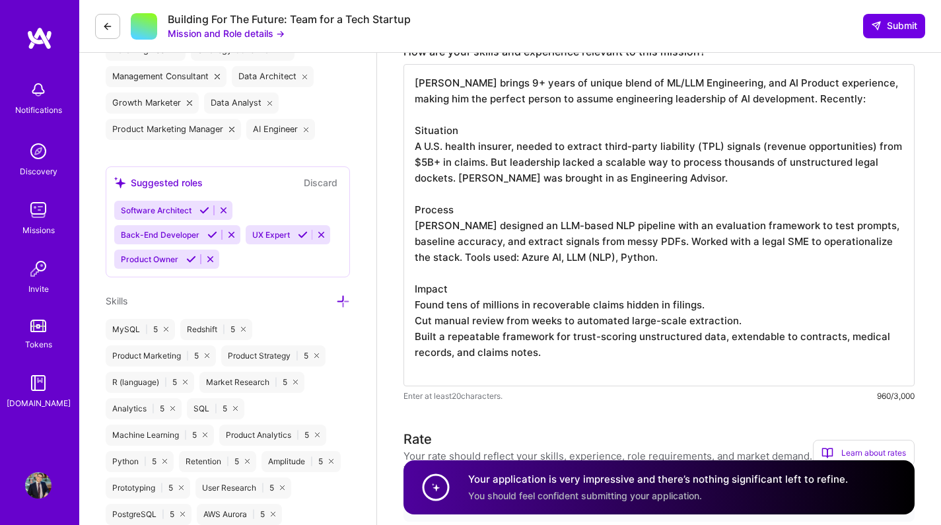
click at [593, 346] on textarea "Robert brings 9+ years of unique blend of ML/LLM Engineering, and AI Product ex…" at bounding box center [659, 225] width 511 height 322
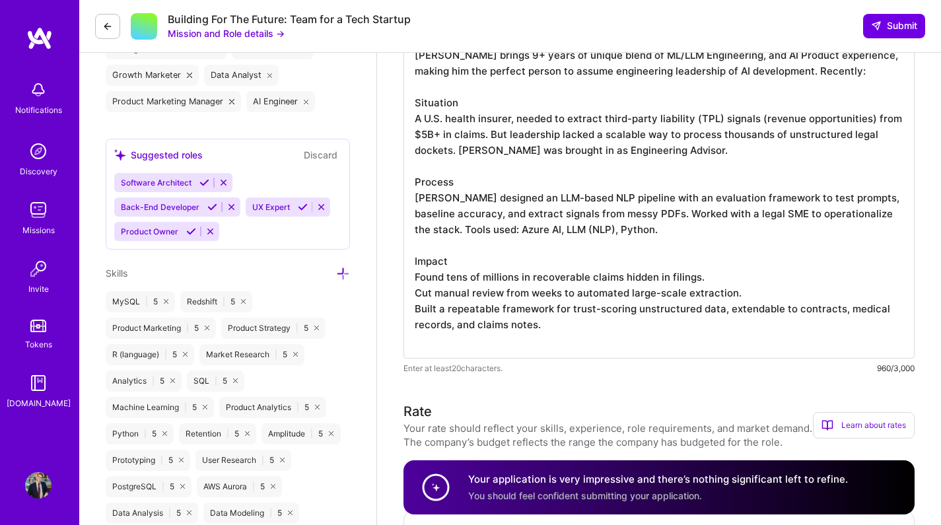
scroll to position [0, 0]
click at [464, 246] on textarea "Robert brings 9+ years of unique blend of ML/LLM Engineering, and AI Product ex…" at bounding box center [659, 197] width 511 height 322
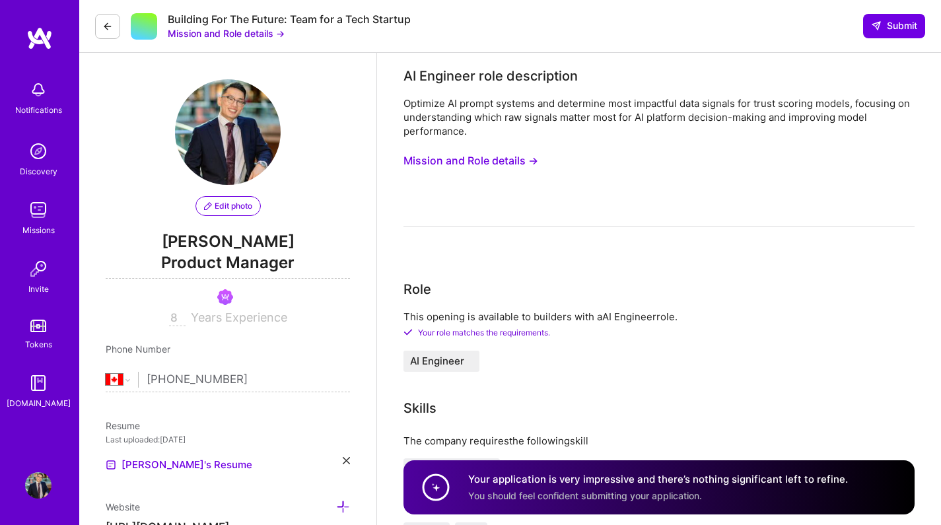
type textarea "Robert brings 9+ years of unique blend of ML/LLM Engineering, and AI Product ex…"
click at [266, 259] on span "Product Manager" at bounding box center [228, 265] width 244 height 27
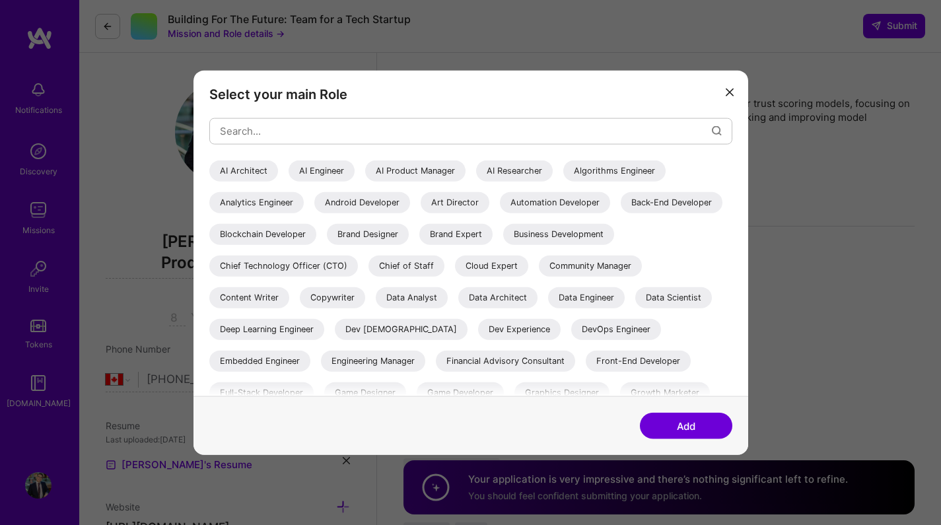
click at [260, 173] on div "AI Architect" at bounding box center [243, 170] width 69 height 21
click at [324, 168] on div "AI Engineer" at bounding box center [322, 170] width 66 height 21
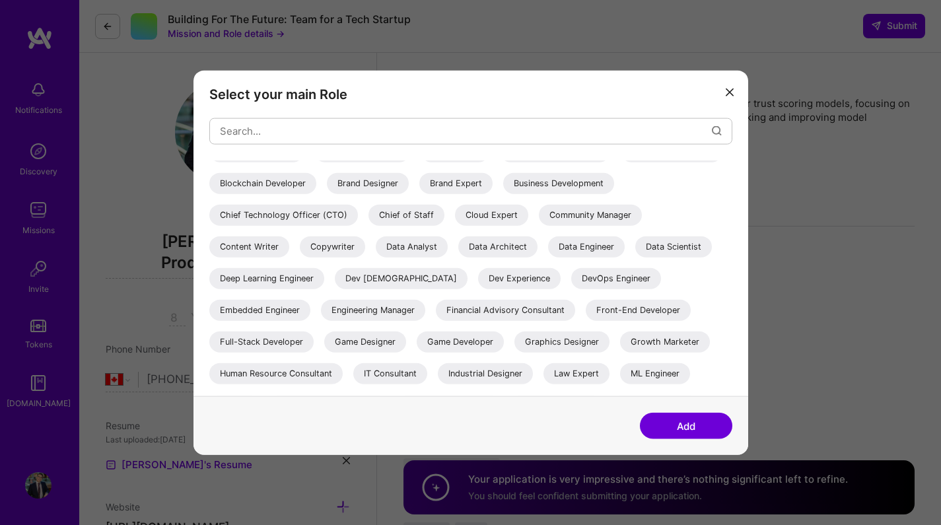
scroll to position [55, 0]
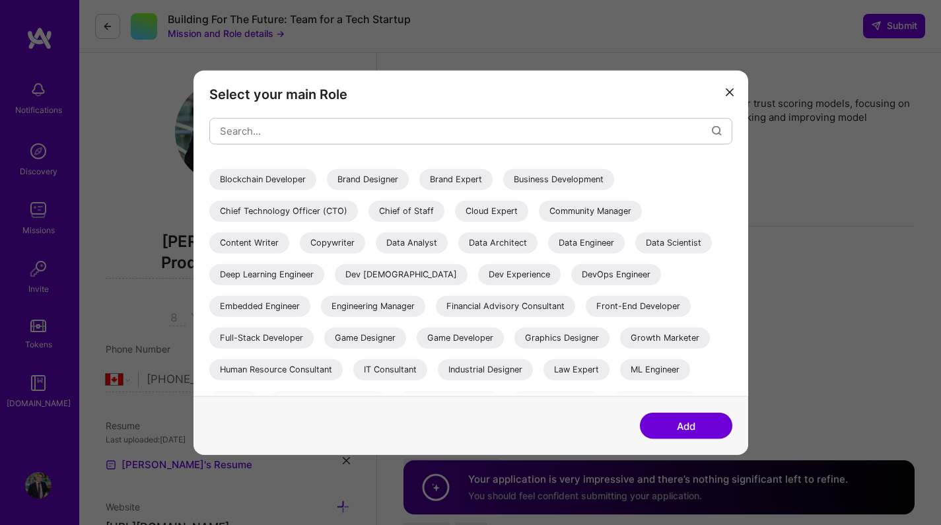
click at [635, 253] on div "Data Scientist" at bounding box center [673, 242] width 77 height 21
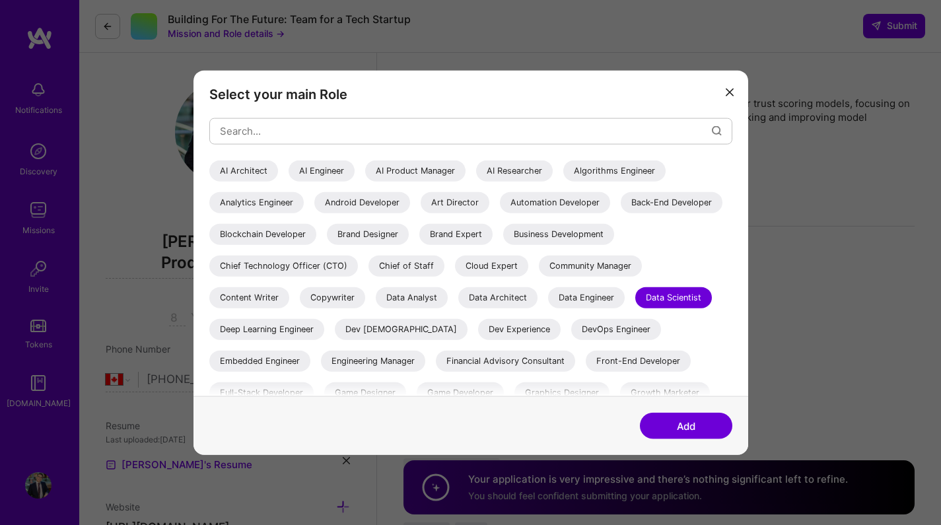
scroll to position [0, 0]
click at [320, 179] on div "AI Engineer" at bounding box center [322, 170] width 66 height 21
click at [246, 168] on div "AI Architect" at bounding box center [243, 170] width 69 height 21
click at [635, 308] on div "Data Scientist" at bounding box center [673, 297] width 77 height 21
click at [677, 419] on button "Add" at bounding box center [686, 426] width 92 height 26
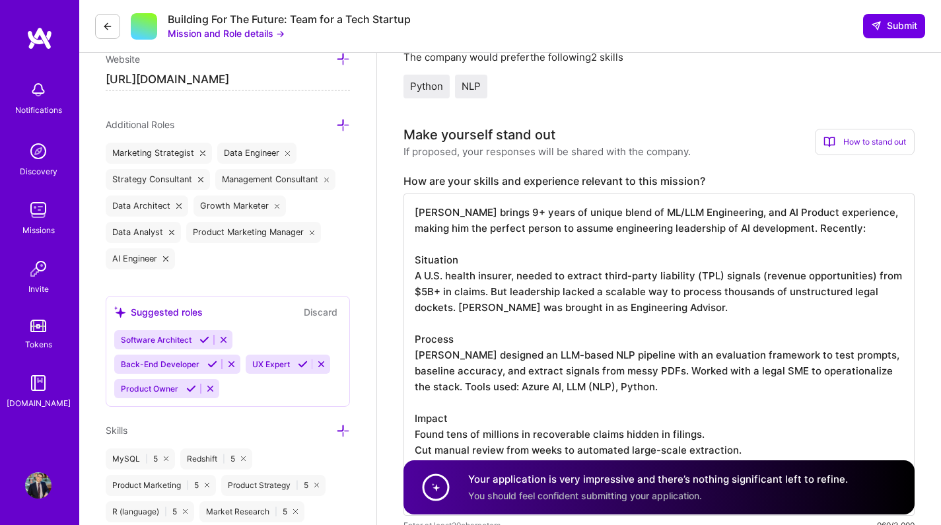
scroll to position [449, 0]
click at [205, 343] on icon at bounding box center [204, 339] width 10 height 10
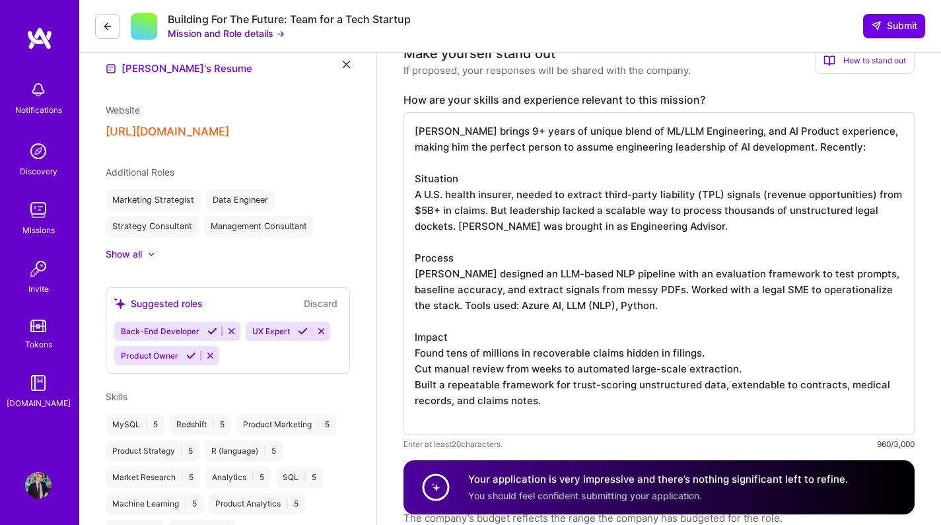
scroll to position [308, 0]
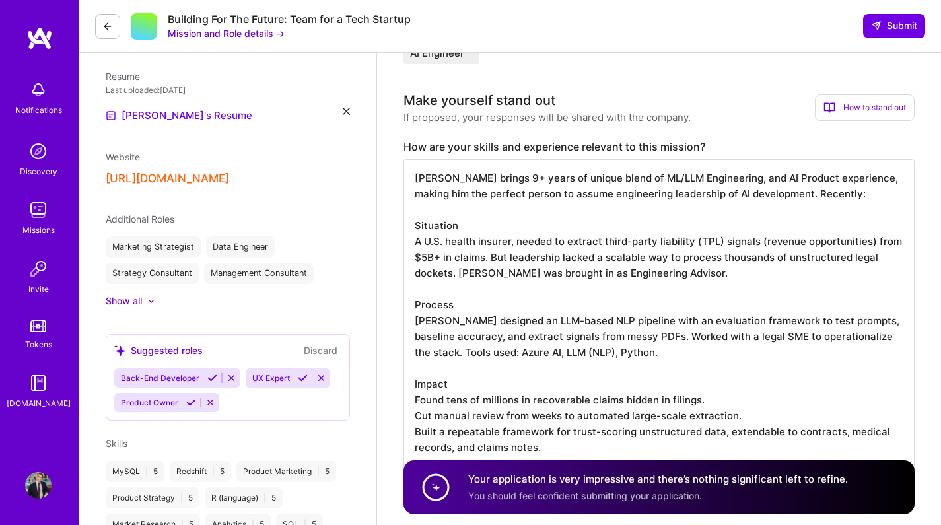
click at [142, 301] on div at bounding box center [144, 301] width 5 height 13
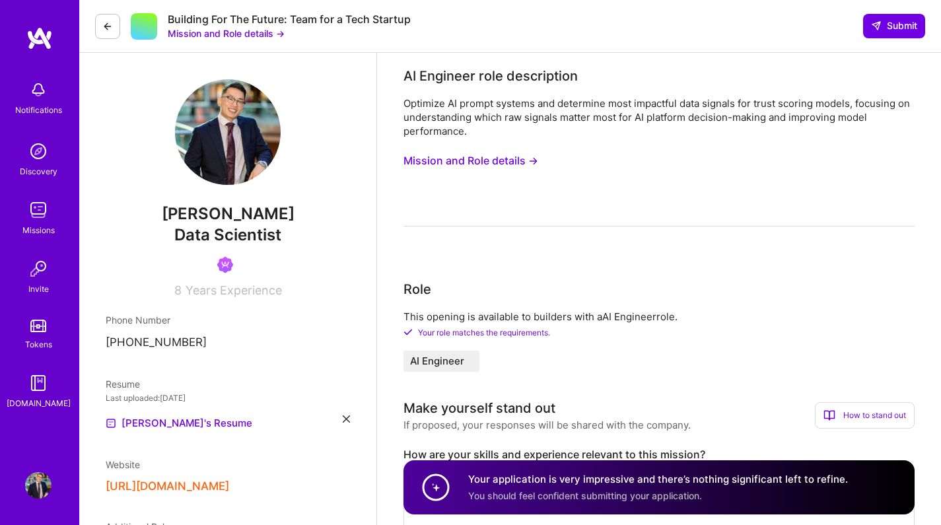
scroll to position [0, 0]
click at [888, 35] on button "Submit" at bounding box center [894, 26] width 62 height 24
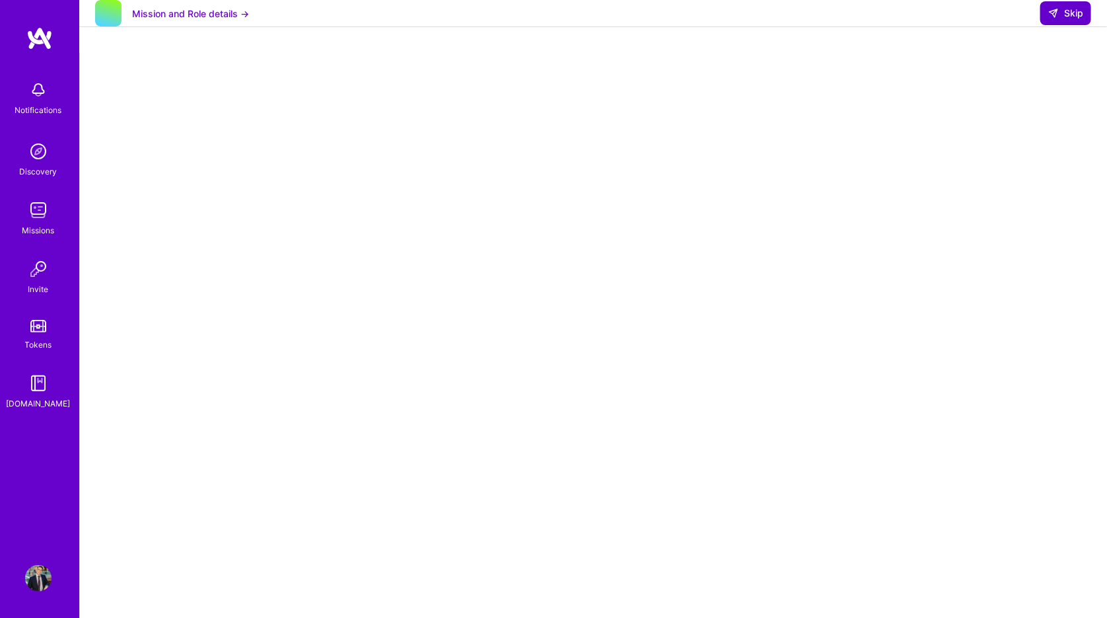
click at [941, 15] on button "Skip" at bounding box center [1065, 13] width 51 height 24
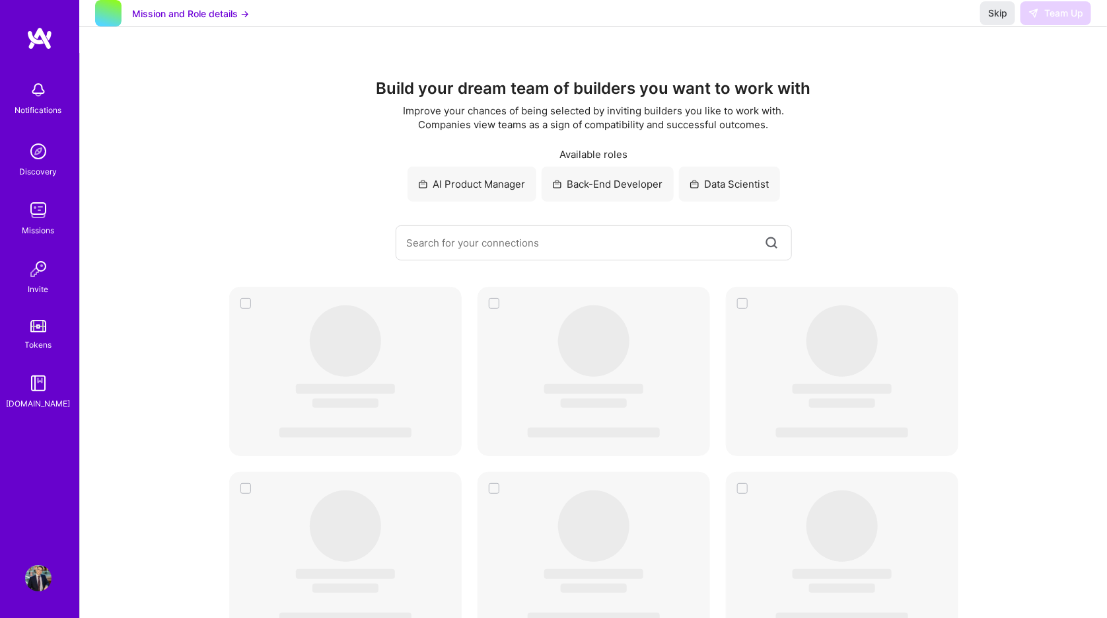
click at [39, 223] on div "Missions" at bounding box center [38, 230] width 32 height 14
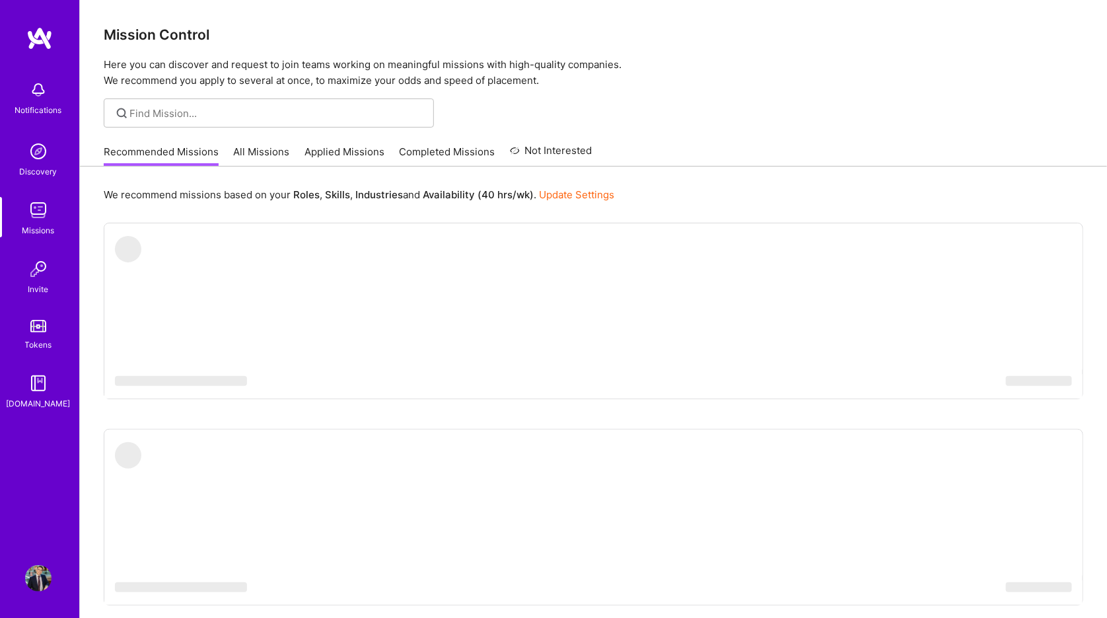
click at [363, 155] on link "Applied Missions" at bounding box center [345, 156] width 80 height 22
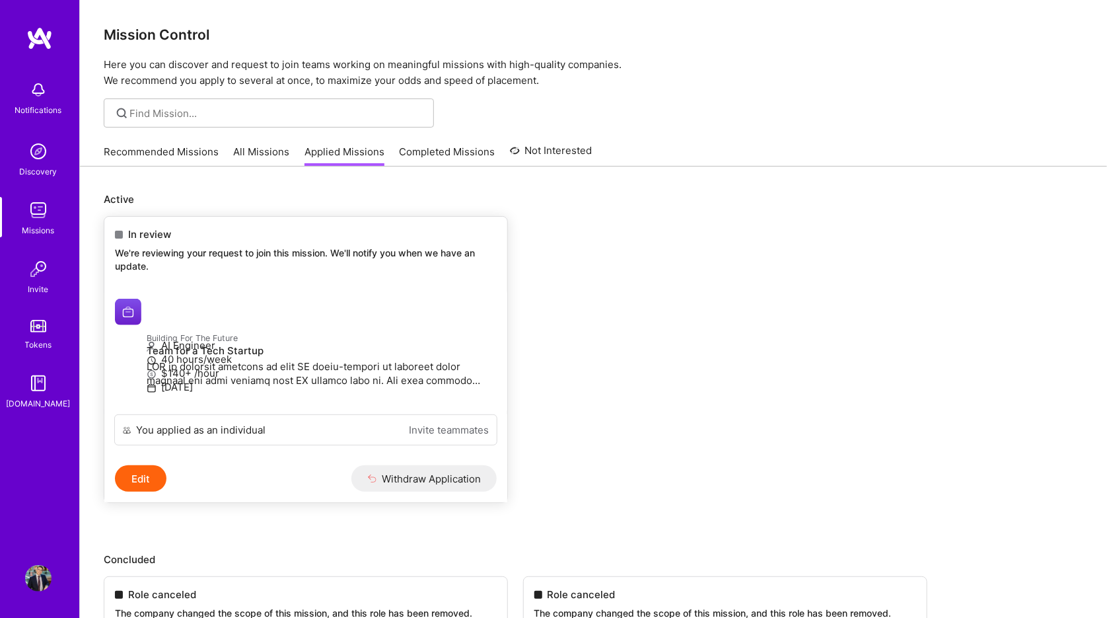
click at [229, 268] on p "We're reviewing your request to join this mission. We'll notify you when we hav…" at bounding box center [306, 259] width 382 height 26
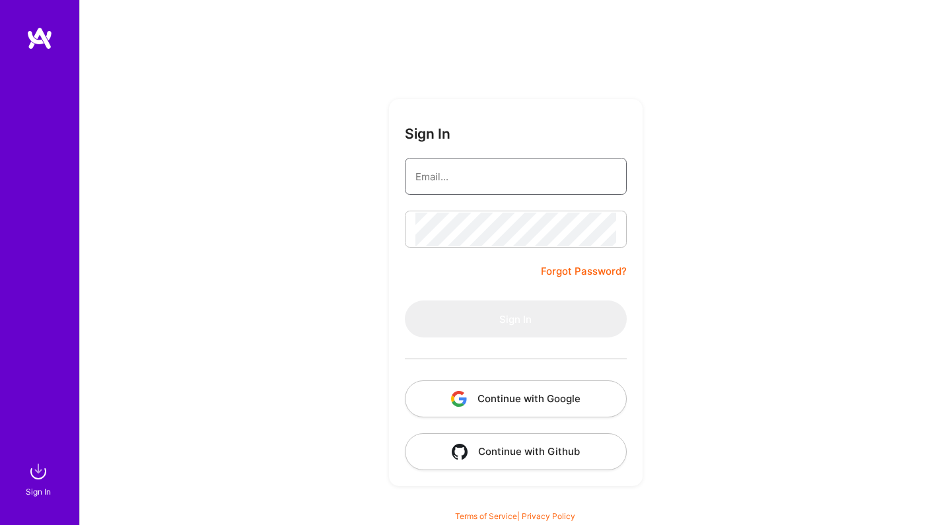
type input "[PERSON_NAME][EMAIL_ADDRESS][DOMAIN_NAME]"
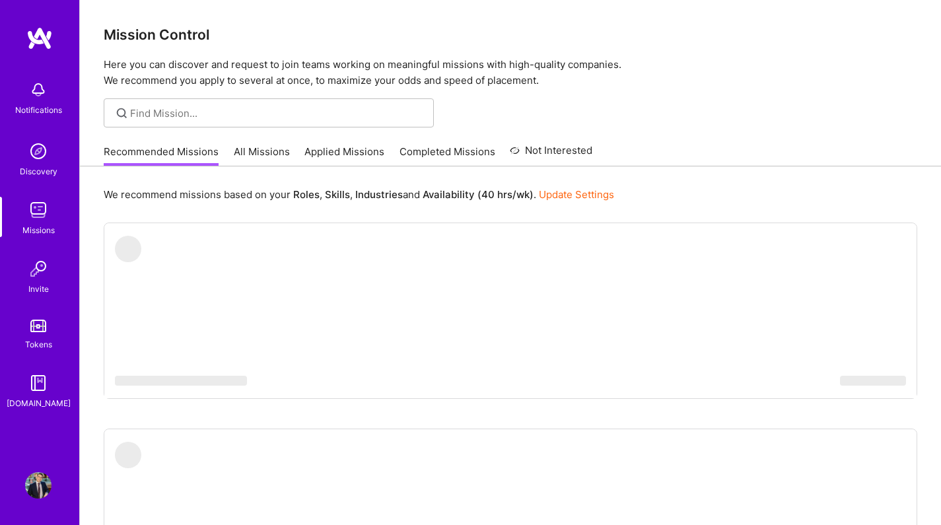
click at [34, 497] on img at bounding box center [38, 485] width 26 height 26
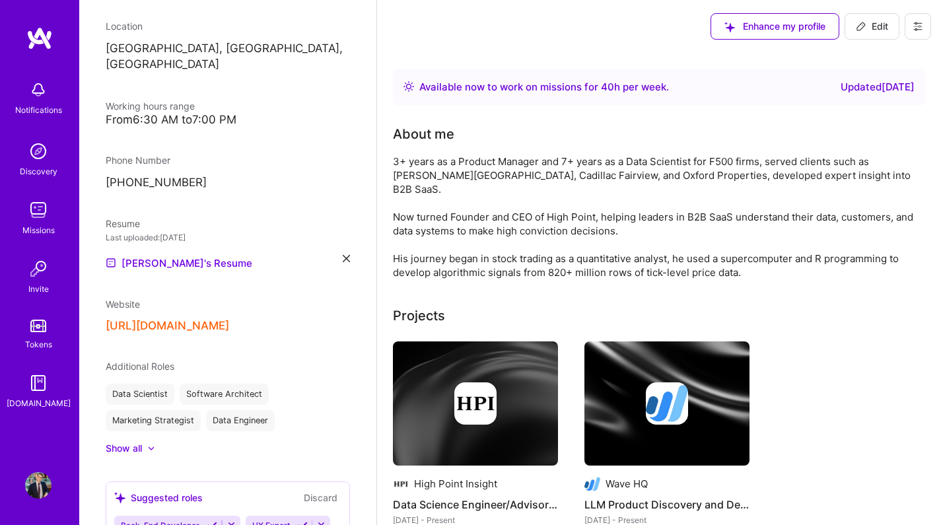
scroll to position [348, 0]
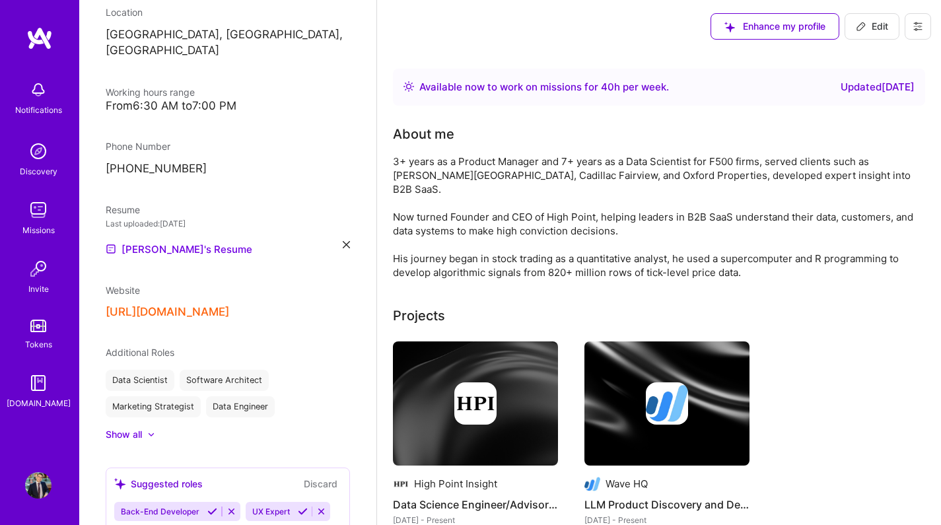
click at [143, 428] on div at bounding box center [144, 434] width 5 height 13
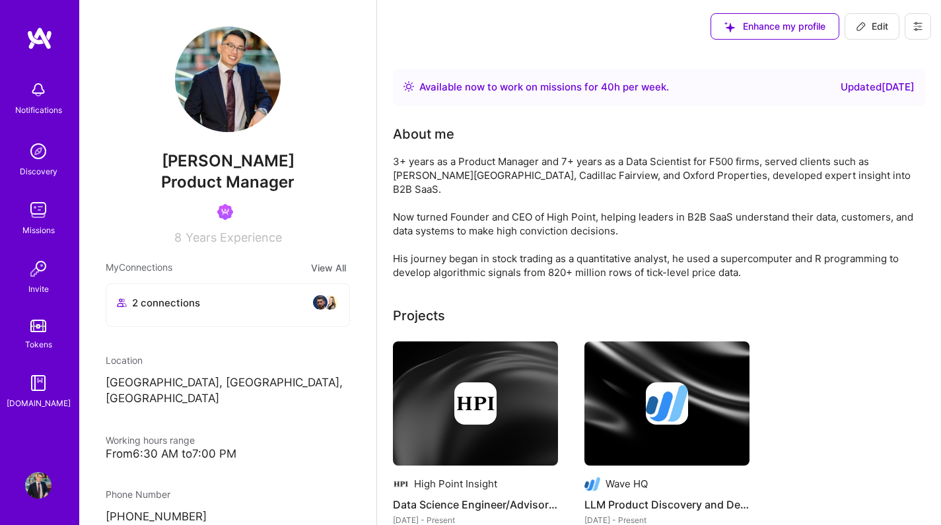
scroll to position [0, 0]
click at [851, 28] on button "Edit" at bounding box center [872, 26] width 55 height 26
select select "CA"
select select "Right Now"
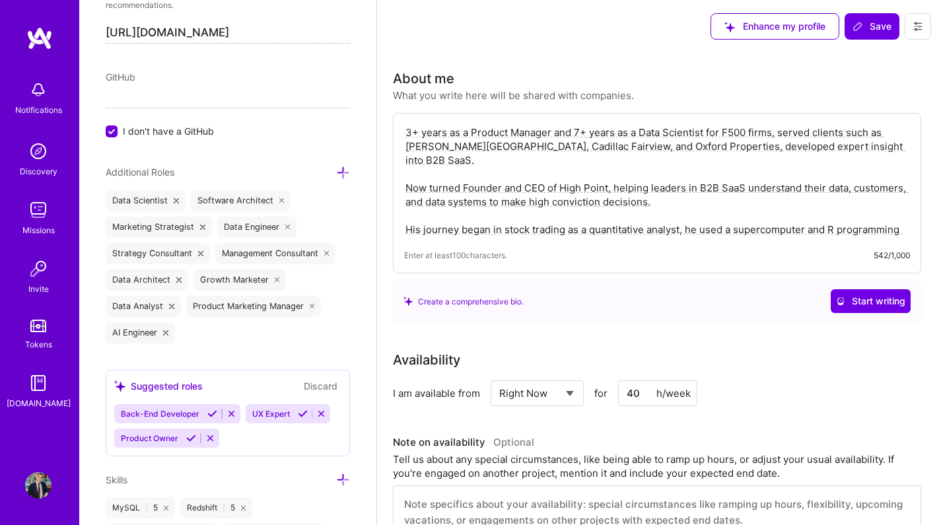
scroll to position [785, 0]
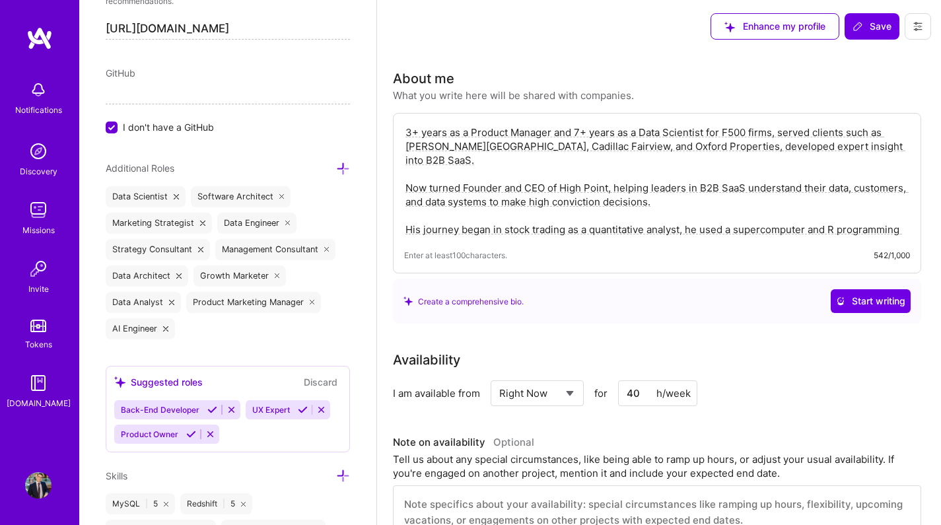
click at [275, 275] on icon at bounding box center [277, 275] width 5 height 5
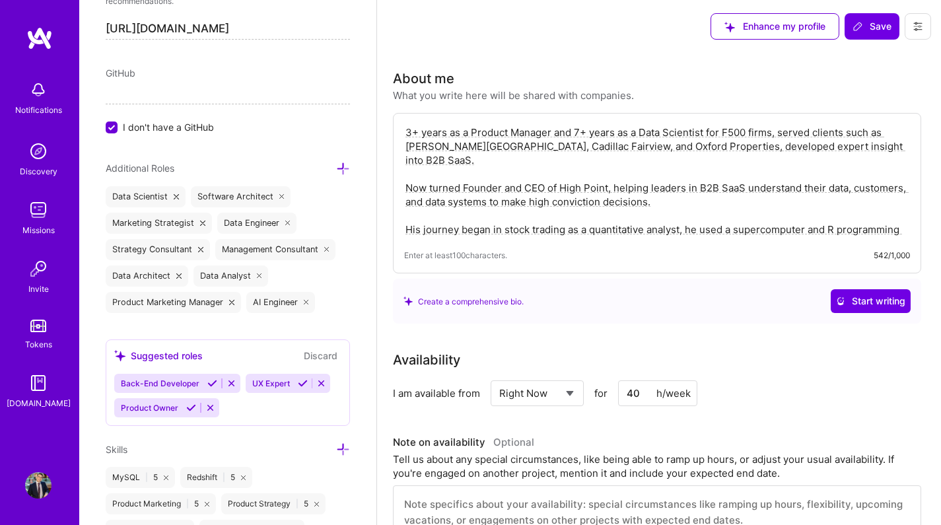
click at [229, 301] on icon at bounding box center [231, 302] width 5 height 5
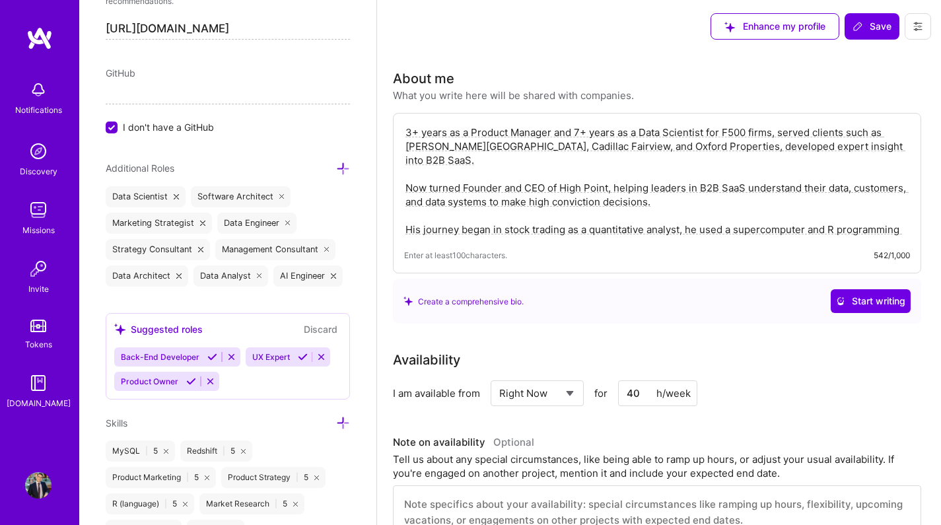
click at [336, 174] on icon at bounding box center [343, 169] width 14 height 14
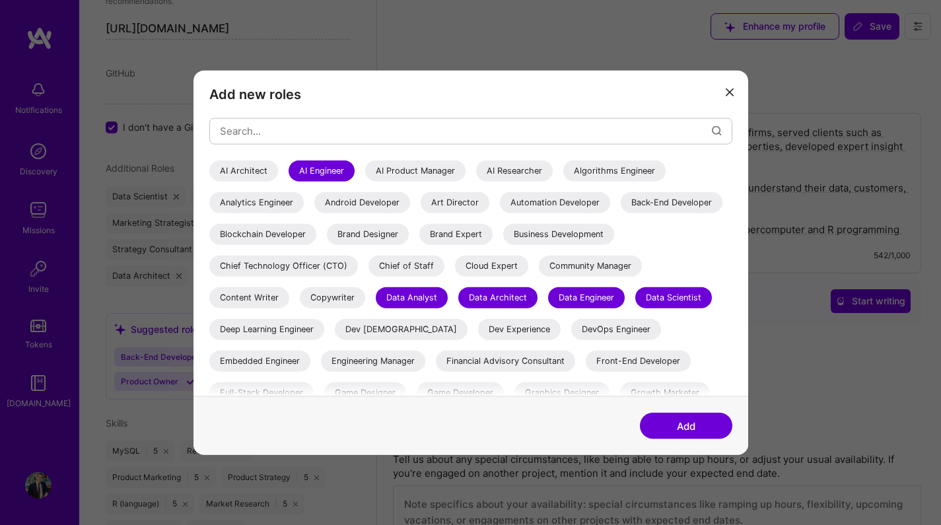
scroll to position [0, 0]
click at [408, 175] on div "AI Product Manager" at bounding box center [415, 170] width 100 height 21
click at [254, 176] on div "AI Architect" at bounding box center [243, 170] width 69 height 21
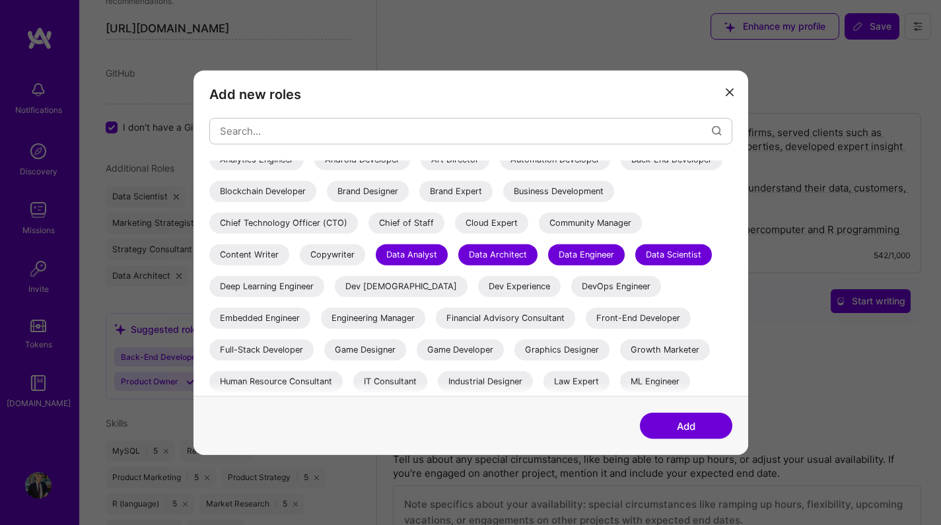
scroll to position [44, 0]
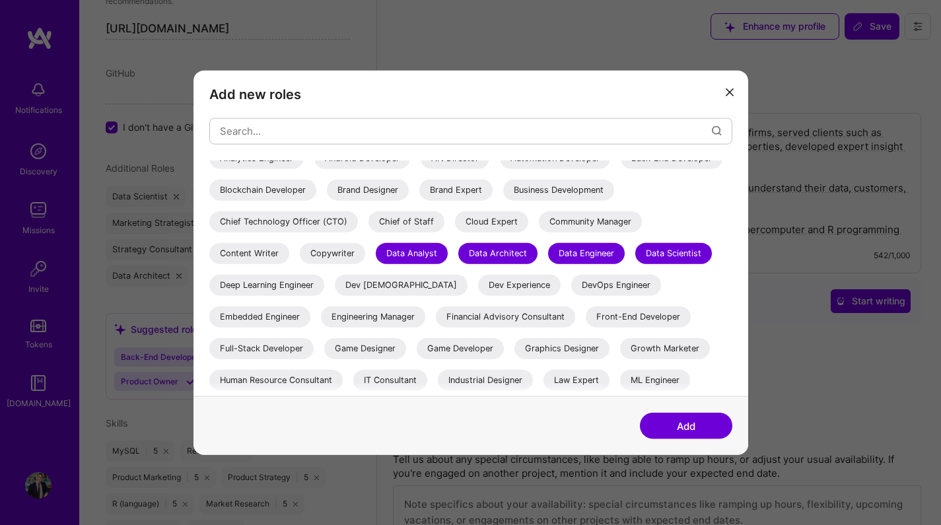
click at [548, 264] on div "Data Engineer" at bounding box center [586, 252] width 77 height 21
click at [448, 252] on div "Data Analyst" at bounding box center [412, 252] width 72 height 21
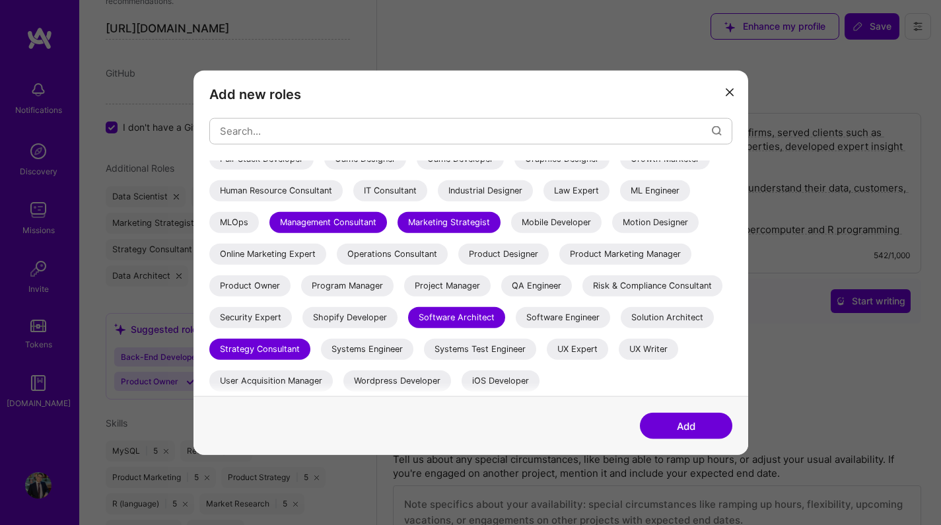
scroll to position [245, 0]
click at [387, 218] on div "Management Consultant" at bounding box center [329, 221] width 118 height 21
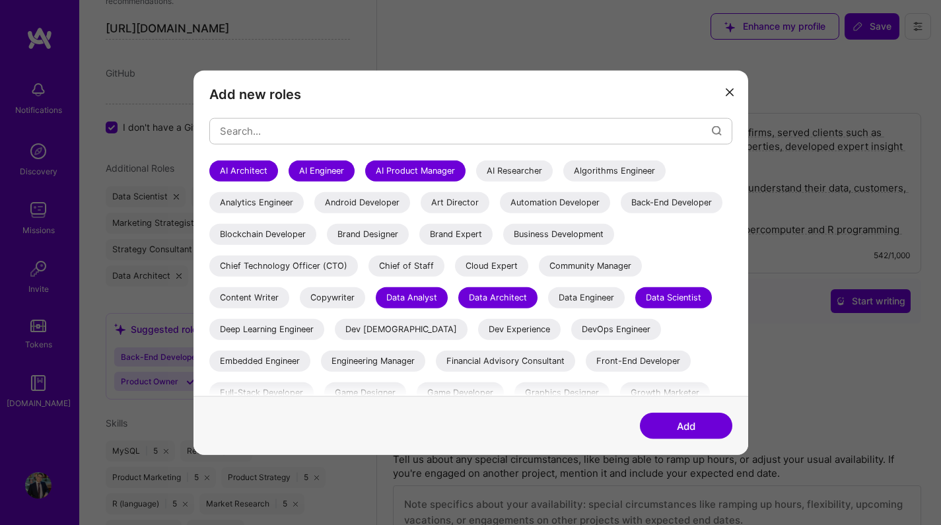
scroll to position [0, 0]
click at [696, 420] on button "Add" at bounding box center [686, 426] width 92 height 26
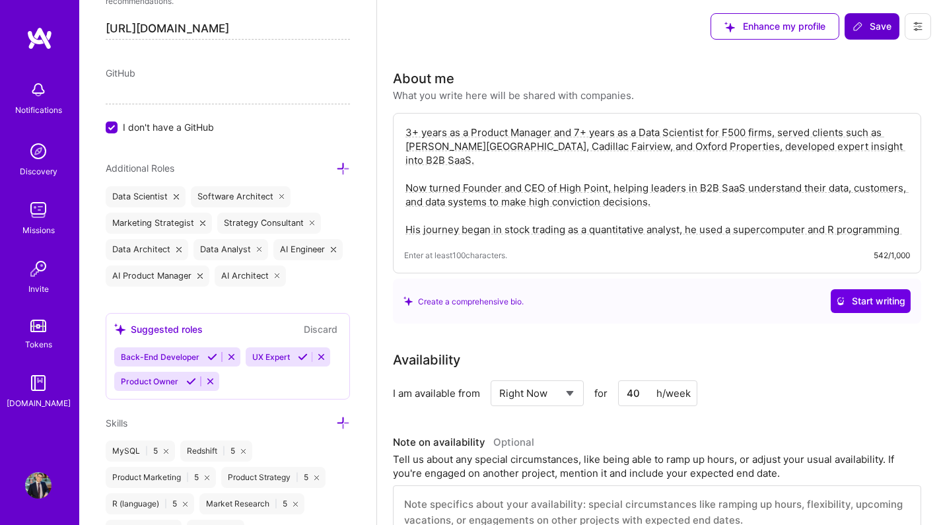
click at [857, 14] on button "Save" at bounding box center [872, 26] width 55 height 26
